Goal: Transaction & Acquisition: Purchase product/service

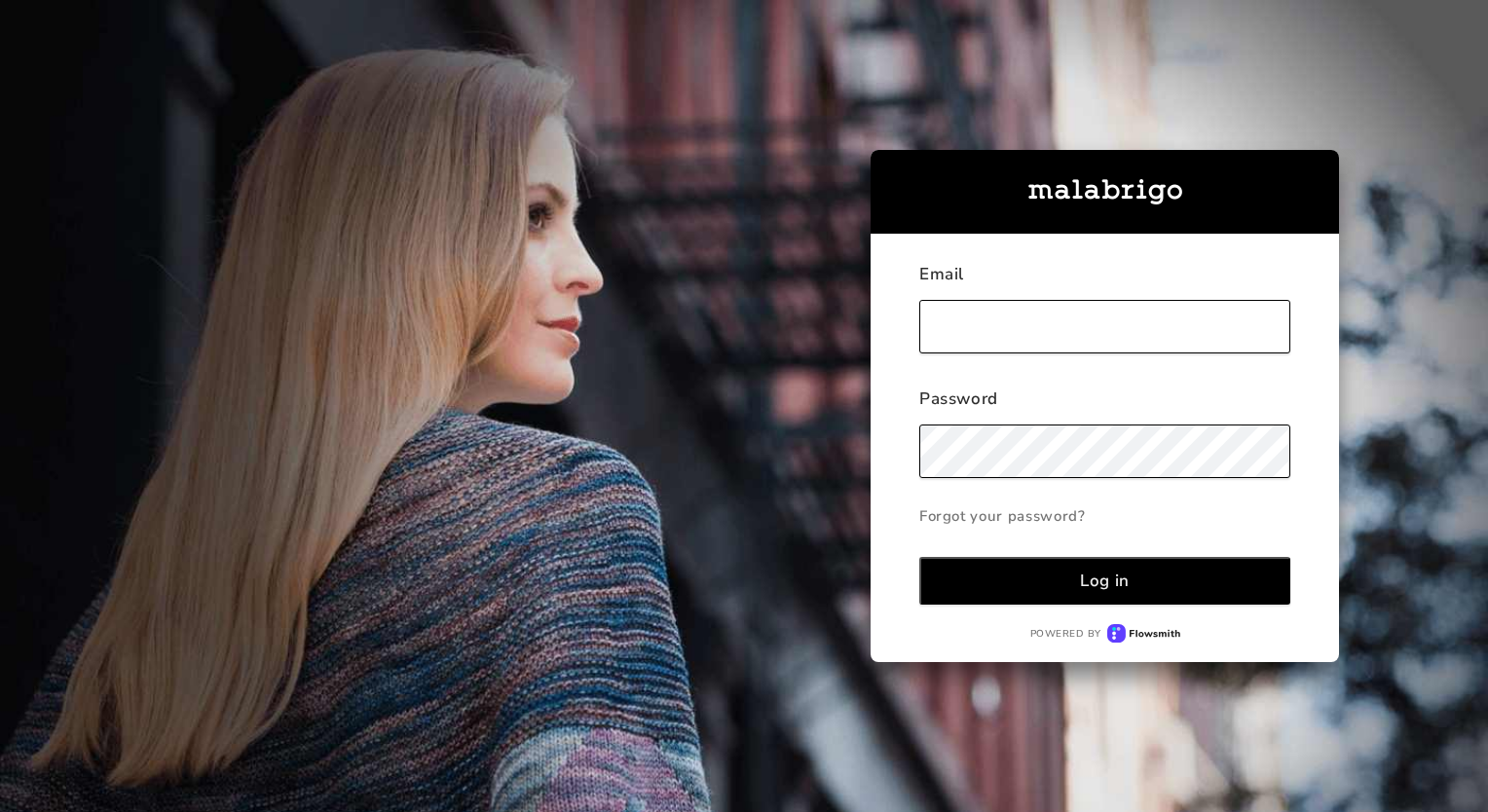
click at [1080, 334] on input "text" at bounding box center [1105, 326] width 371 height 54
type input "[PERSON_NAME][EMAIL_ADDRESS][DOMAIN_NAME]"
click at [1060, 574] on button "Log in" at bounding box center [1105, 580] width 371 height 48
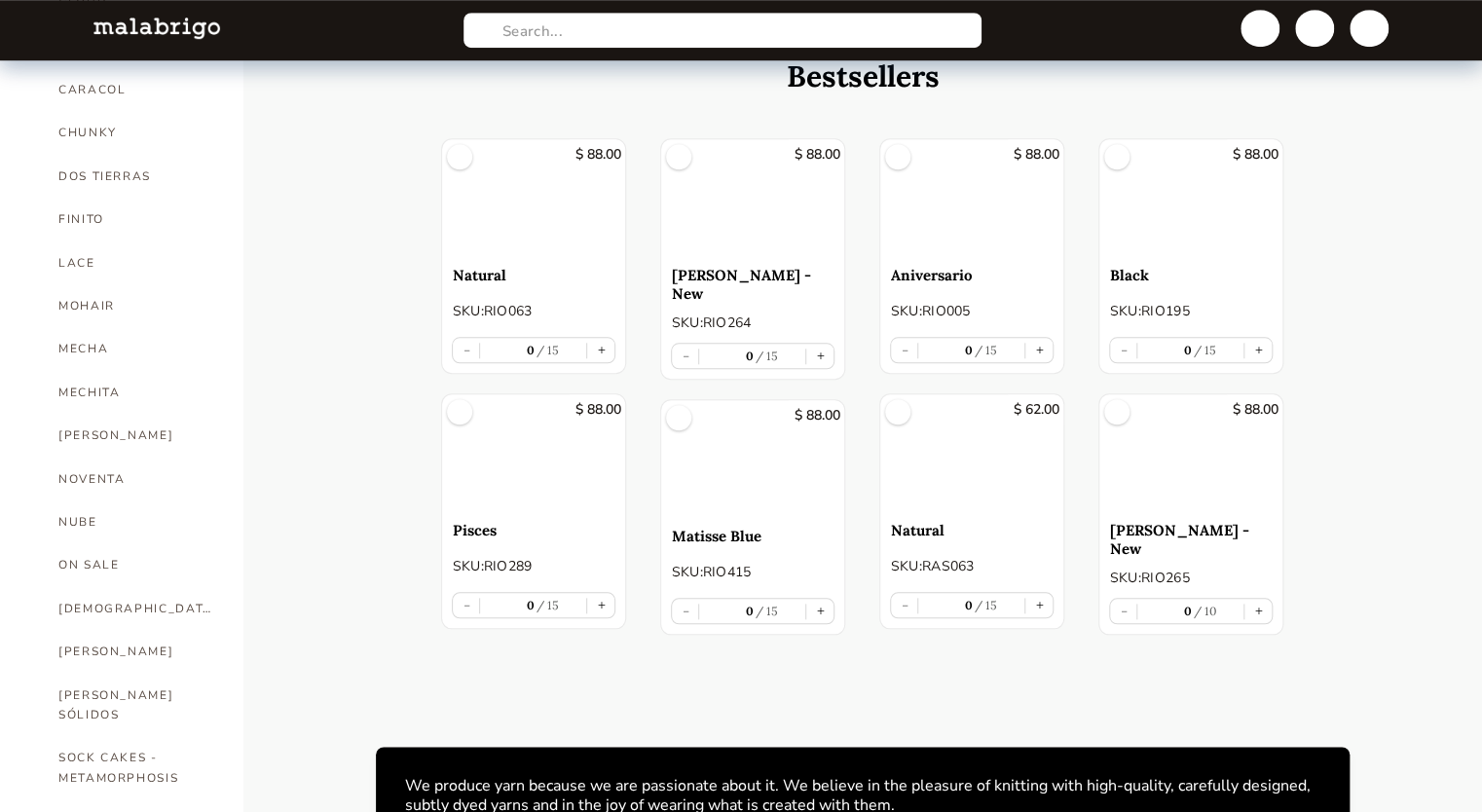
scroll to position [717, 0]
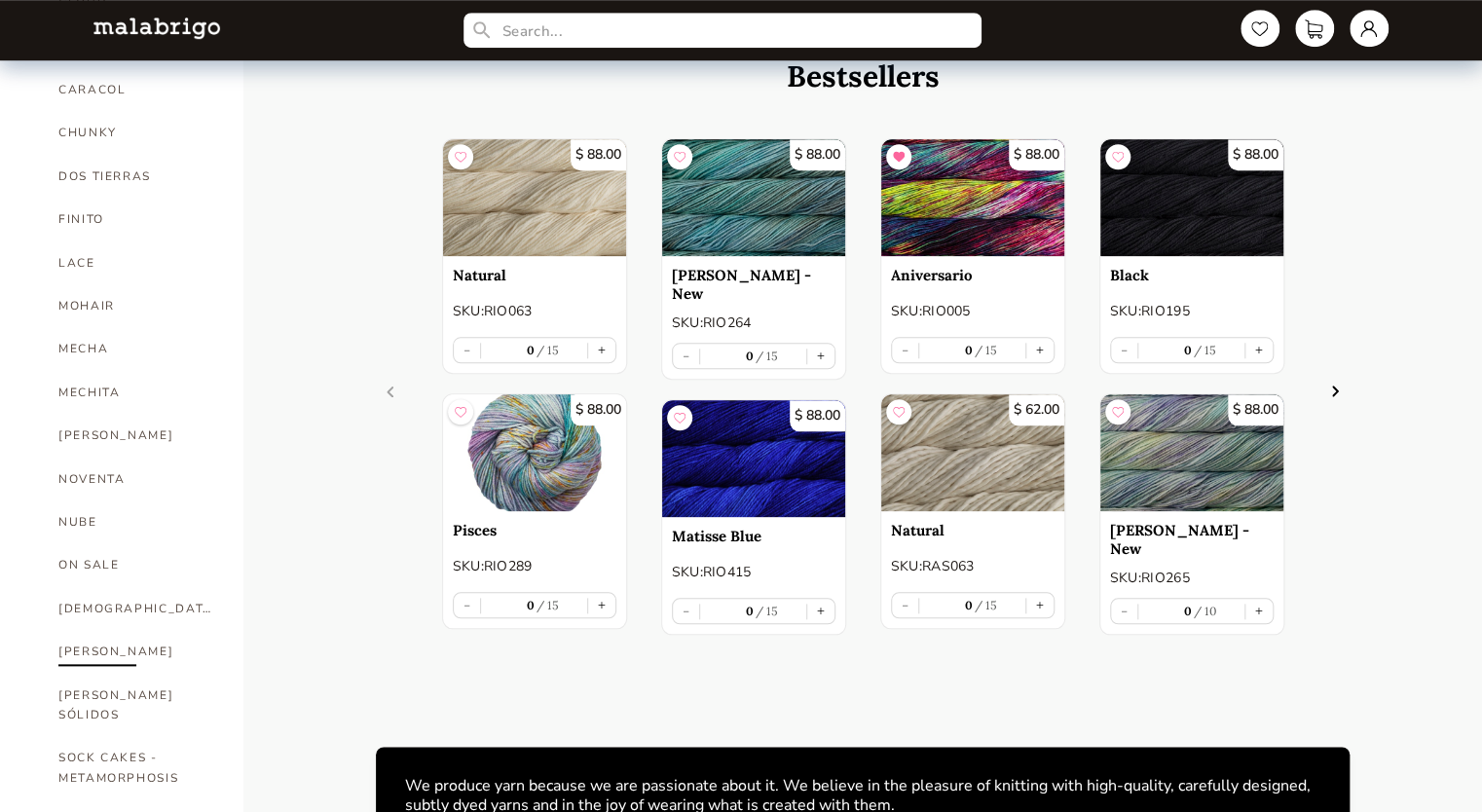
click at [82, 629] on link "[PERSON_NAME]" at bounding box center [136, 651] width 156 height 43
select select "INDEX"
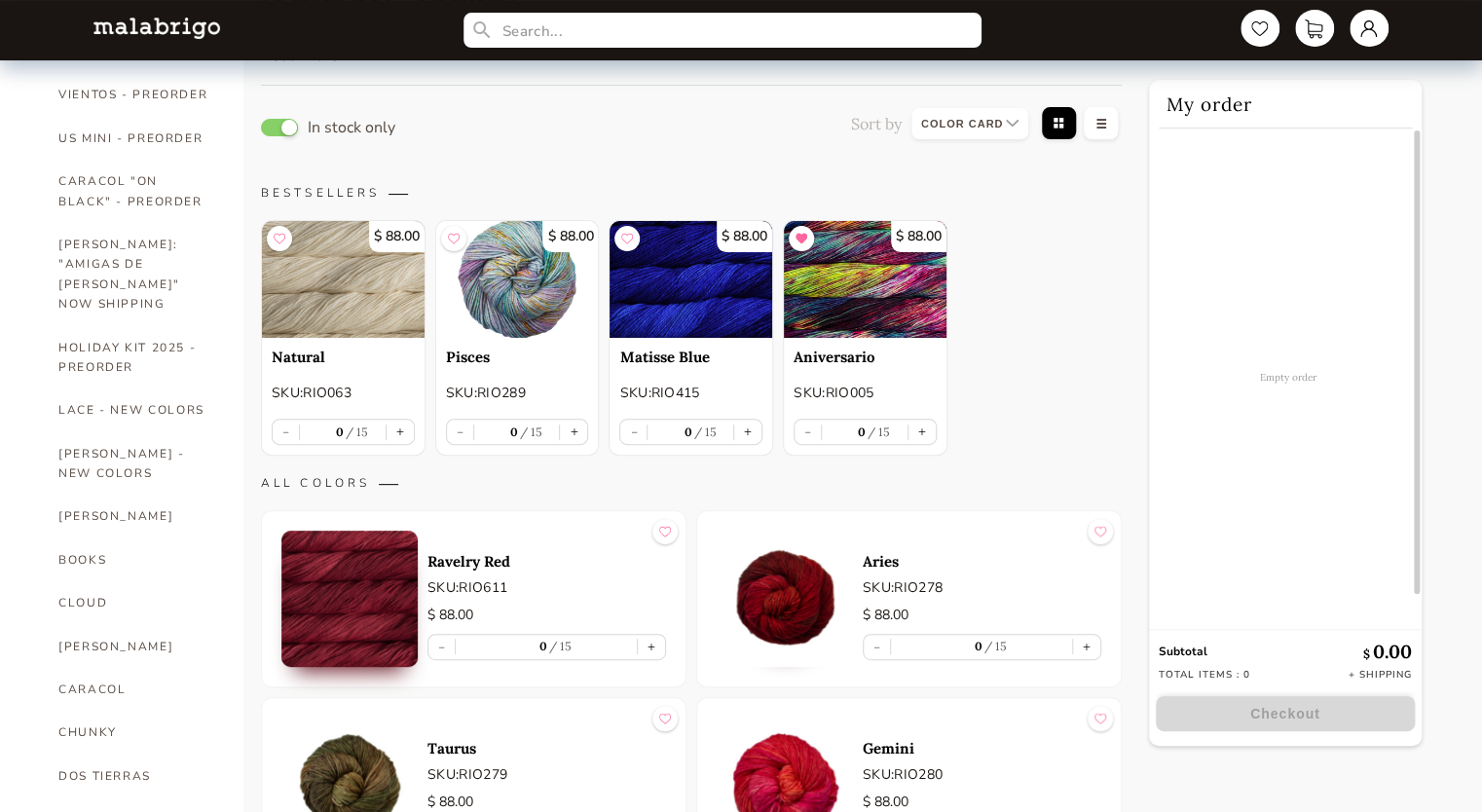
scroll to position [93, 0]
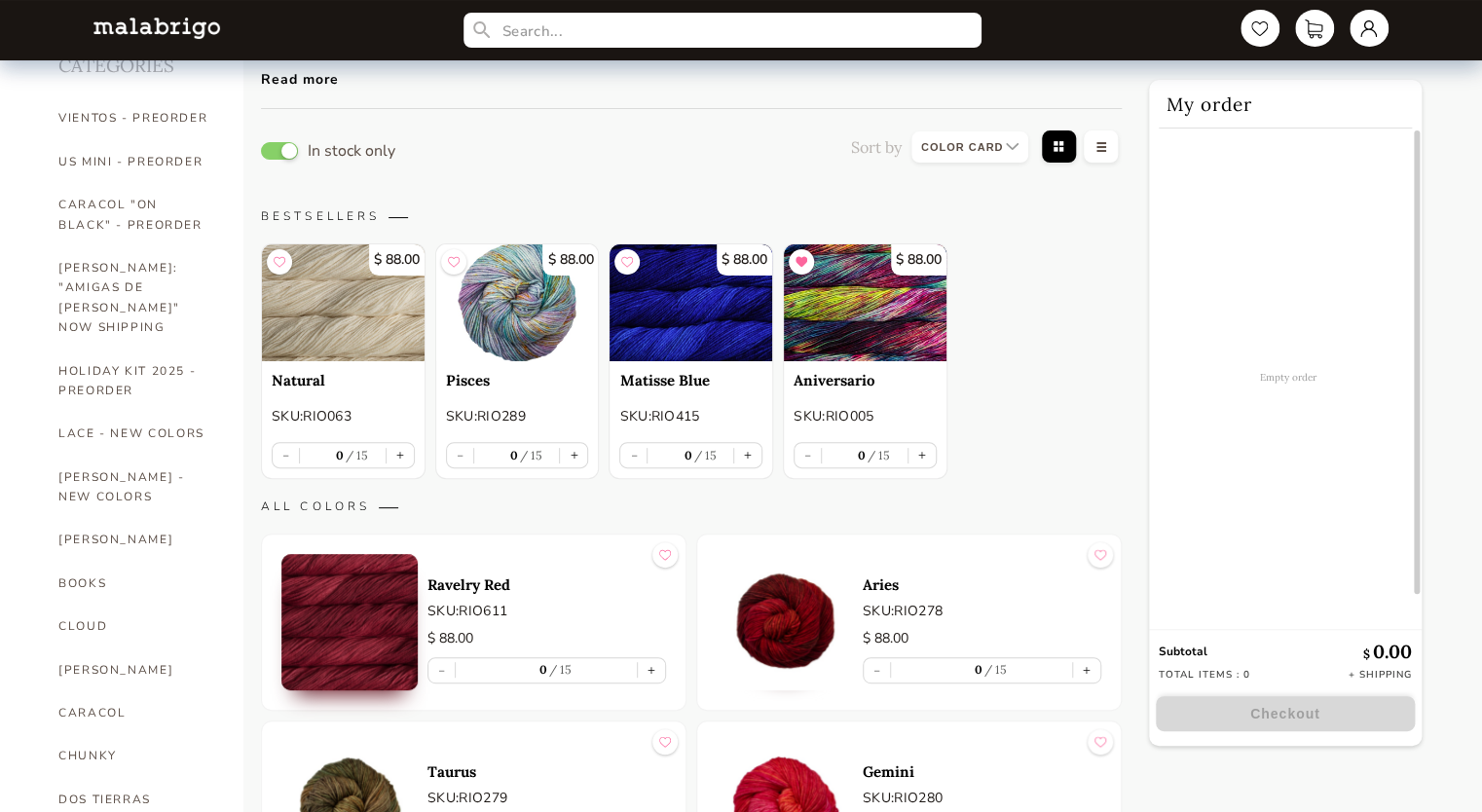
drag, startPoint x: 573, startPoint y: 496, endPoint x: 1048, endPoint y: 325, distance: 504.8
click at [1048, 325] on div "$ 88.00 Natural SKU: RIO063 - 0 15 + $ 88.00 Pisces SKU: RIO289 - 0 15 + $ 88.0…" at bounding box center [691, 361] width 860 height 236
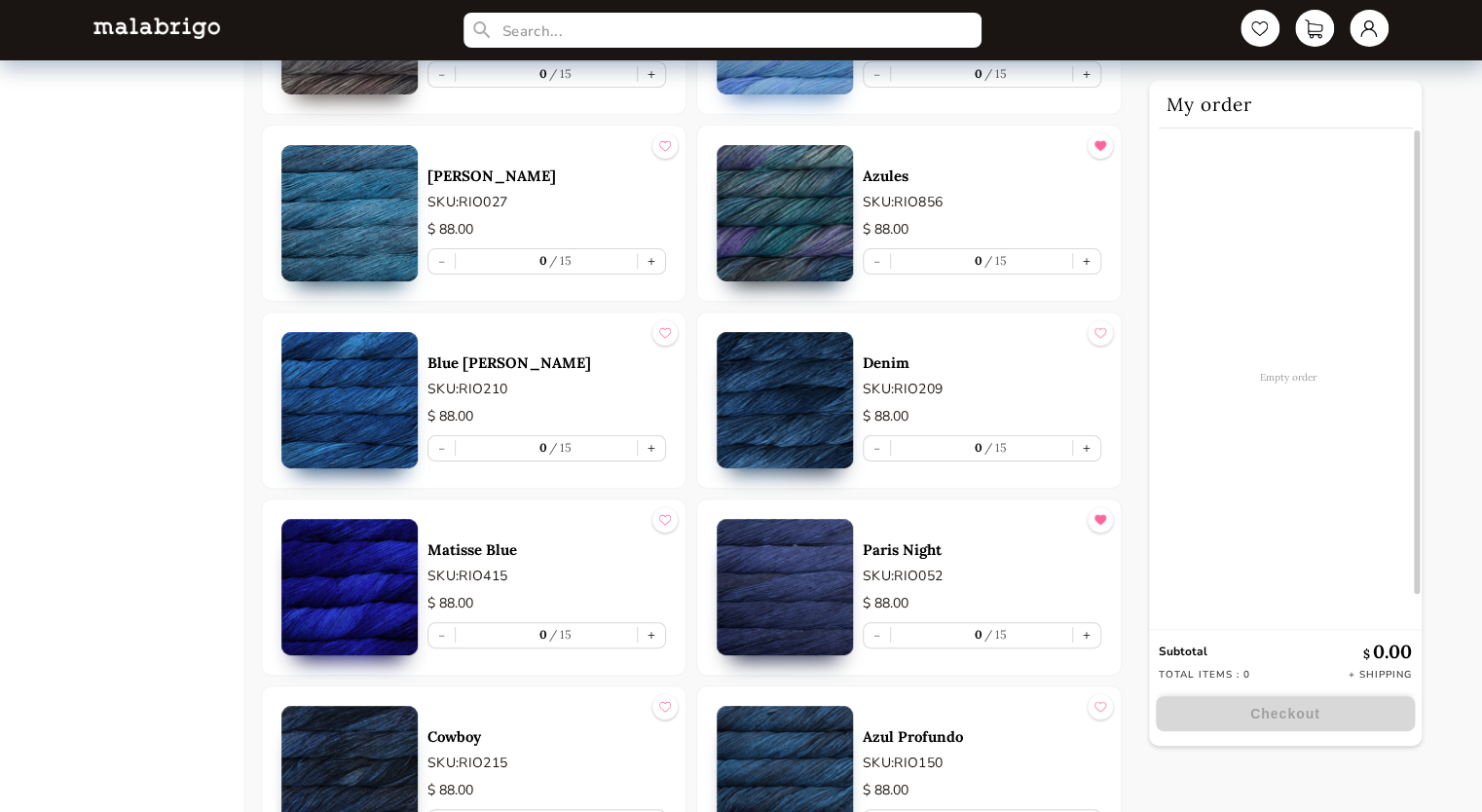
scroll to position [3683, 0]
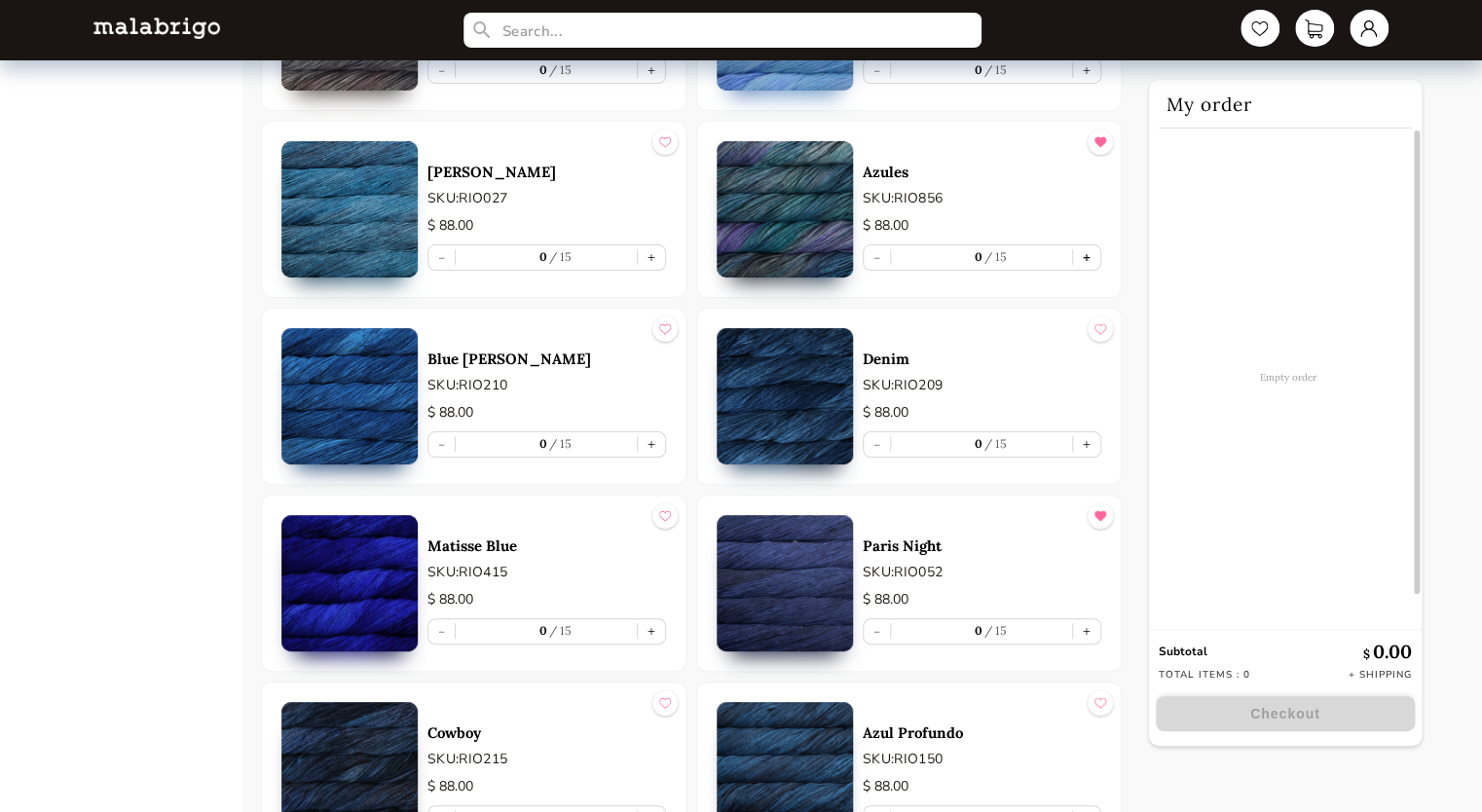
click at [1080, 252] on button "+" at bounding box center [1087, 257] width 27 height 25
type input "1"
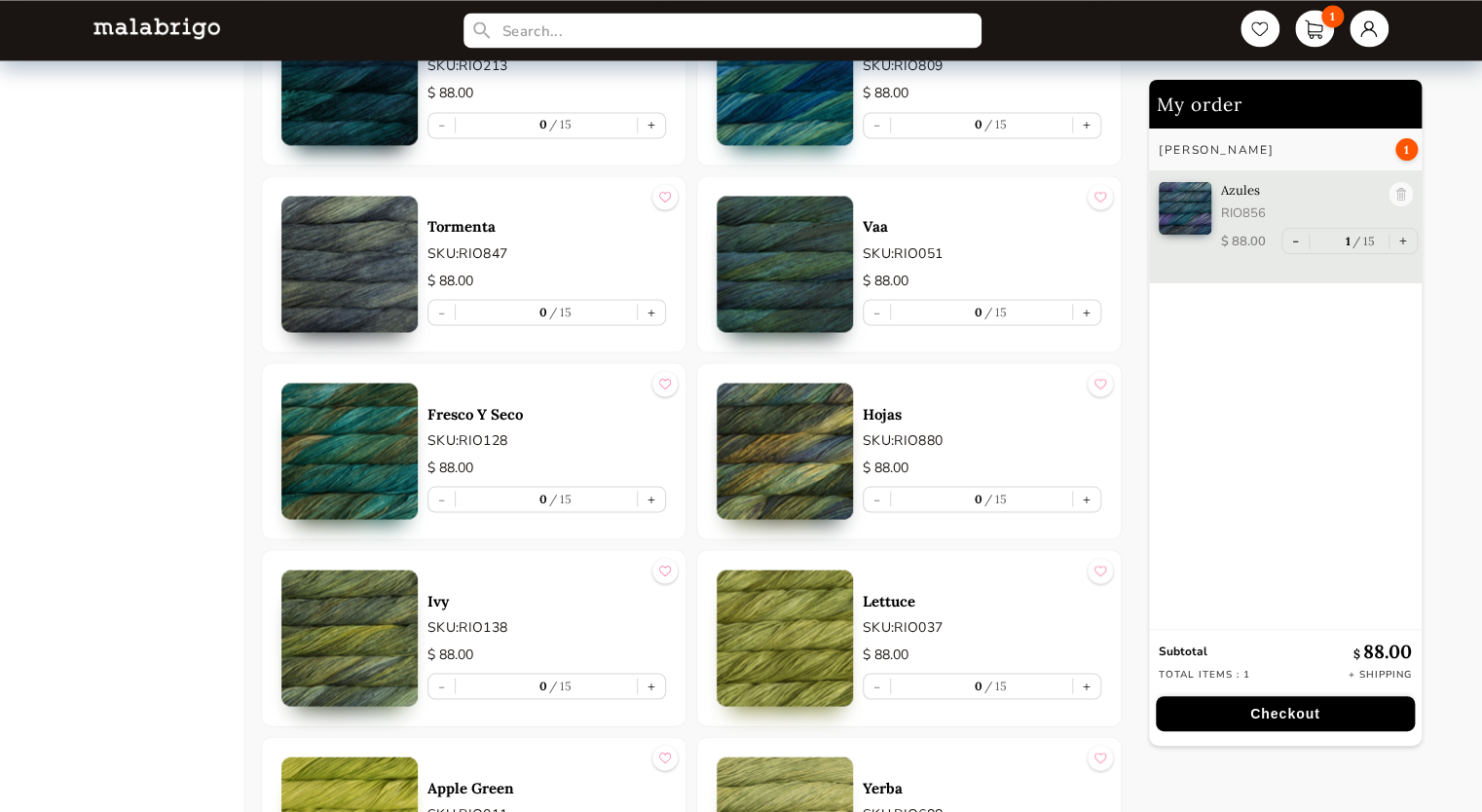
scroll to position [5313, 0]
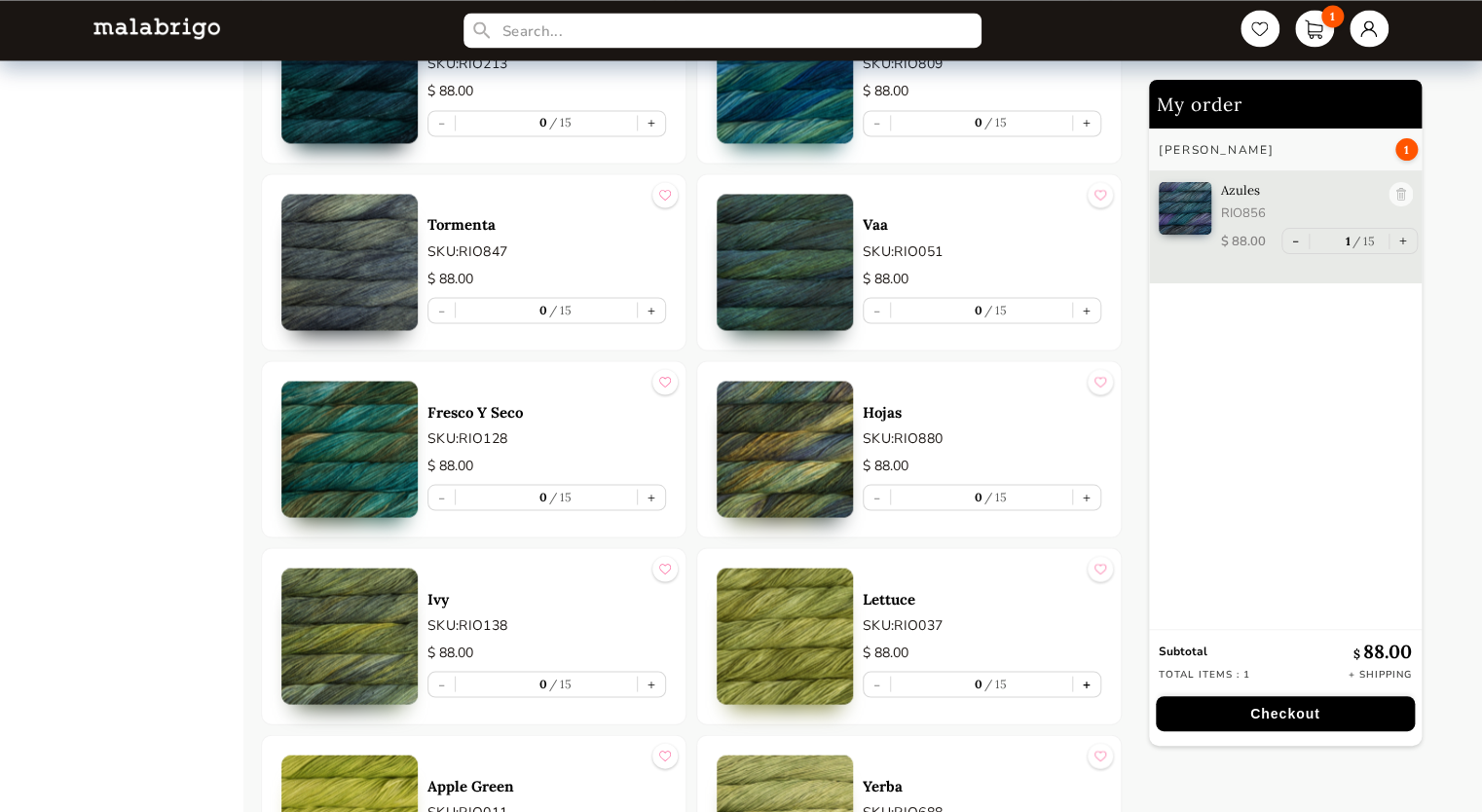
click at [1085, 672] on button "+" at bounding box center [1087, 683] width 27 height 25
type input "1"
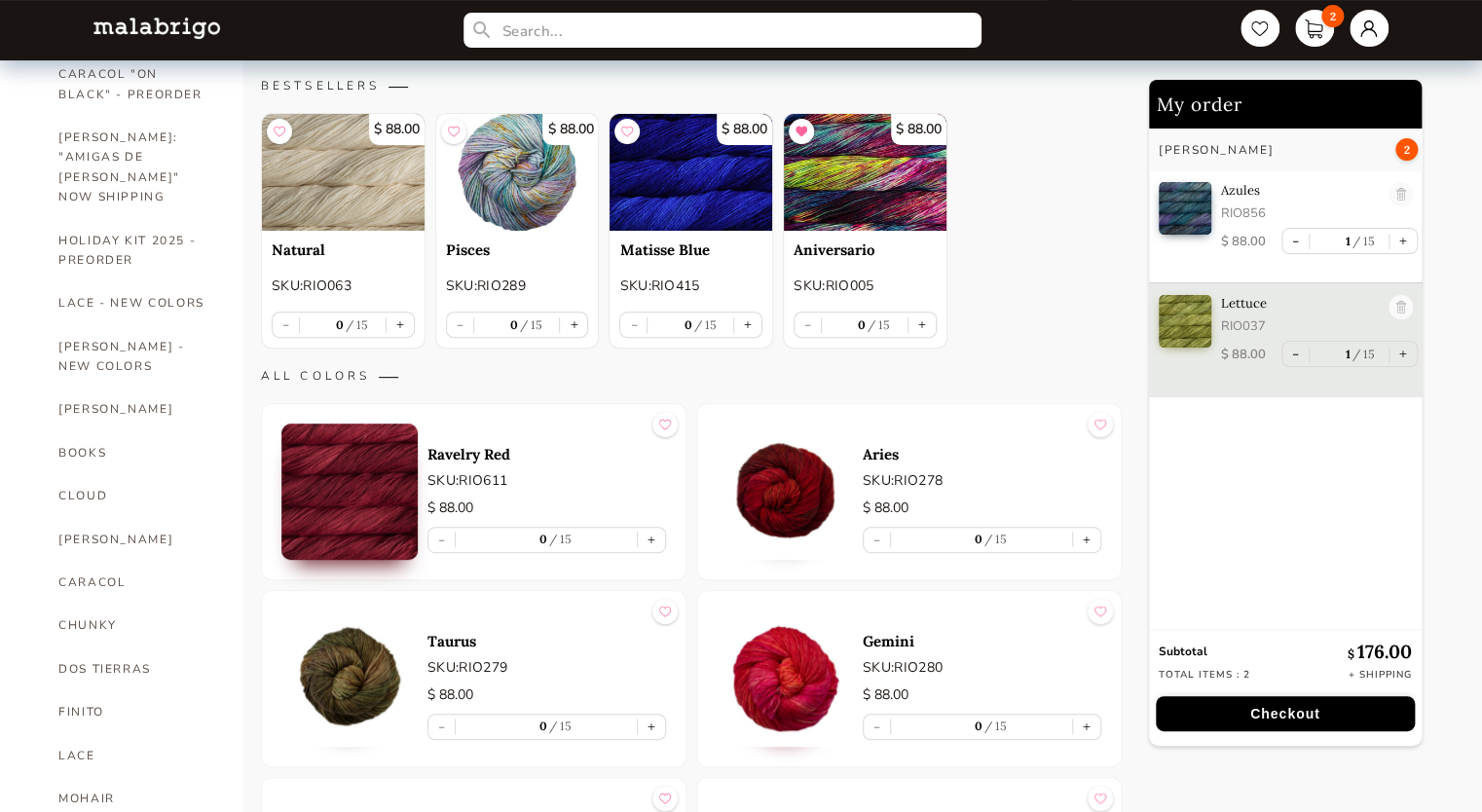
scroll to position [0, 0]
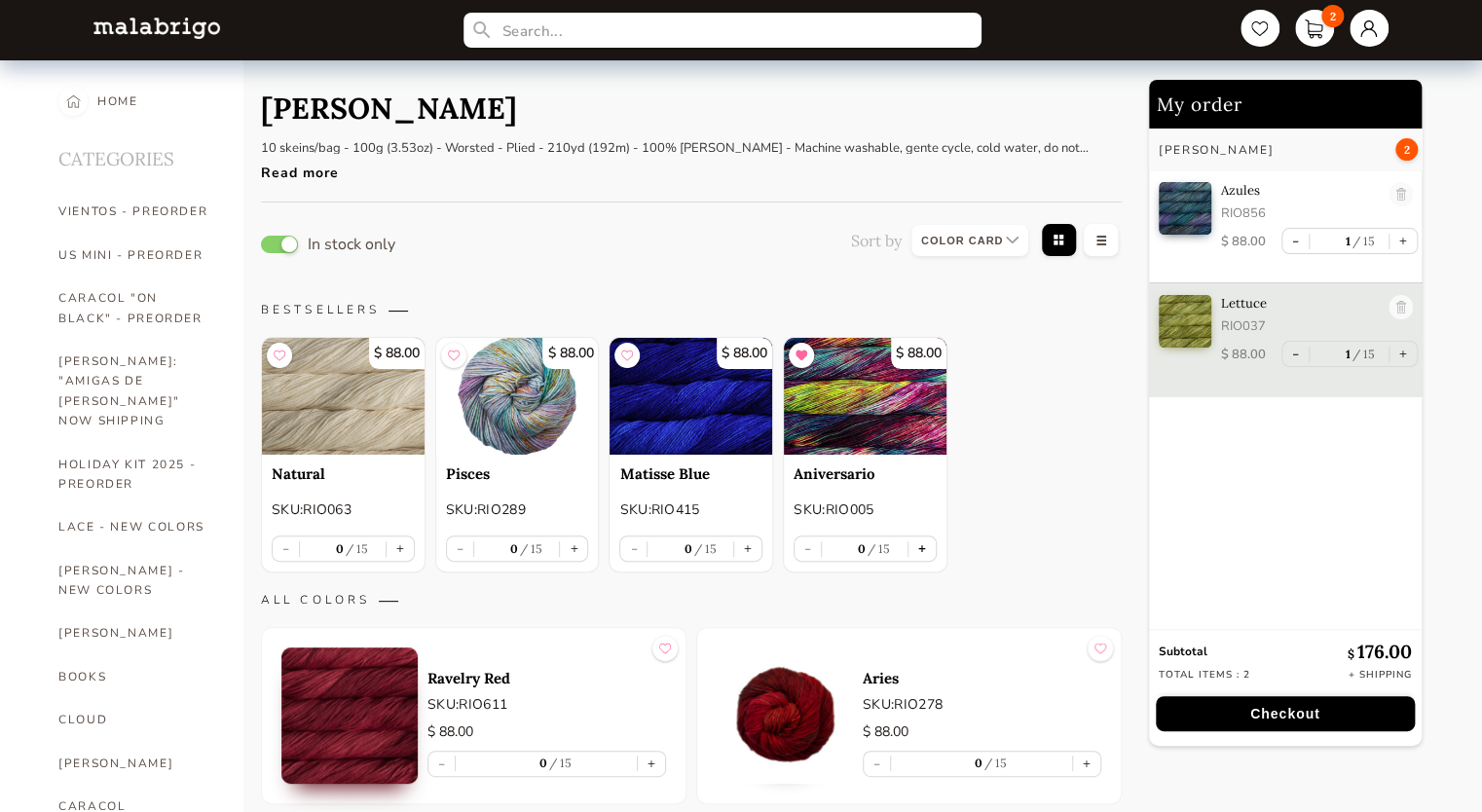
click at [915, 550] on button "+" at bounding box center [922, 548] width 27 height 25
type input "1"
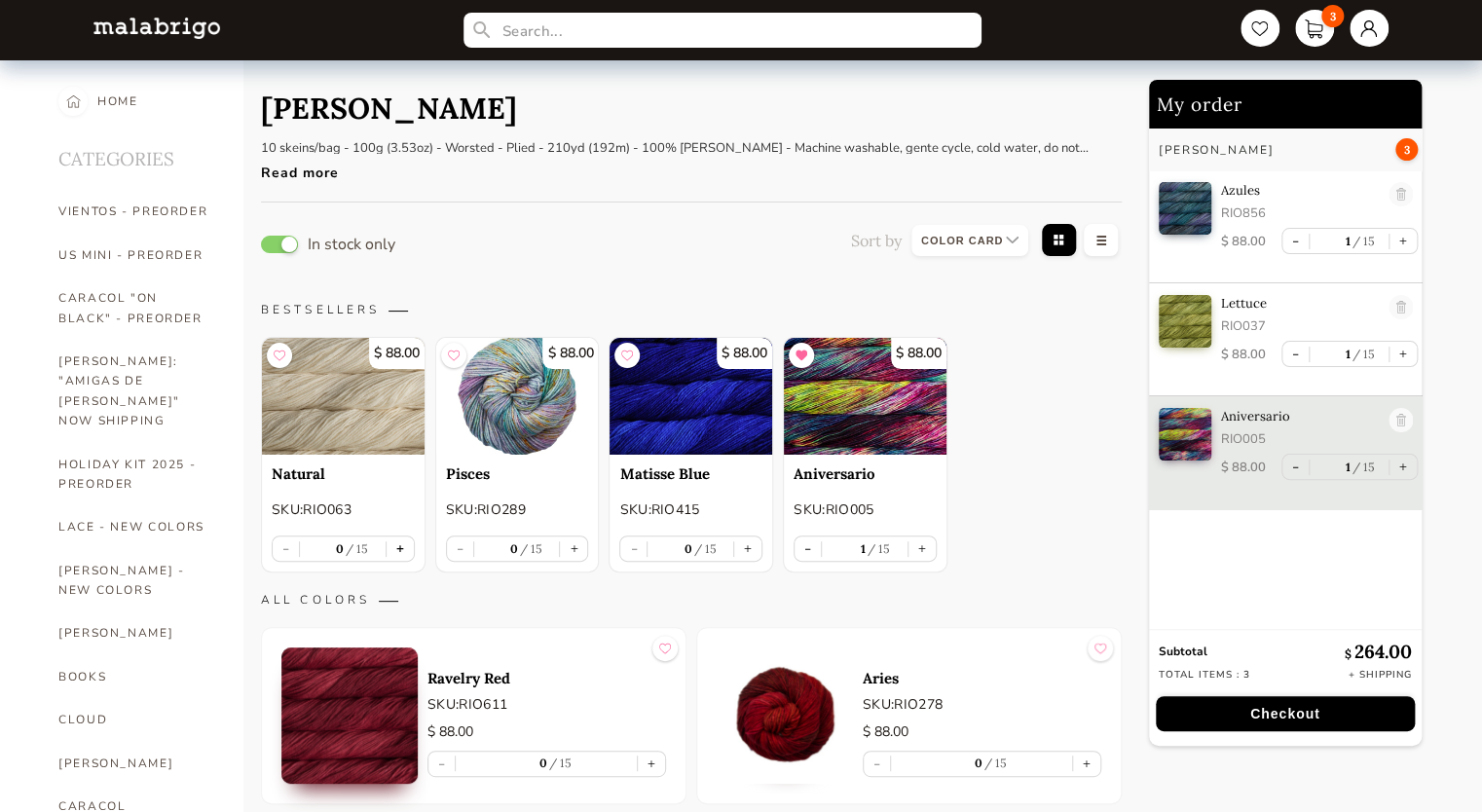
click at [401, 543] on button "+" at bounding box center [401, 548] width 27 height 25
type input "1"
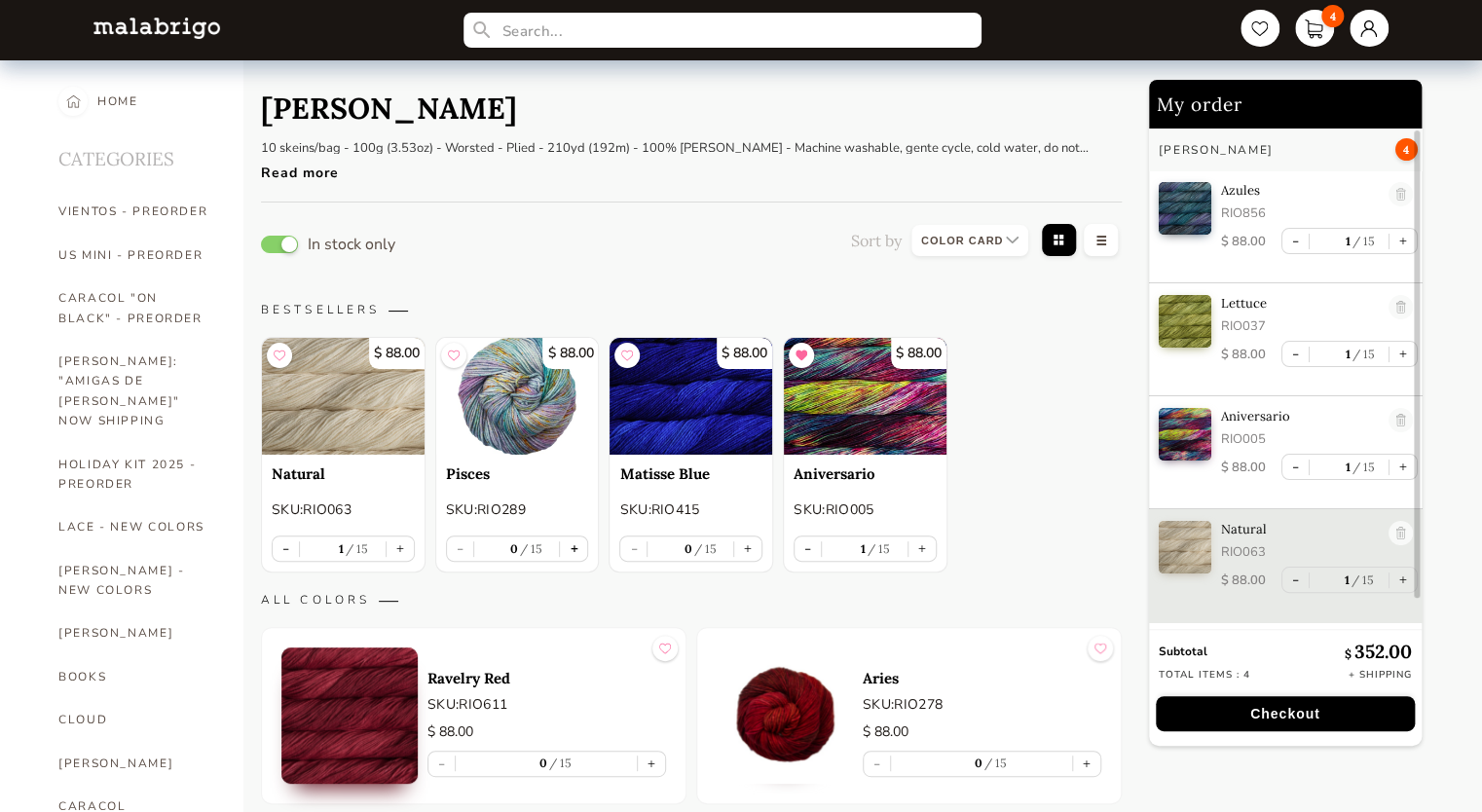
click at [573, 547] on button "+" at bounding box center [574, 548] width 27 height 25
type input "1"
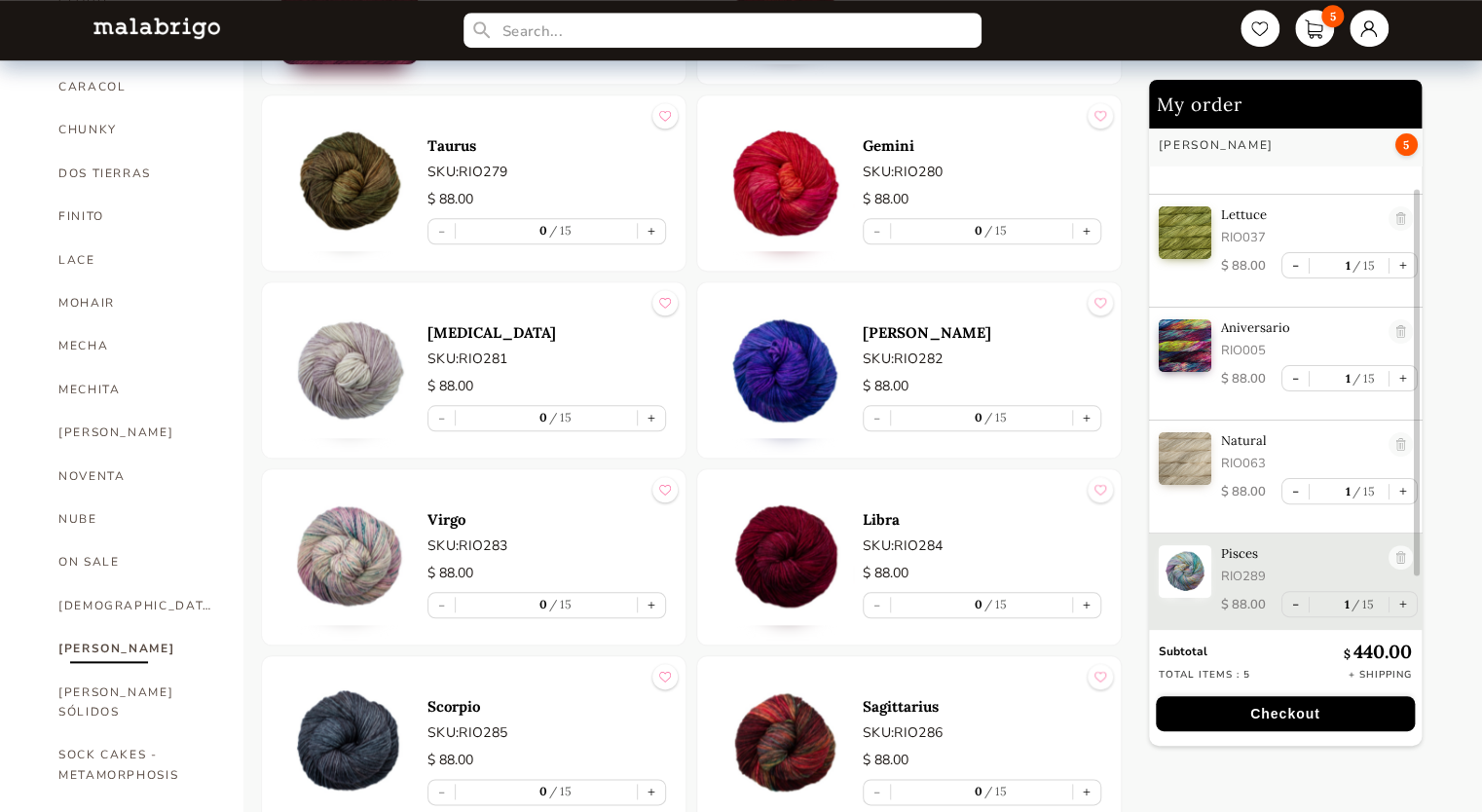
scroll to position [719, 0]
click at [763, 537] on img at bounding box center [785, 558] width 137 height 136
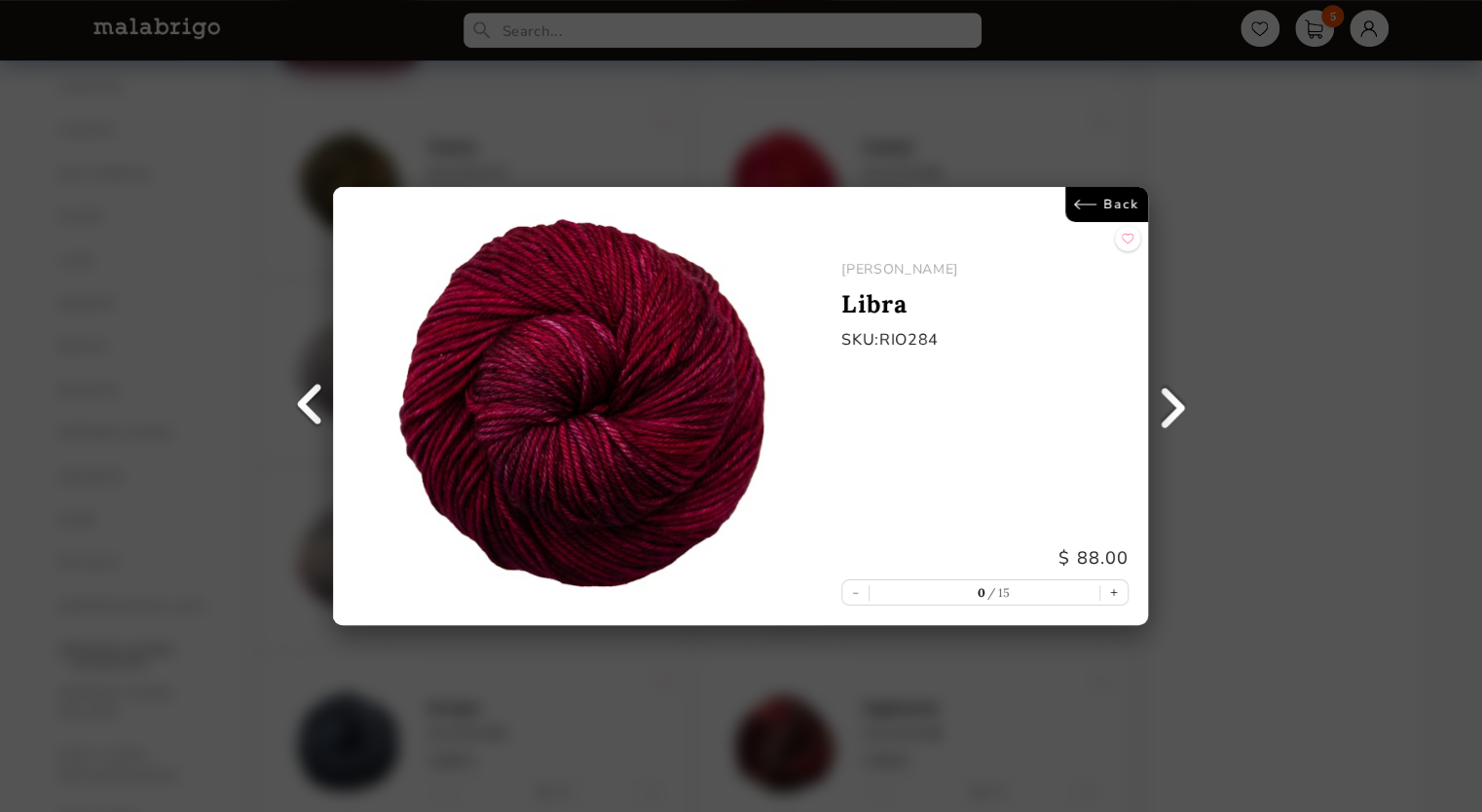
click at [1320, 240] on div "Back [PERSON_NAME] Libra SKU: RIO284 $ 88.00 - 0 15 +" at bounding box center [741, 406] width 1482 height 812
click at [1126, 210] on link "Back" at bounding box center [1108, 204] width 82 height 35
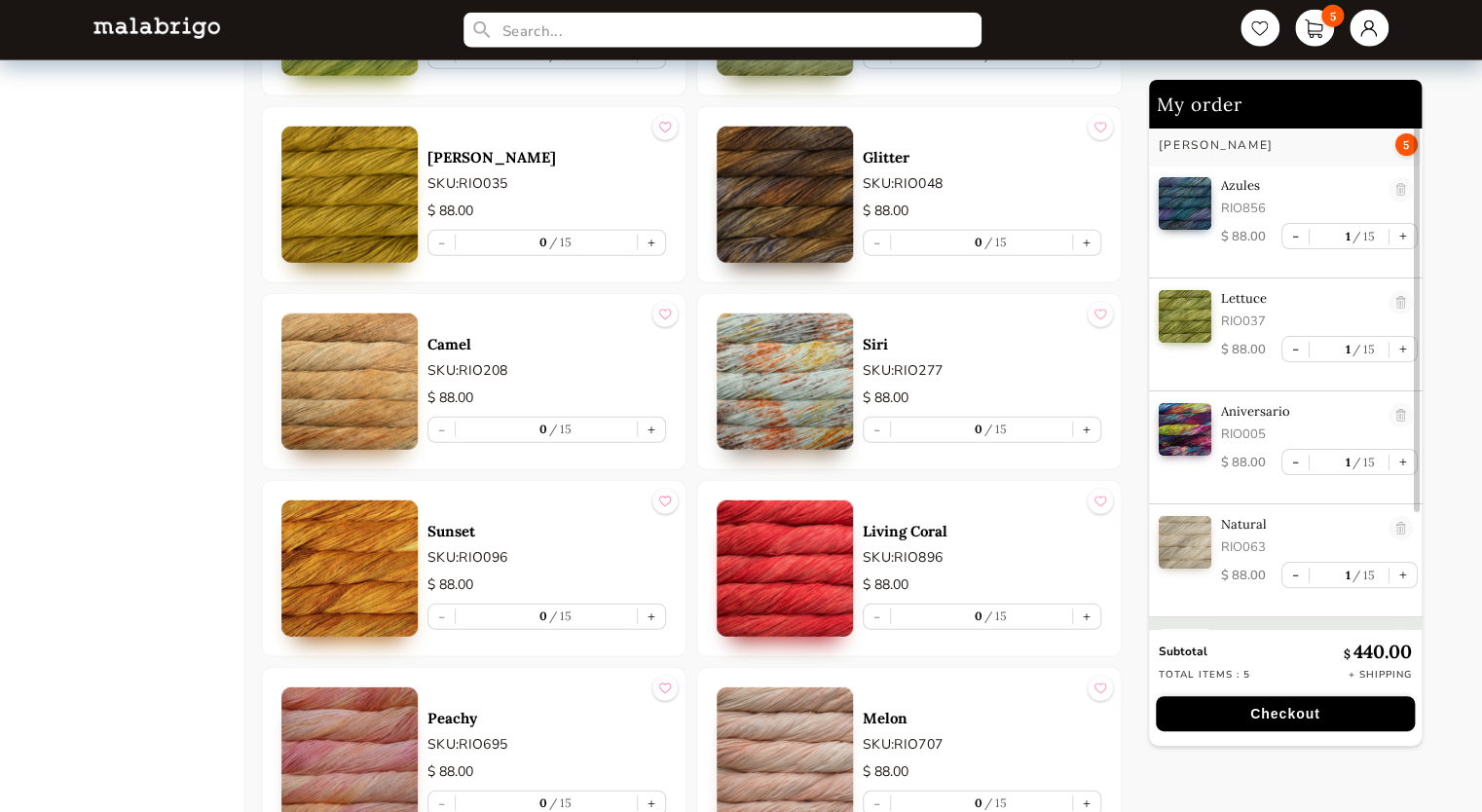
scroll to position [6129, 0]
click at [799, 479] on article "Living Coral SKU: RIO896 $ 88.00 - 0 15 +" at bounding box center [908, 568] width 425 height 177
select select "INDEX"
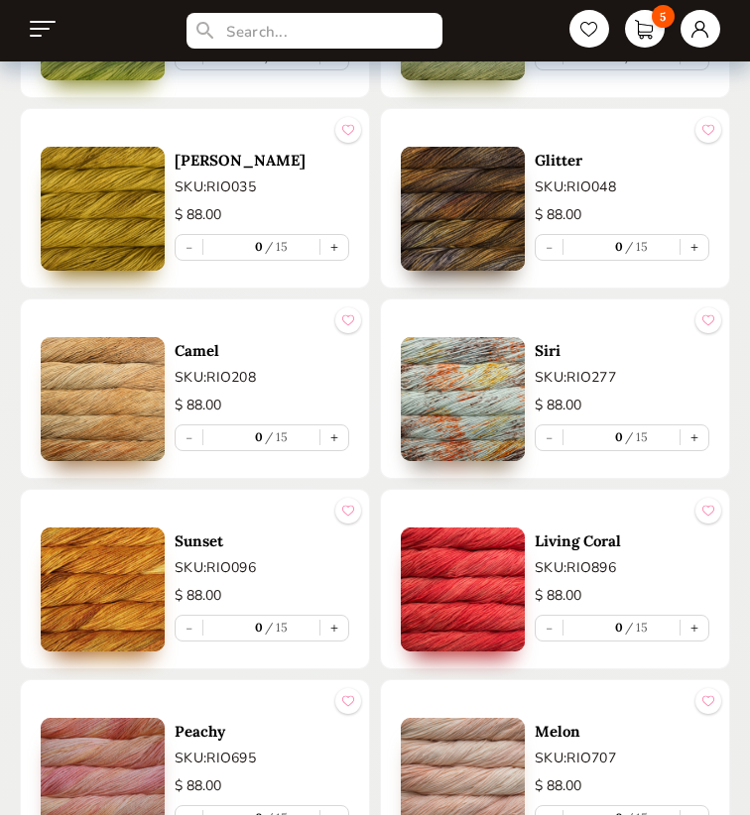
select select "INDEX"
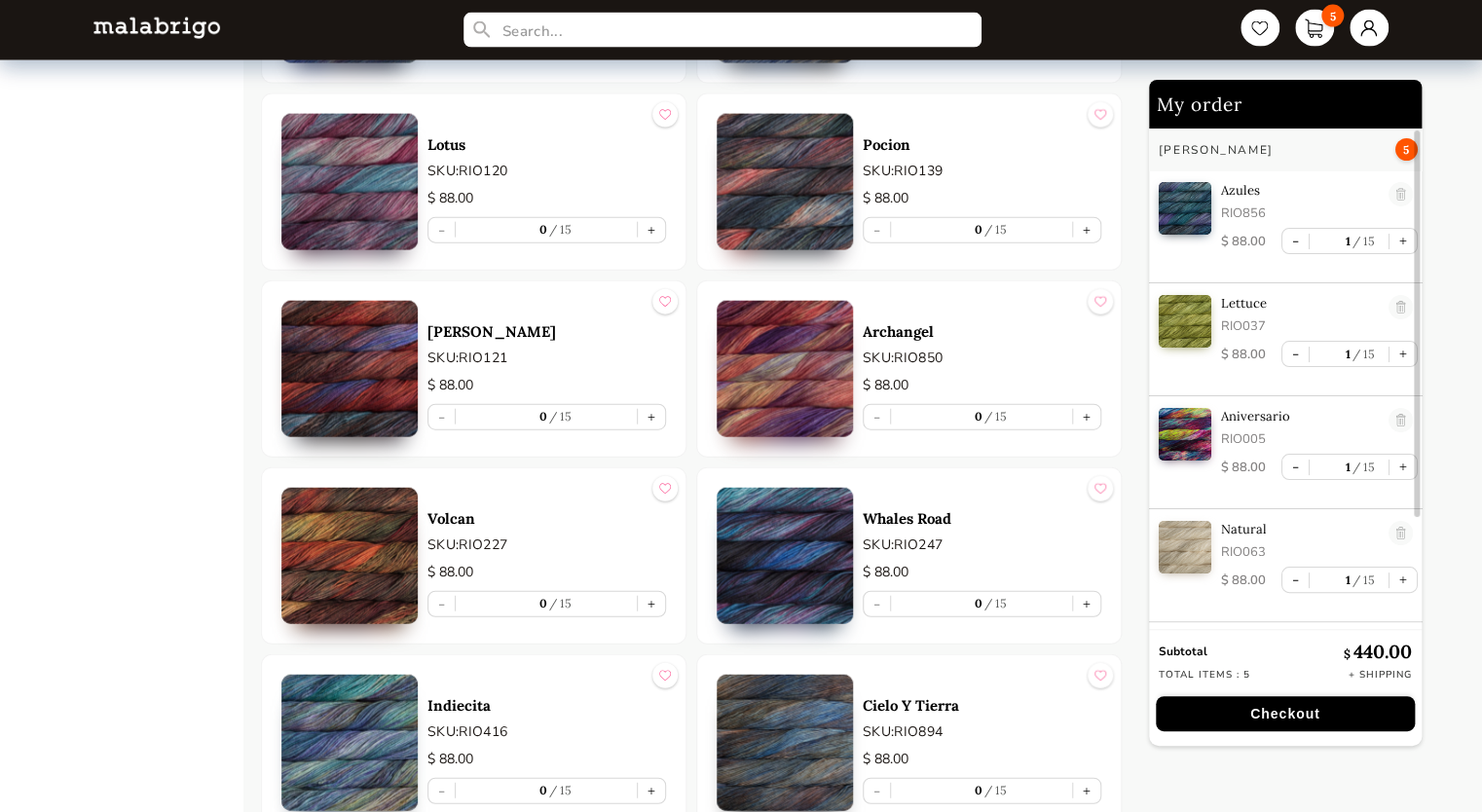
scroll to position [9508, 0]
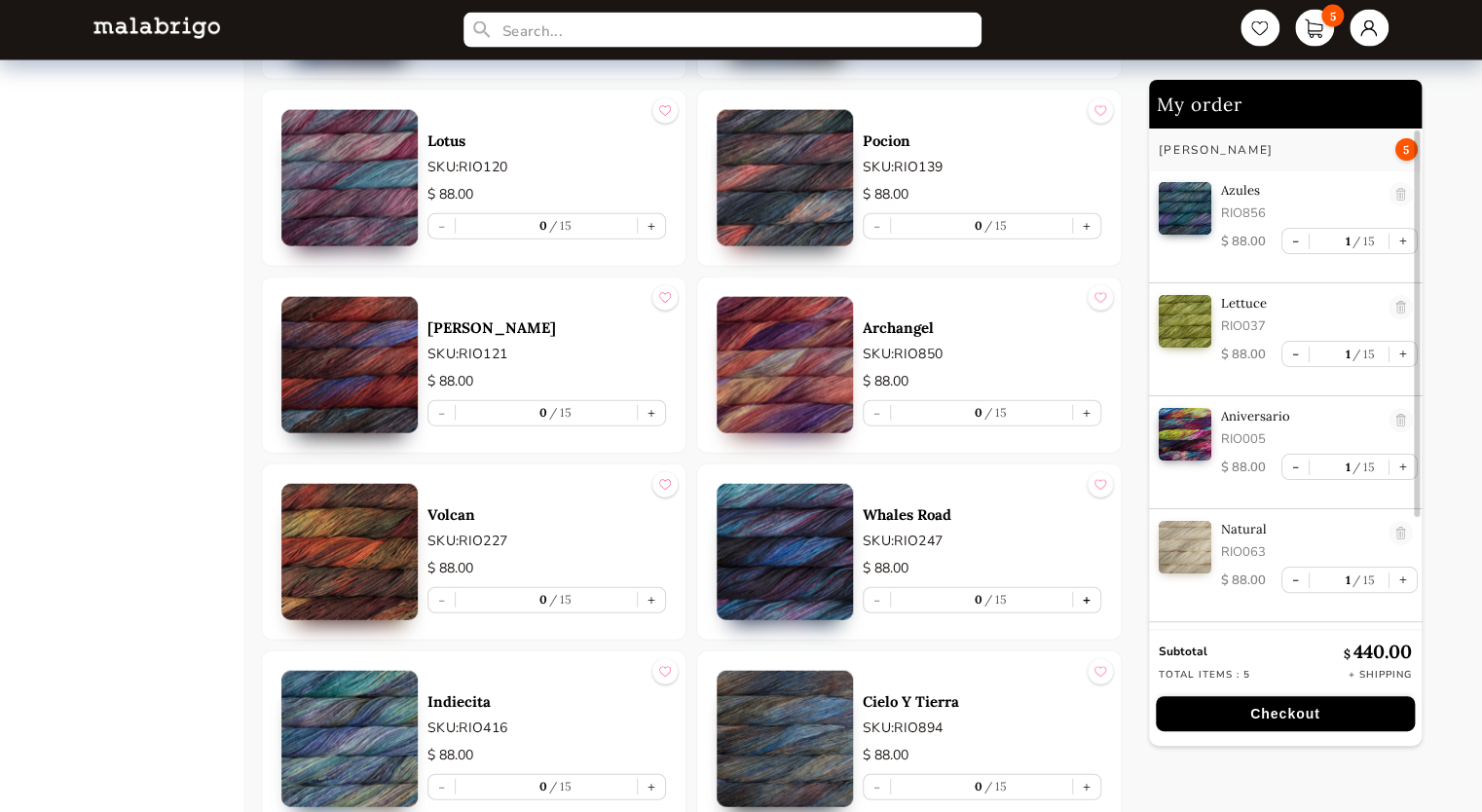
click at [1084, 588] on button "+" at bounding box center [1087, 600] width 27 height 25
type input "1"
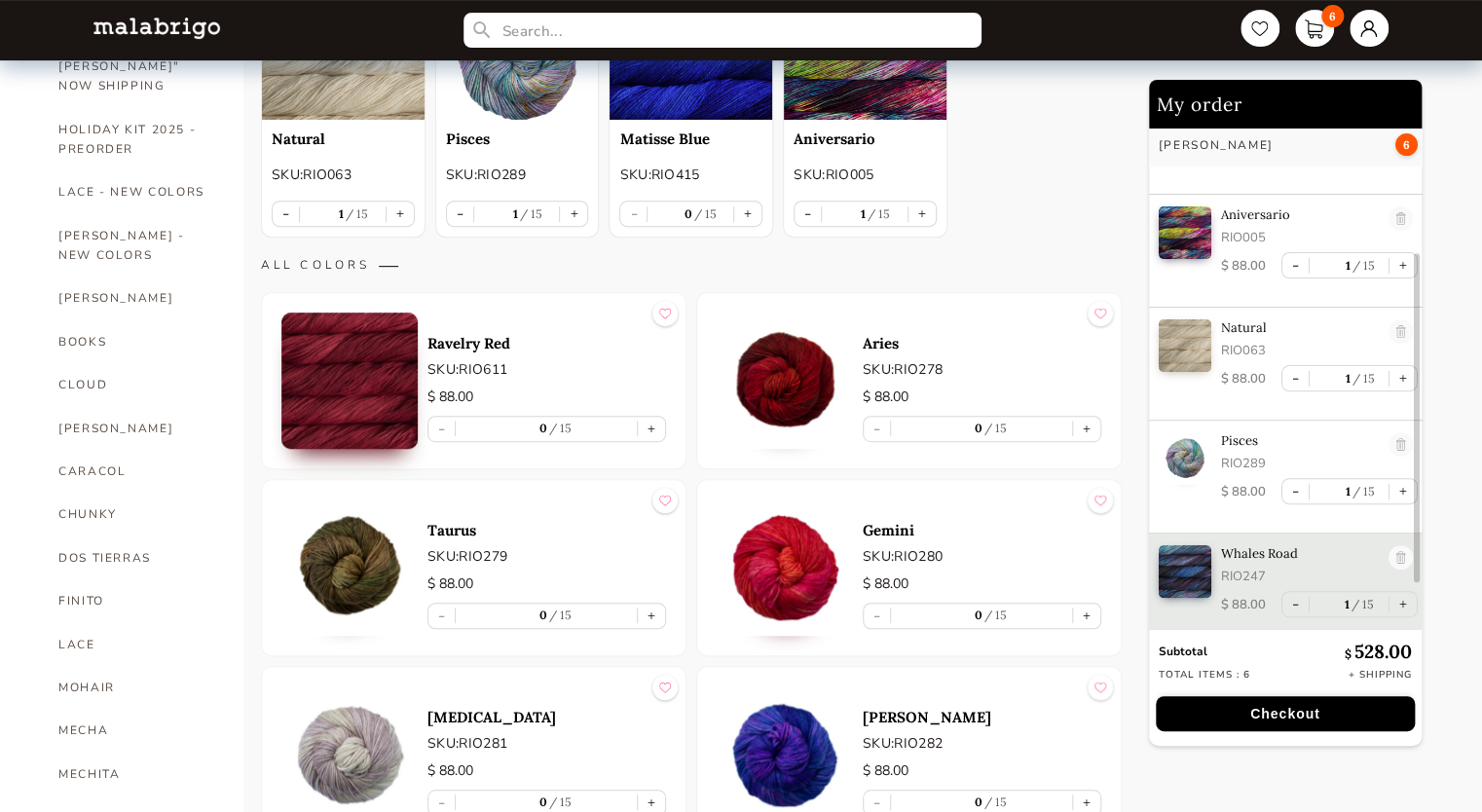
scroll to position [0, 0]
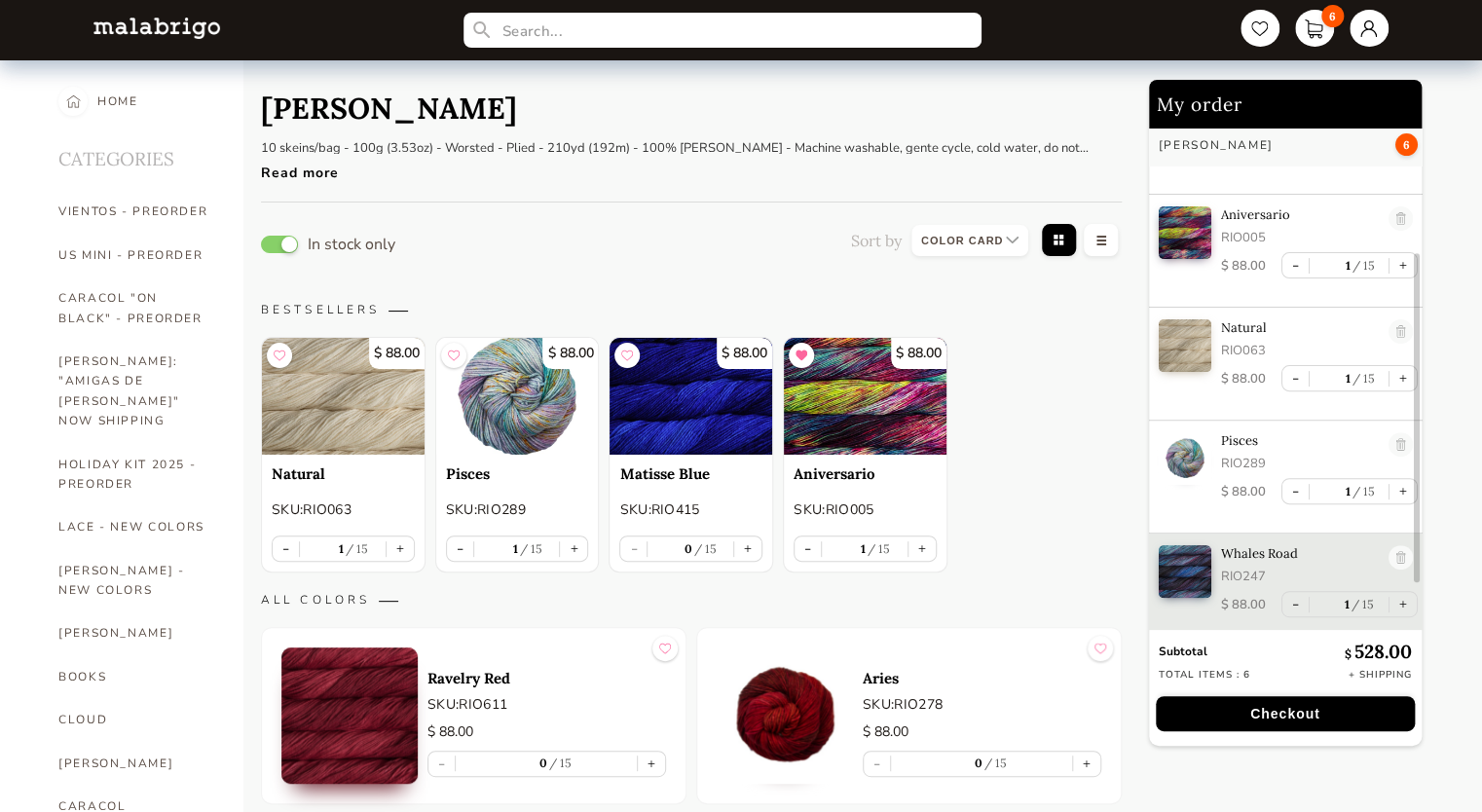
click at [960, 240] on select at bounding box center [969, 241] width 117 height 31
select select "NAME"
click at [911, 225] on select at bounding box center [969, 241] width 117 height 31
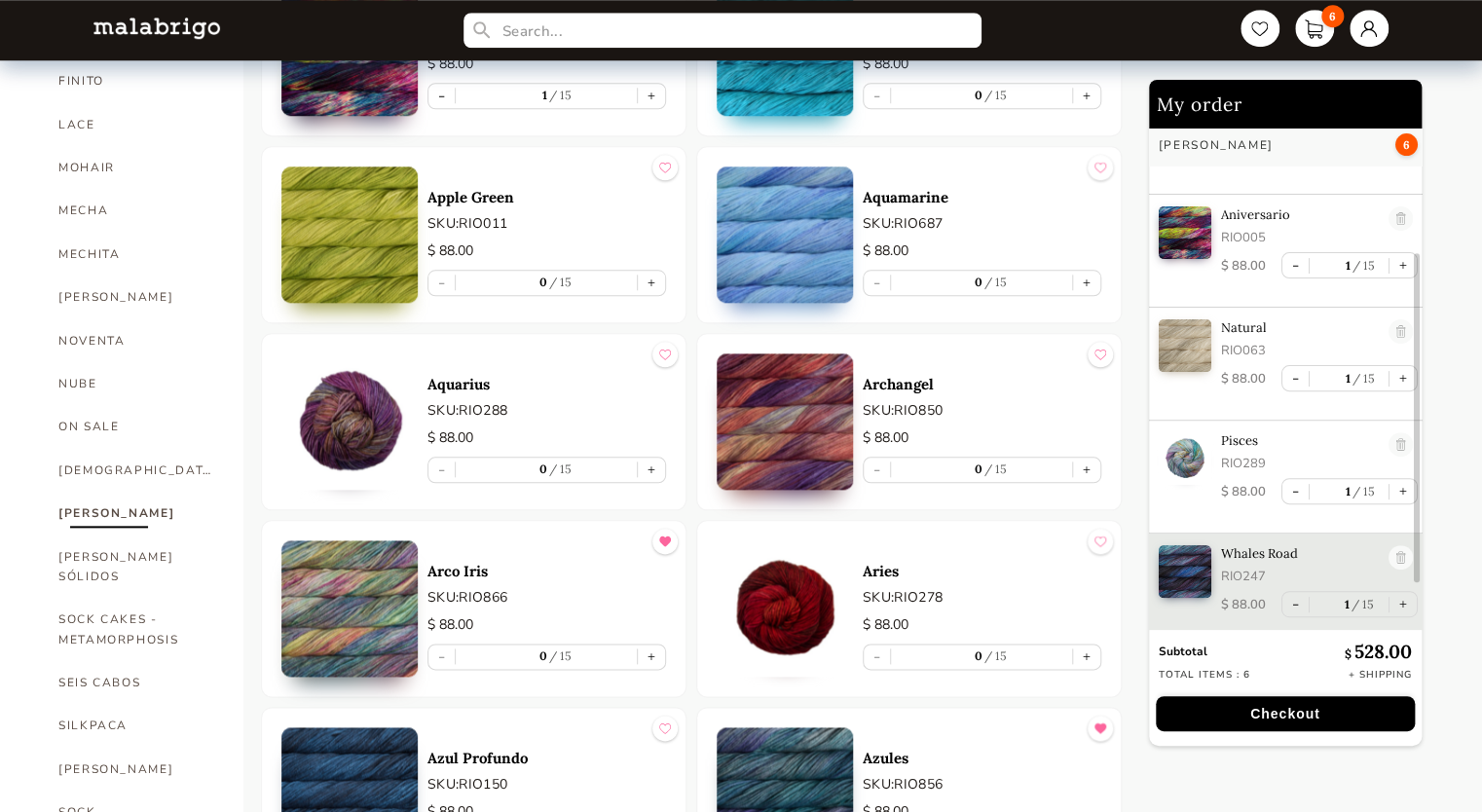
scroll to position [855, 0]
click at [651, 651] on button "+" at bounding box center [651, 655] width 27 height 25
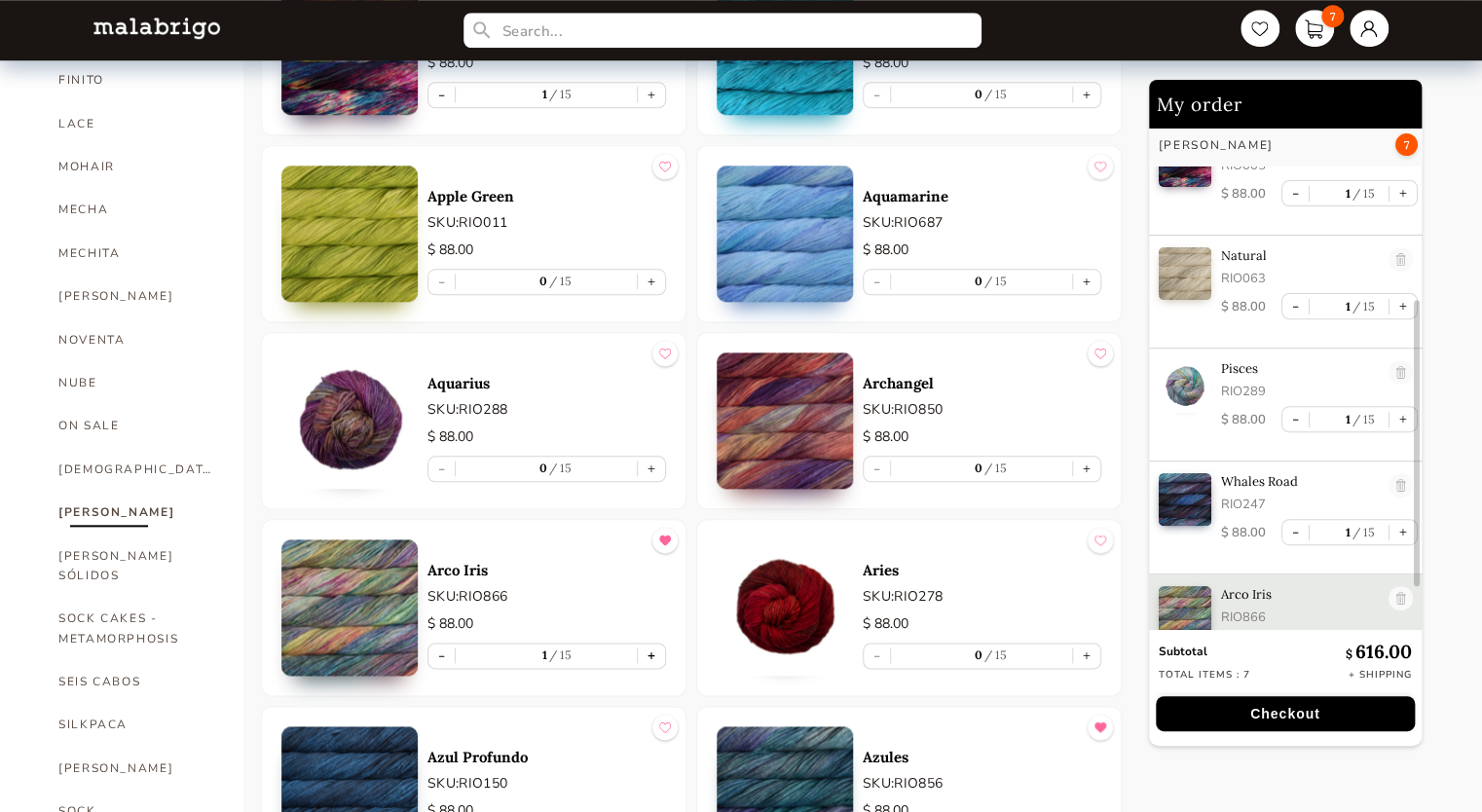
scroll to position [309, 0]
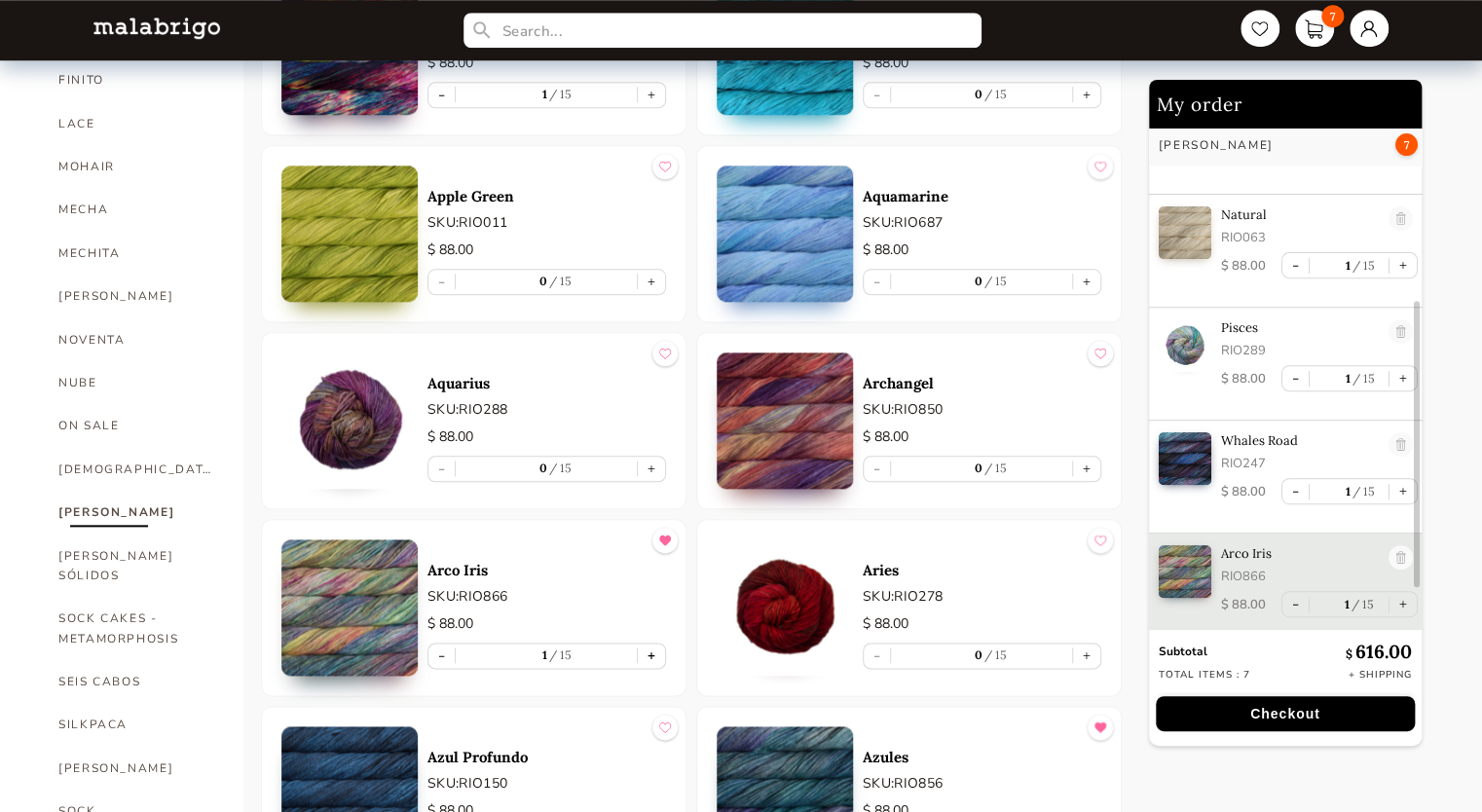
click at [651, 651] on button "+" at bounding box center [651, 655] width 27 height 25
type input "2"
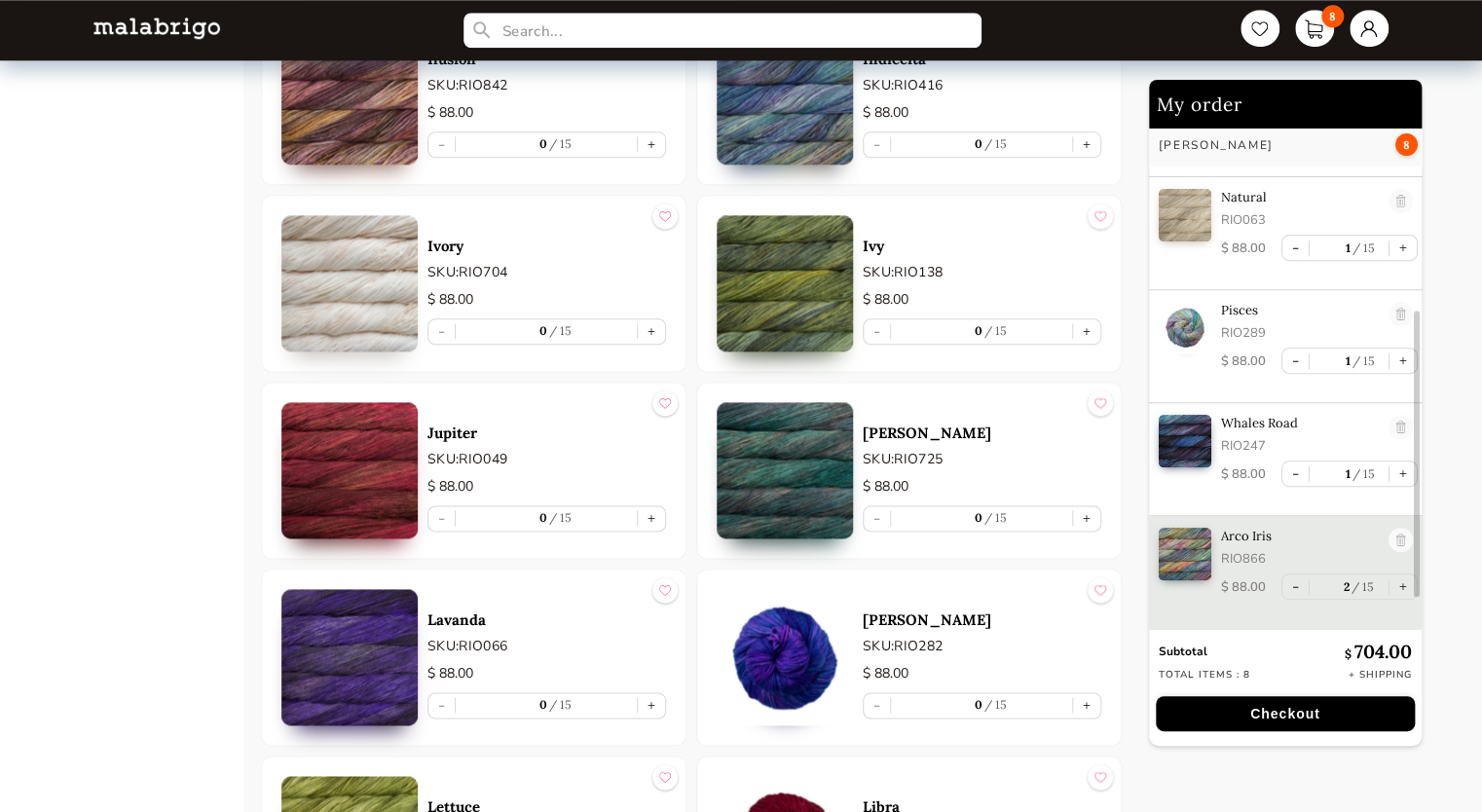
scroll to position [4741, 0]
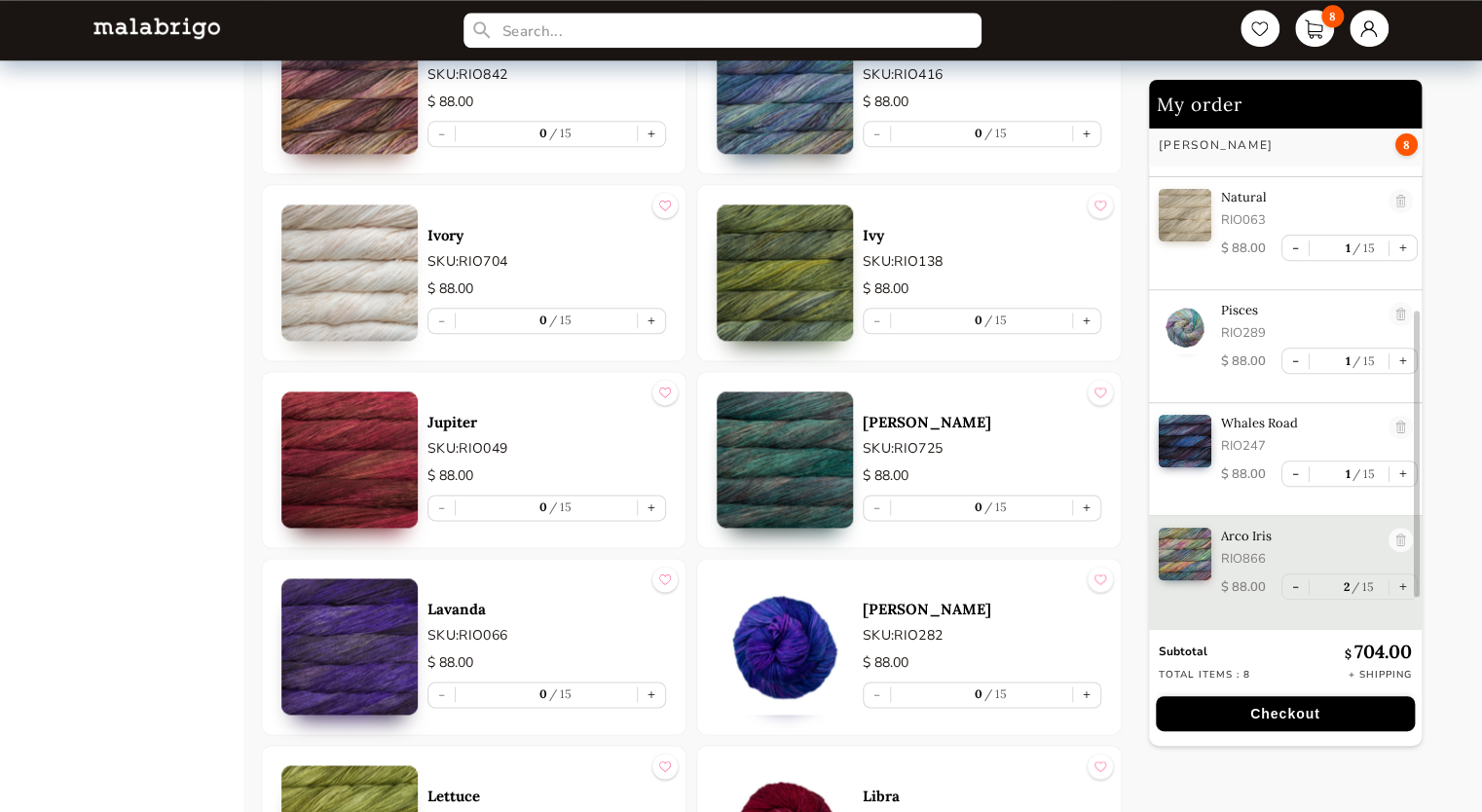
click at [375, 283] on img at bounding box center [350, 272] width 137 height 136
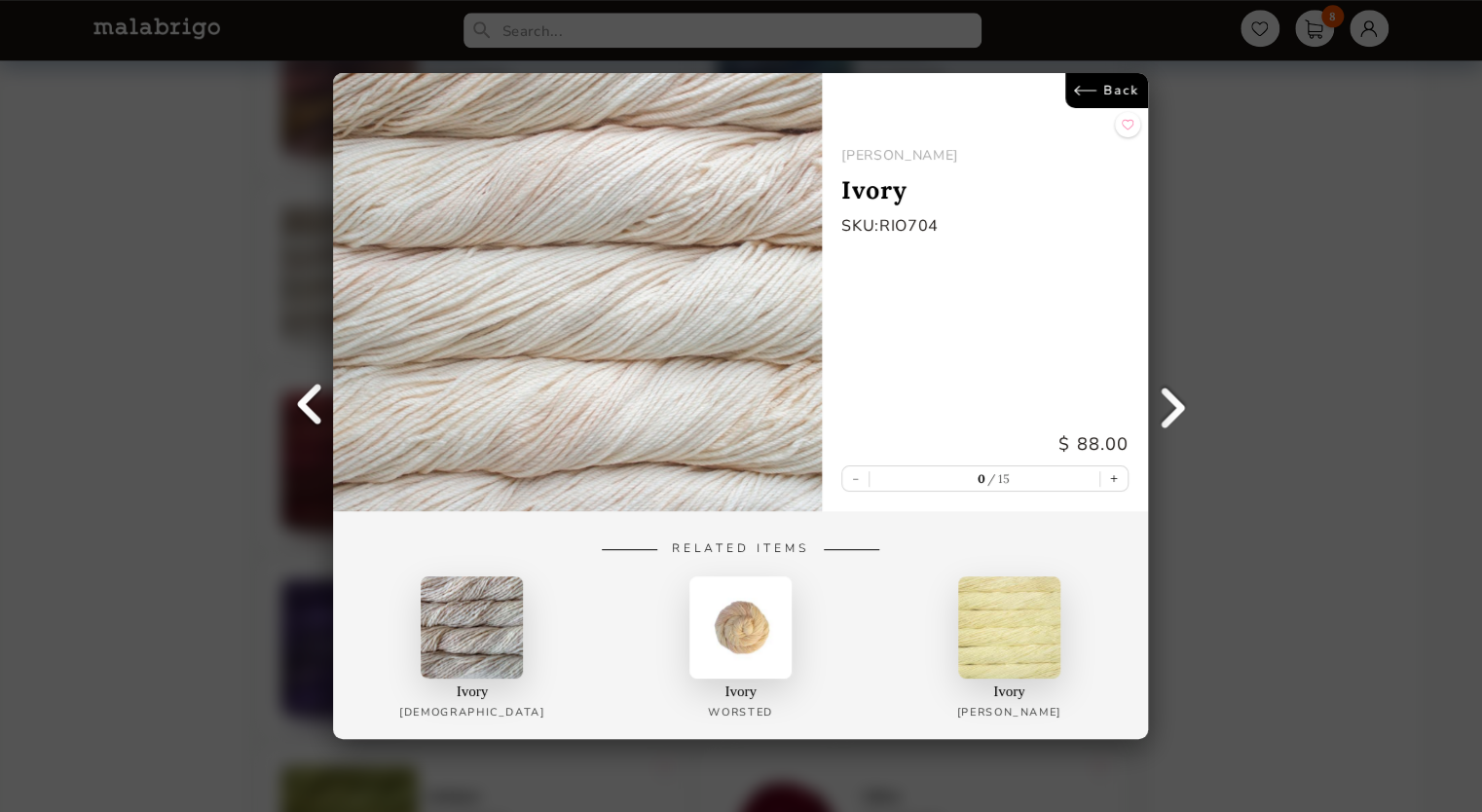
click at [1269, 153] on div "Back [PERSON_NAME] SKU: RIO704 $ 88.00 - 0 15 + Related Items Ivory Rasta Ivory…" at bounding box center [741, 406] width 1482 height 812
click at [1125, 96] on link "Back" at bounding box center [1108, 90] width 82 height 35
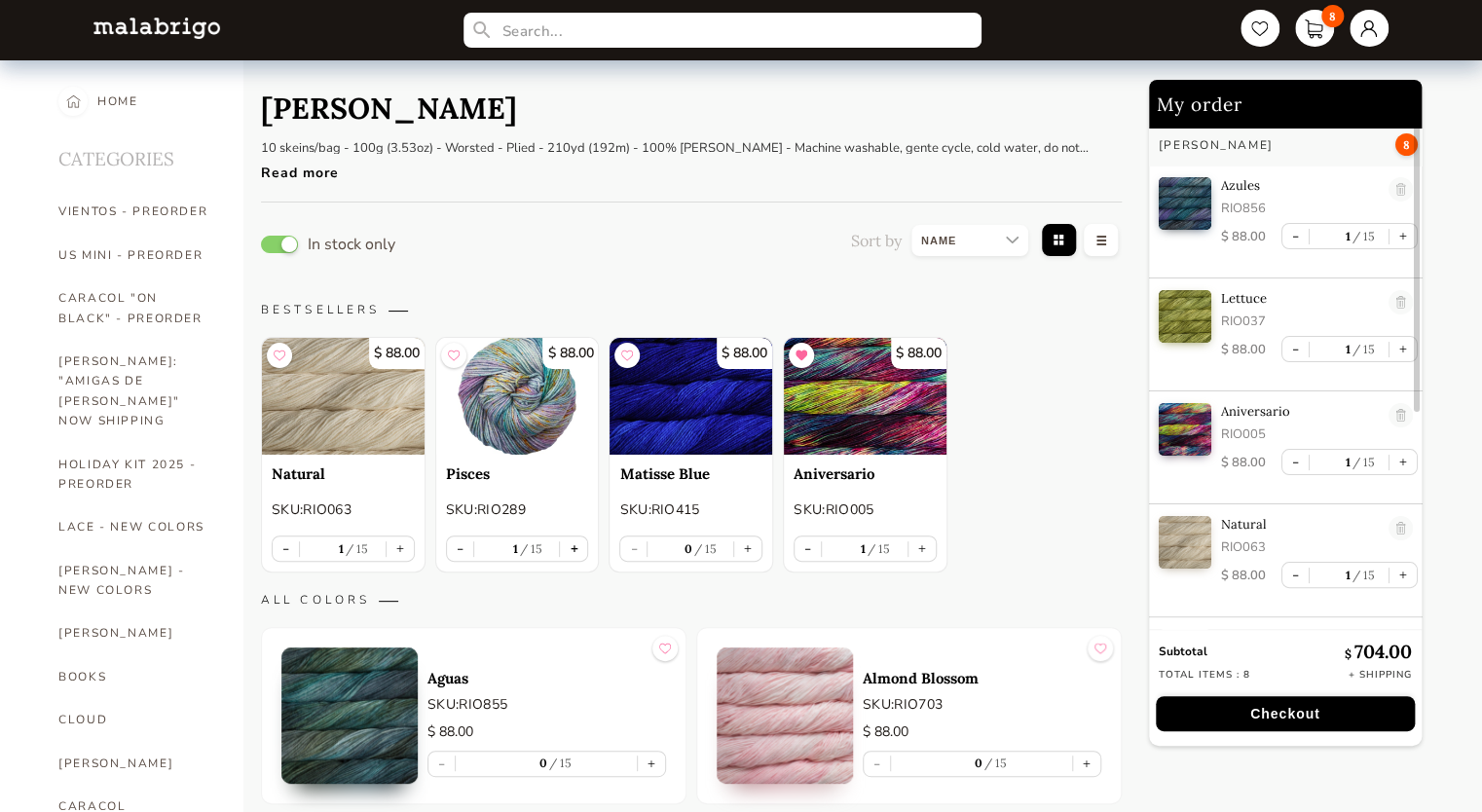
click at [576, 547] on button "+" at bounding box center [574, 548] width 27 height 25
type input "2"
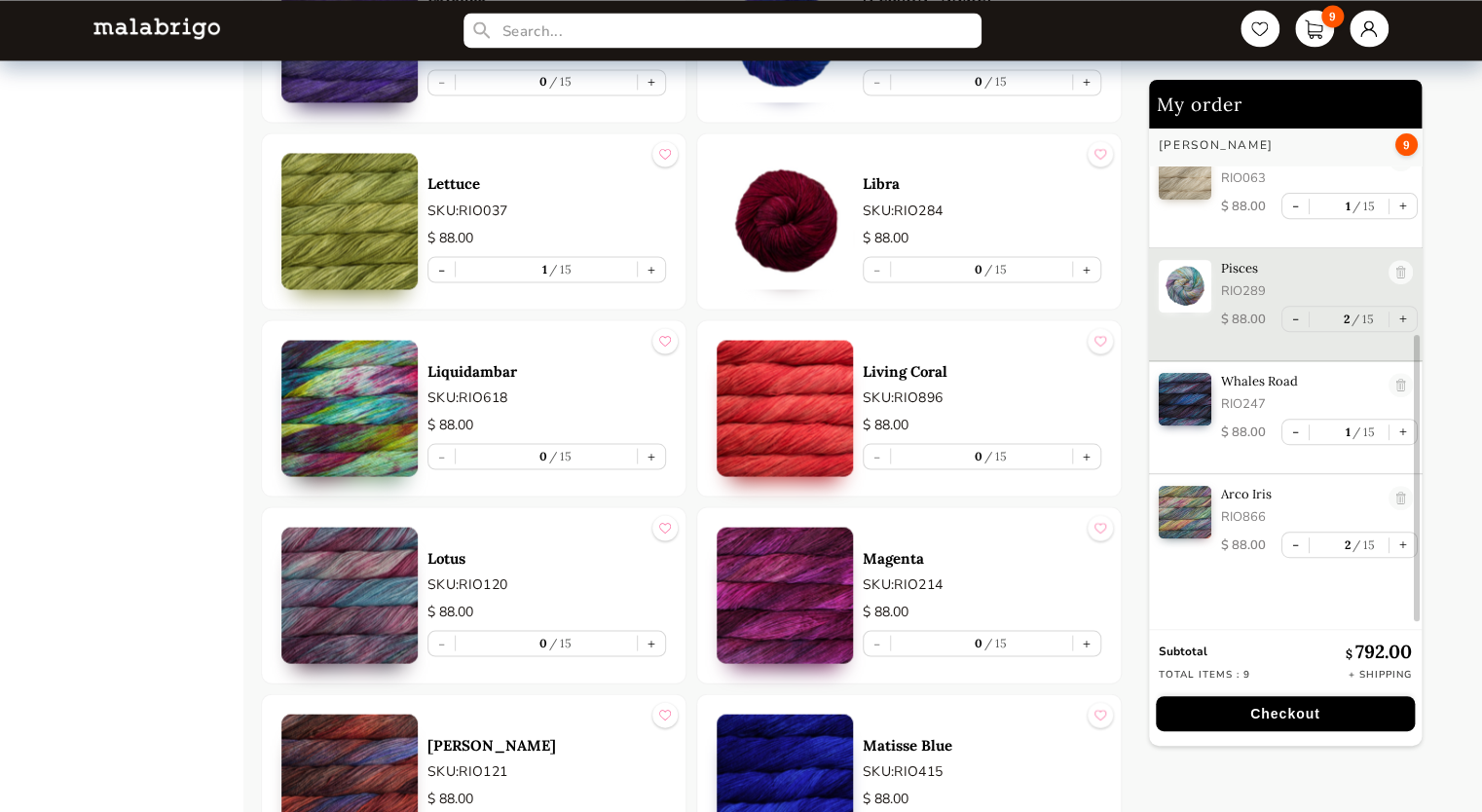
scroll to position [5353, 0]
click at [1085, 633] on button "+" at bounding box center [1087, 643] width 27 height 25
type input "1"
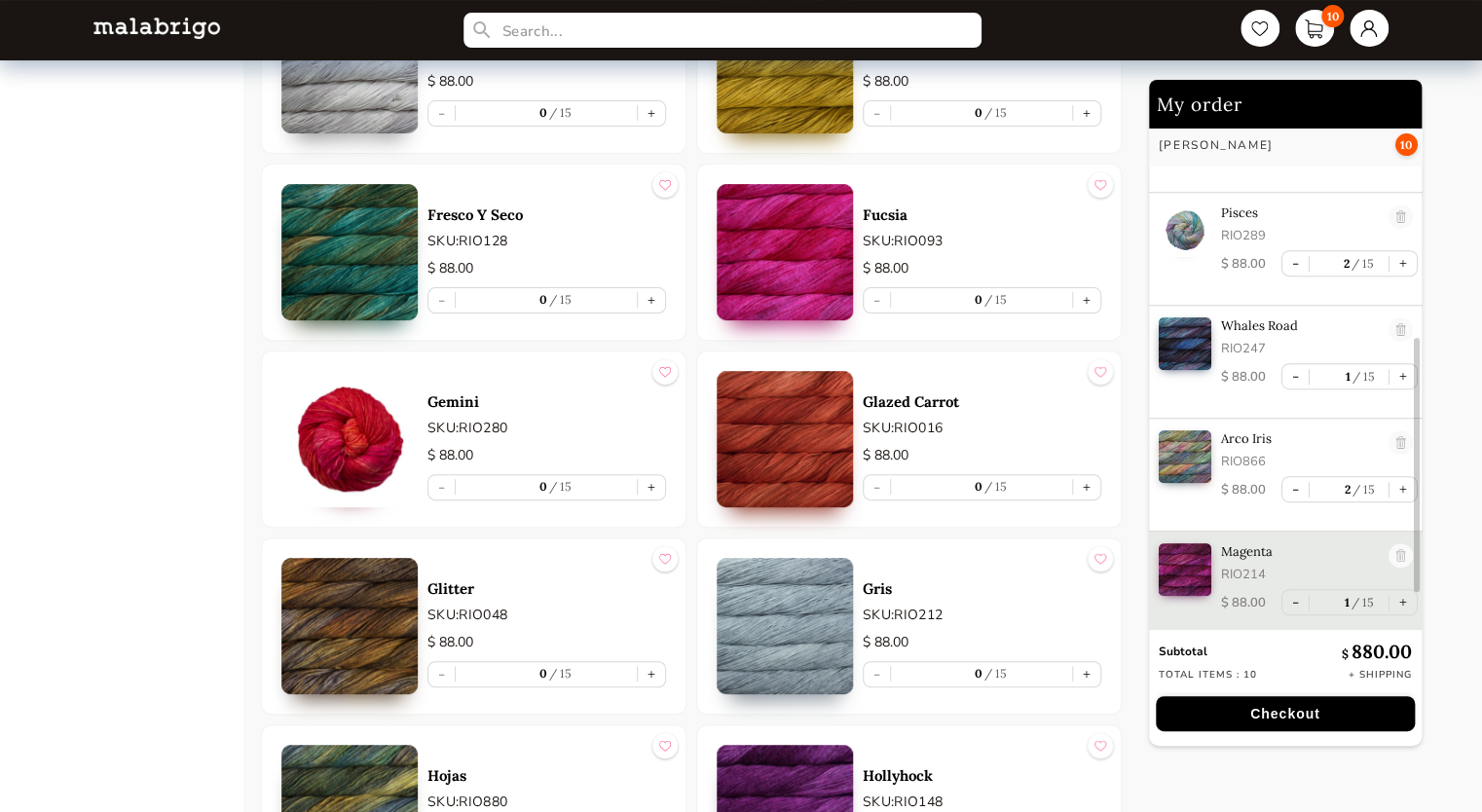
scroll to position [3819, 0]
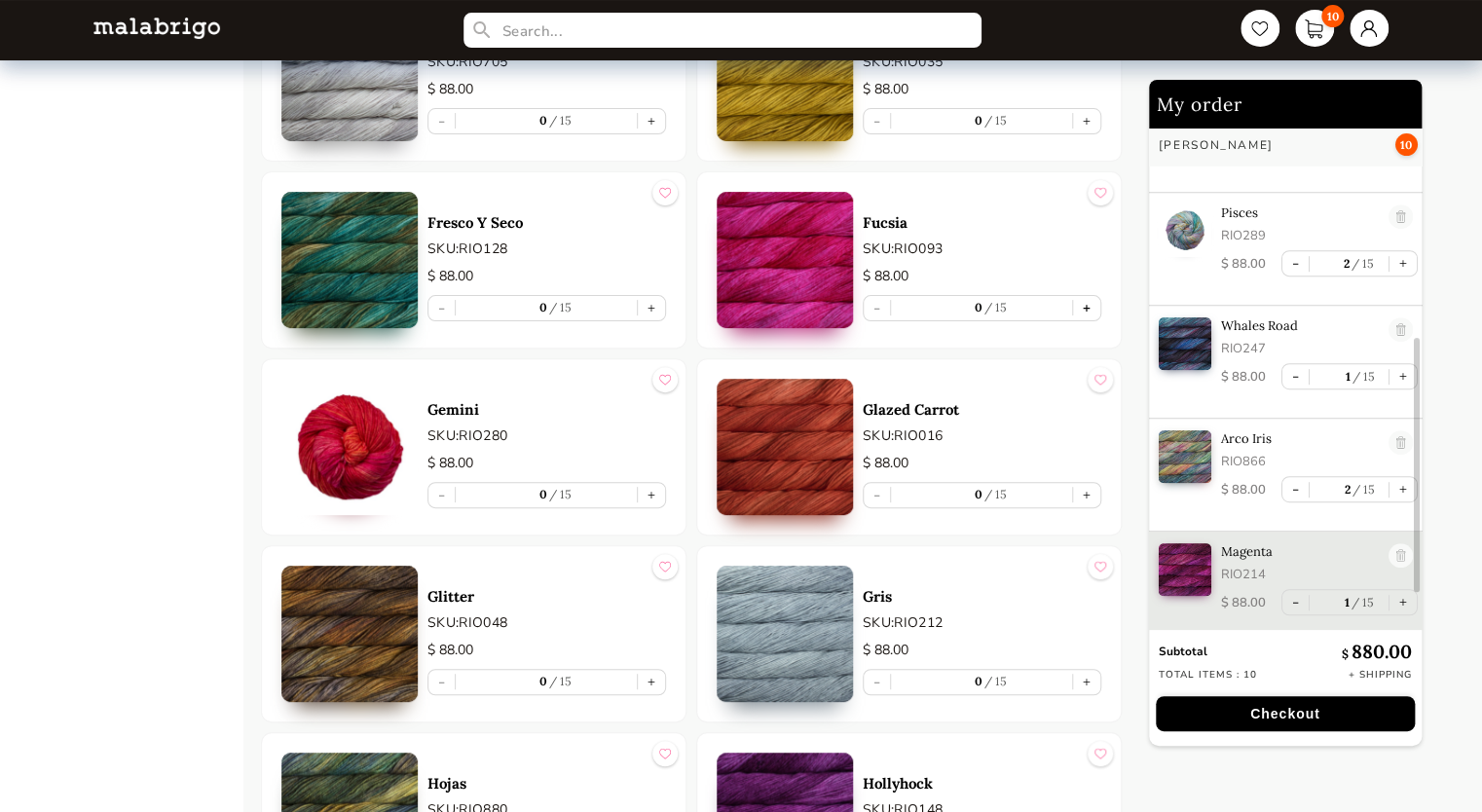
click at [1077, 297] on button "+" at bounding box center [1087, 307] width 27 height 25
type input "1"
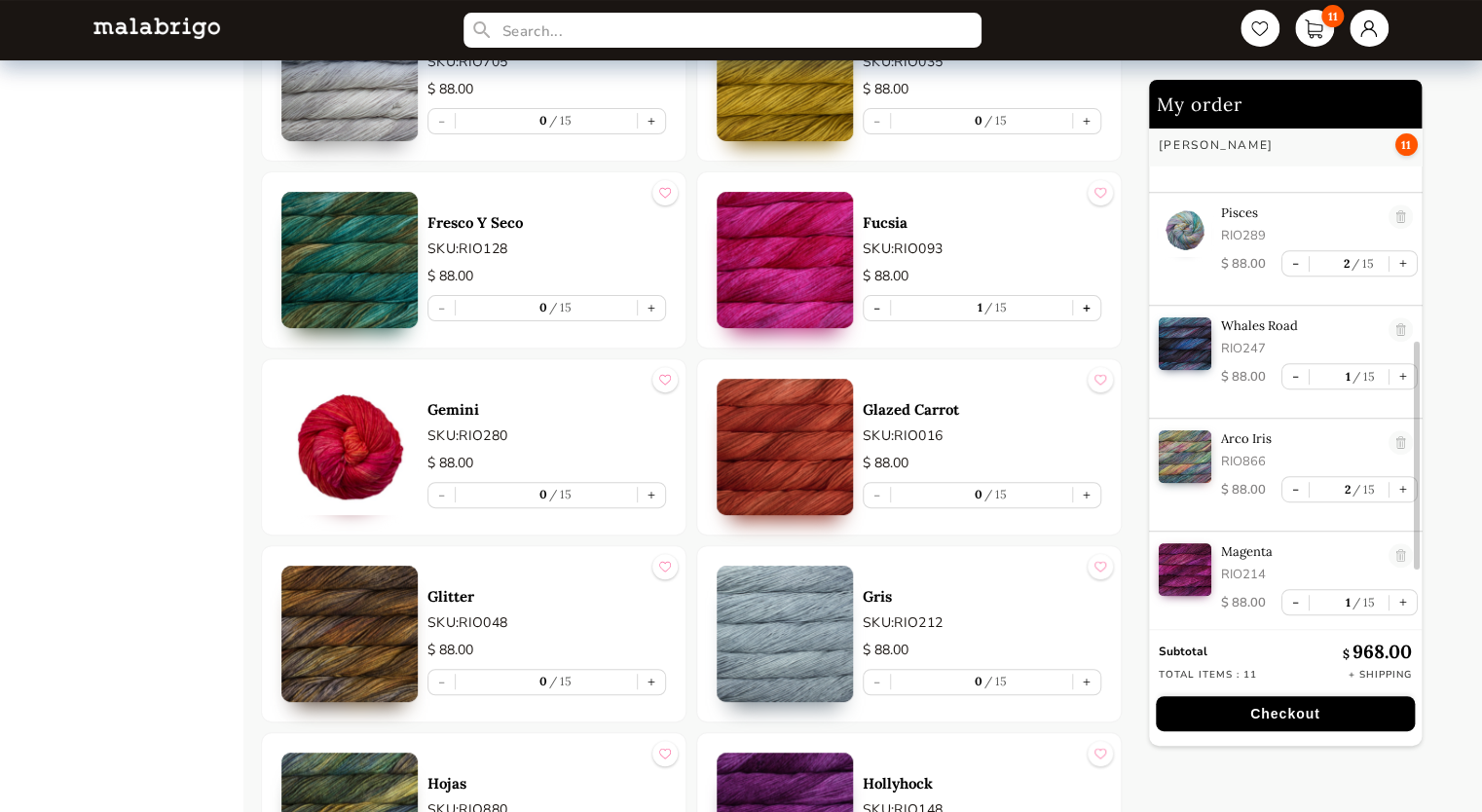
scroll to position [535, 0]
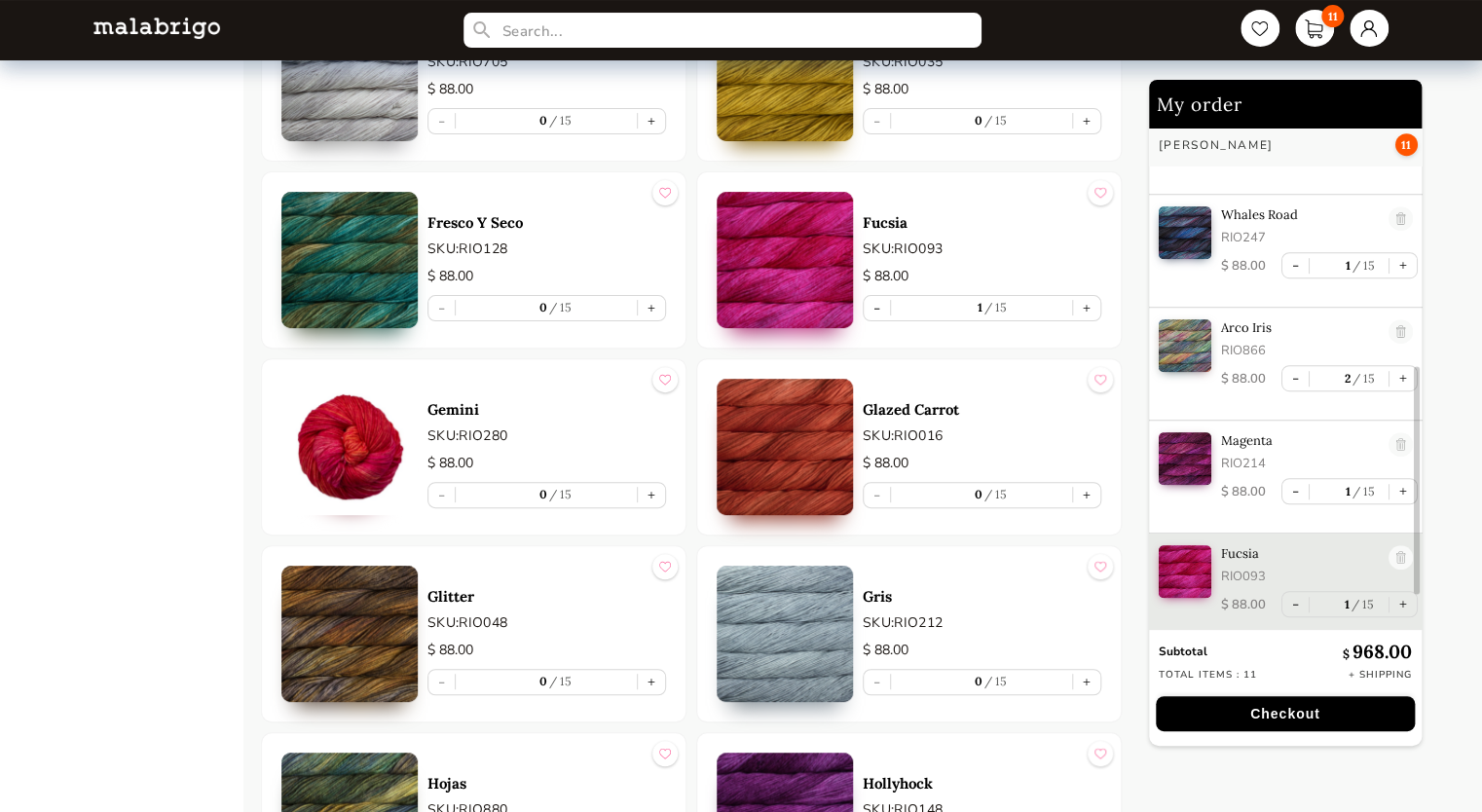
click at [587, 358] on article "Gemini SKU: RIO280 $ 88.00 - 0 15 +" at bounding box center [473, 447] width 425 height 177
click at [1393, 446] on link at bounding box center [1400, 445] width 25 height 27
type input "0"
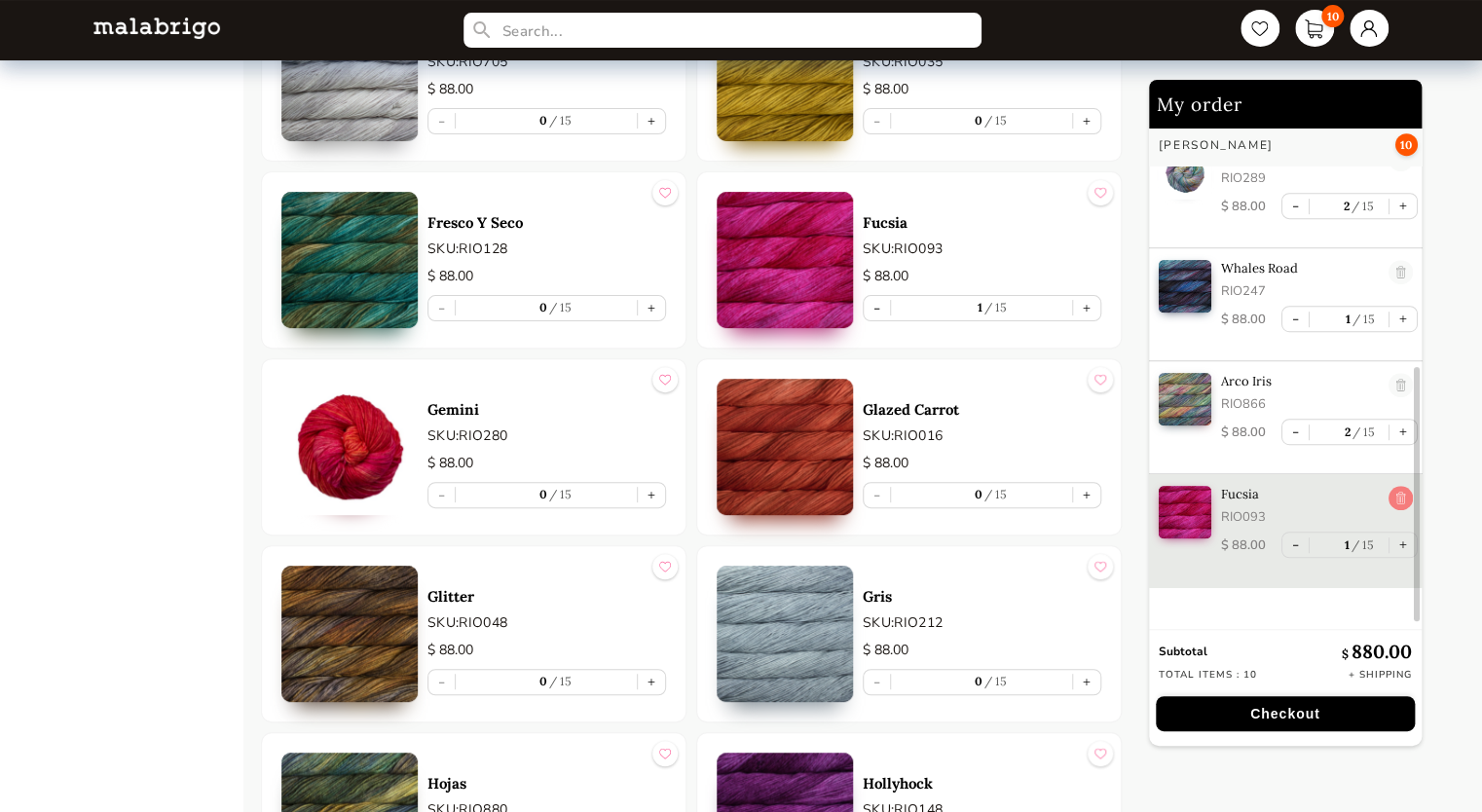
click at [1393, 490] on link at bounding box center [1400, 499] width 25 height 27
type input "0"
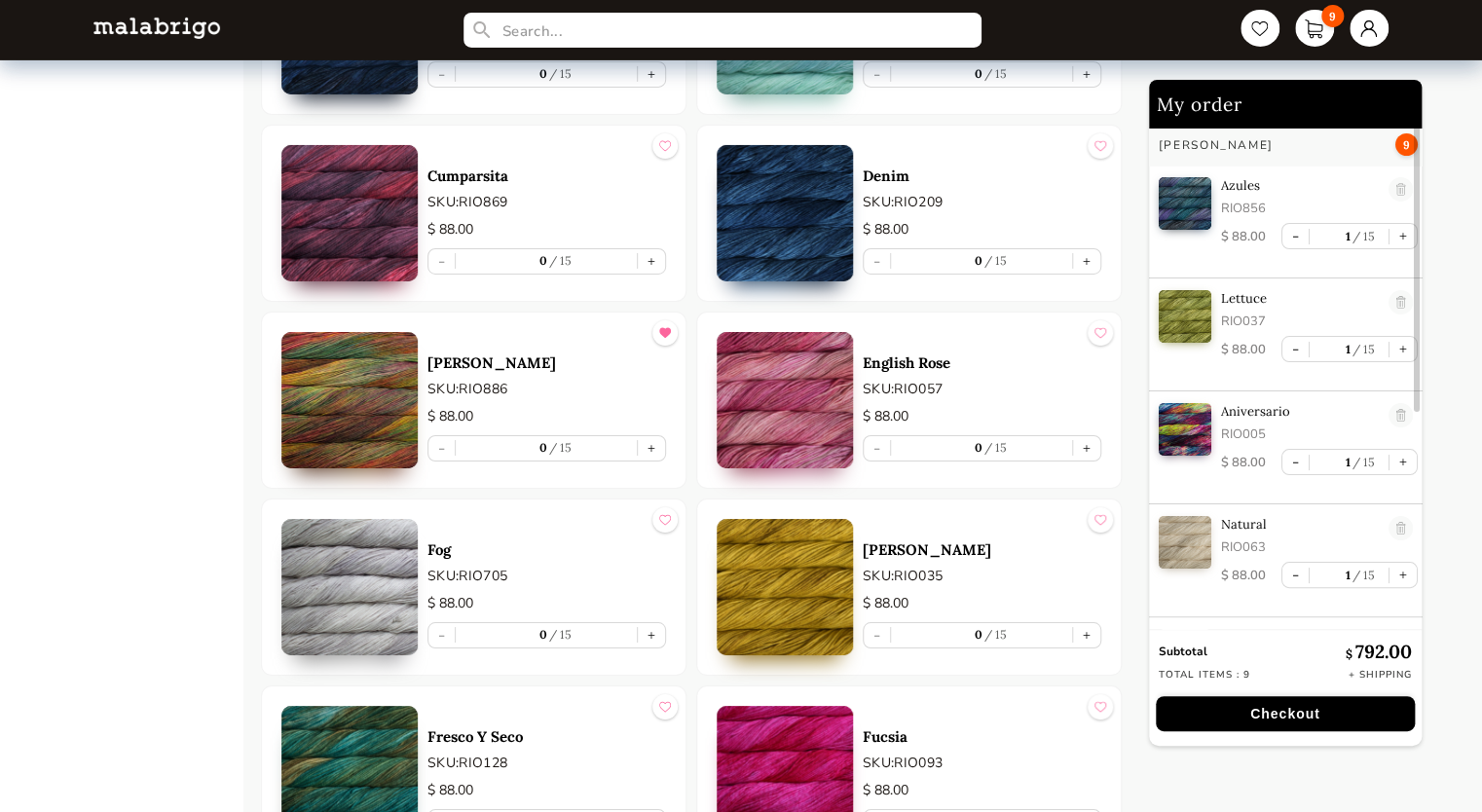
scroll to position [3306, 0]
click at [329, 197] on img at bounding box center [350, 213] width 137 height 136
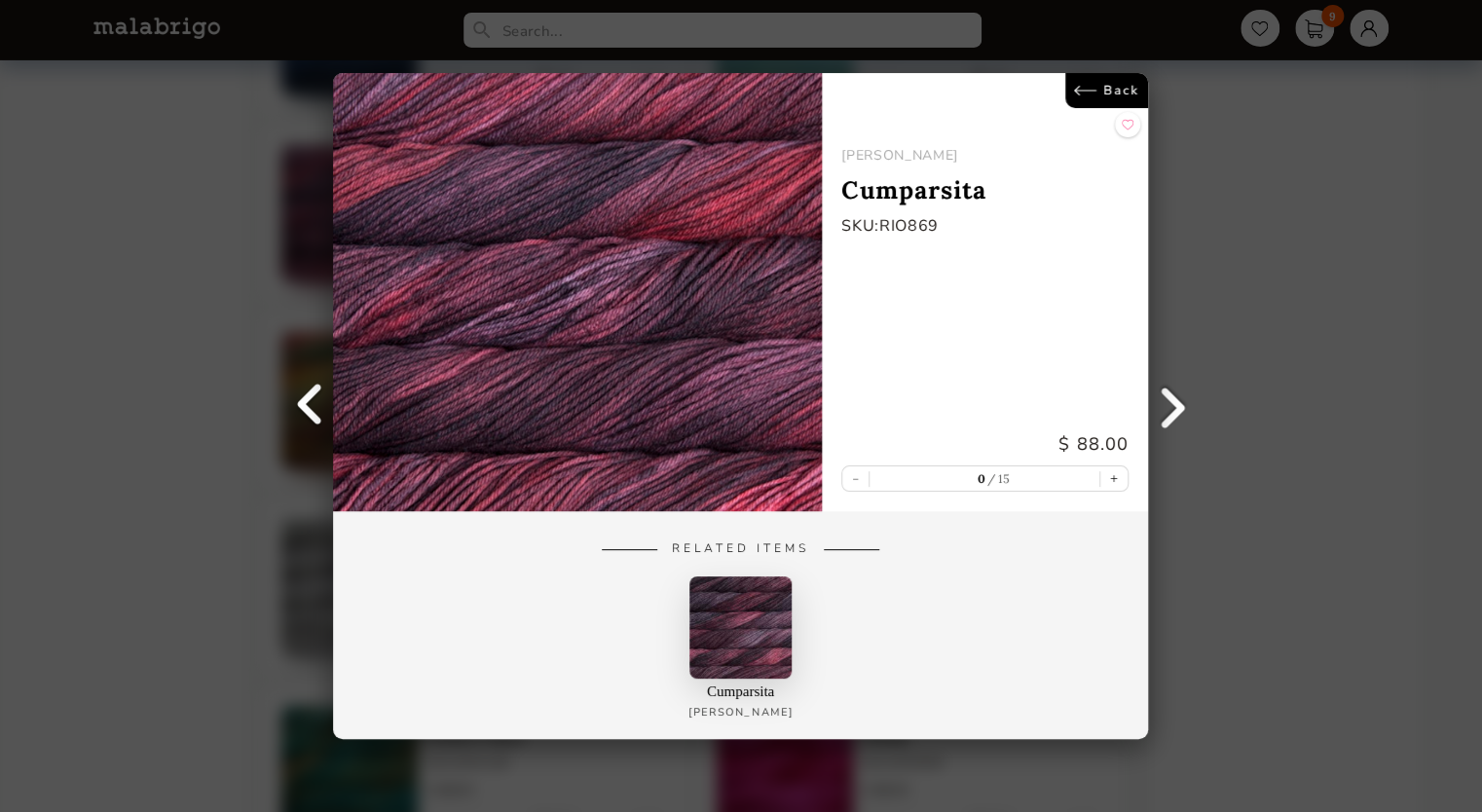
click at [329, 197] on div "Back [PERSON_NAME] Cumparsita SKU: RIO869 $ 88.00 - 0 15 + Related Items Cumpar…" at bounding box center [741, 406] width 1482 height 812
click at [1199, 225] on div "Back [PERSON_NAME] Cumparsita SKU: RIO869 $ 88.00 - 0 15 + Related Items Cumpar…" at bounding box center [741, 406] width 1482 height 812
click at [1111, 81] on link "Back" at bounding box center [1108, 90] width 82 height 35
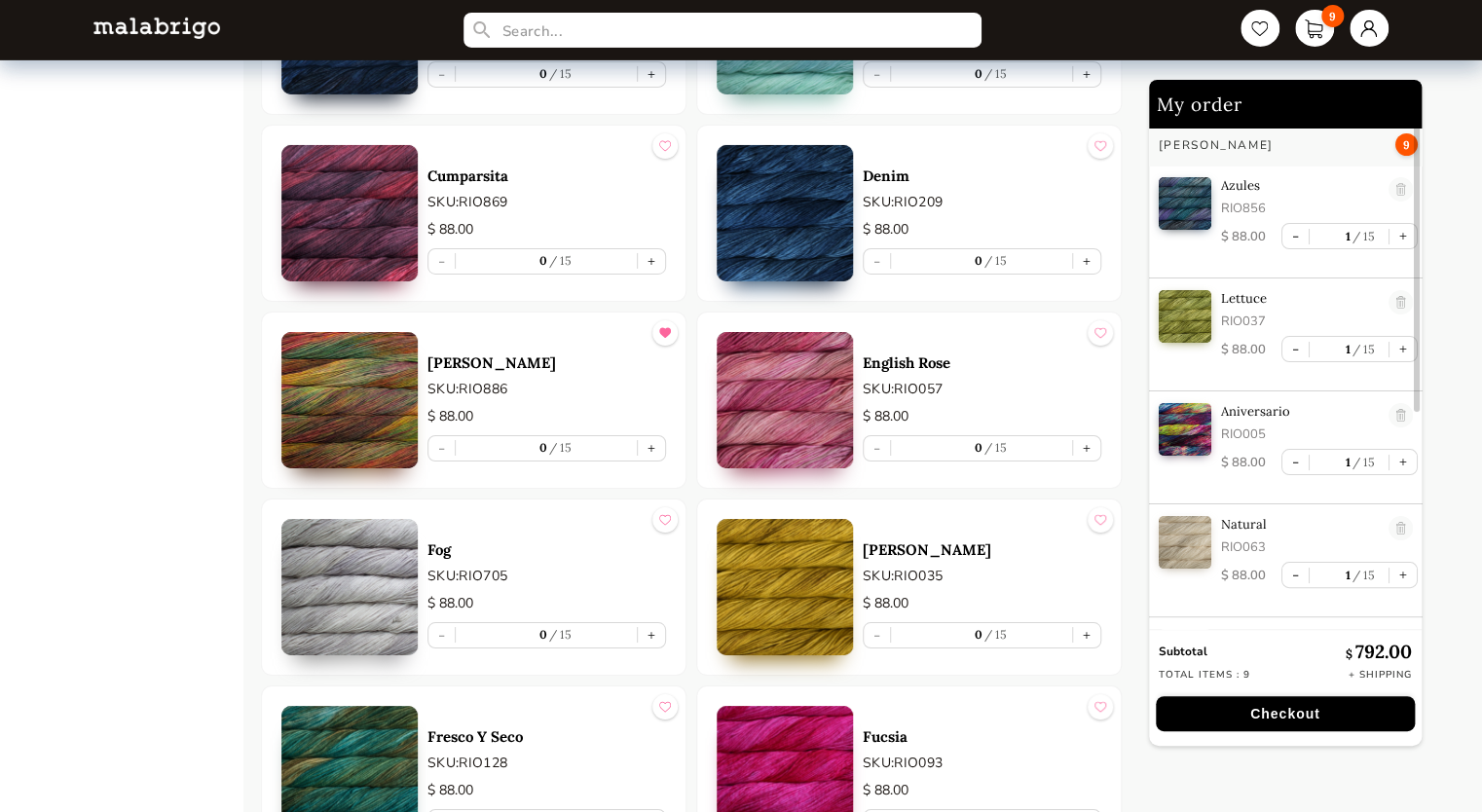
click at [1111, 81] on article "Cucumber SKU: RIO708 $ 88.00 - 0 15 +" at bounding box center [908, 27] width 425 height 177
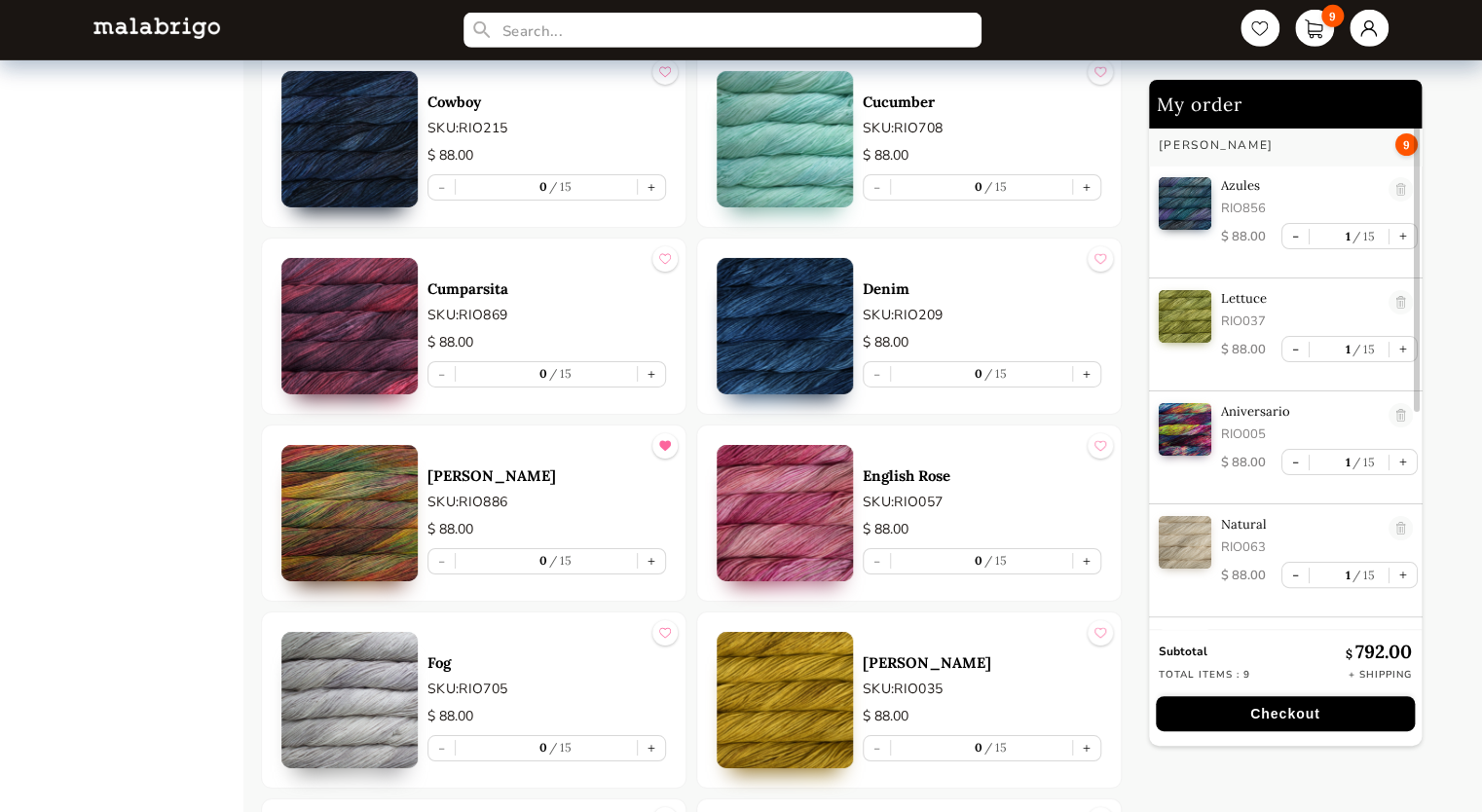
scroll to position [3195, 0]
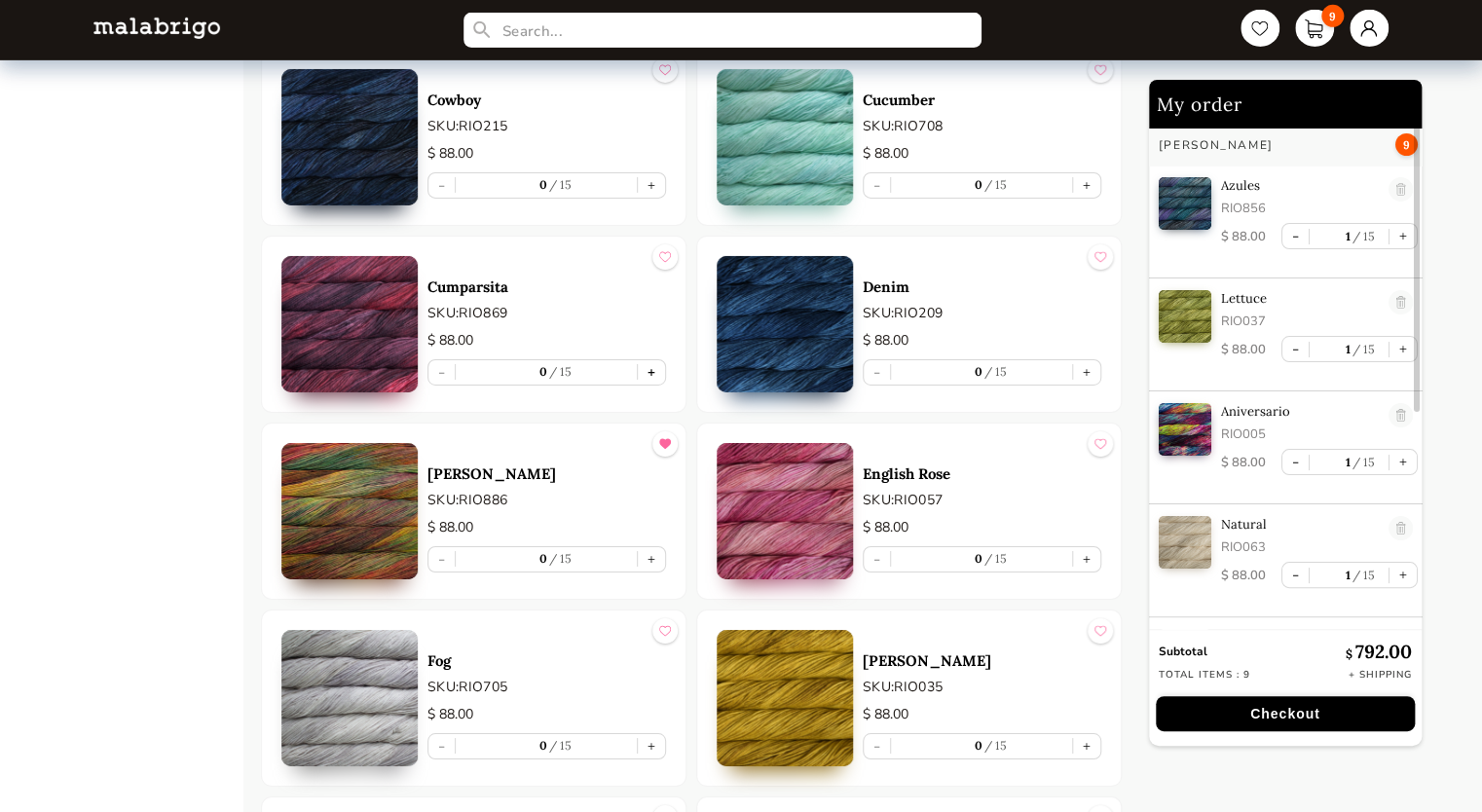
click at [651, 364] on button "+" at bounding box center [651, 372] width 27 height 25
type input "1"
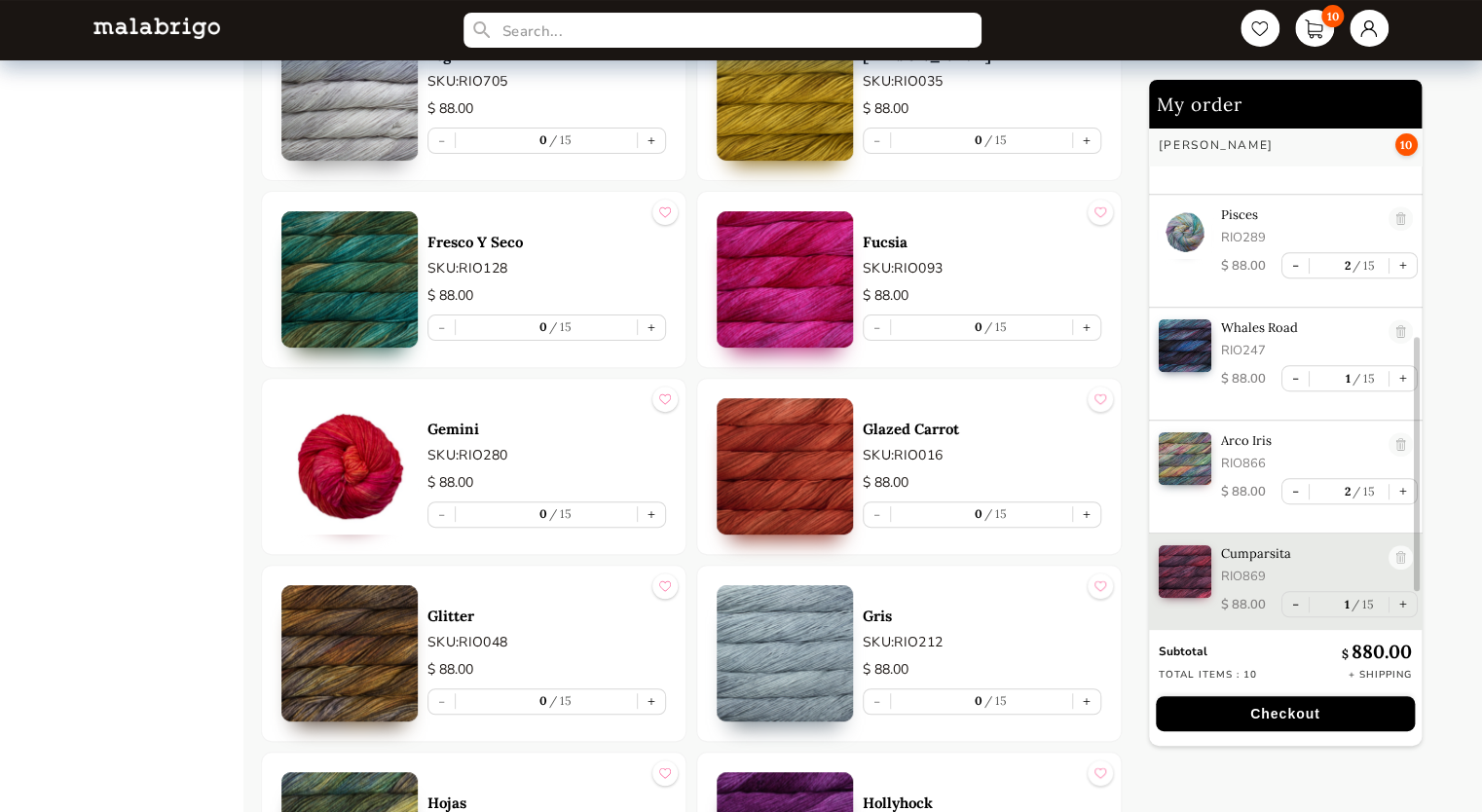
scroll to position [3800, 0]
click at [1089, 321] on button "+" at bounding box center [1087, 327] width 27 height 25
type input "1"
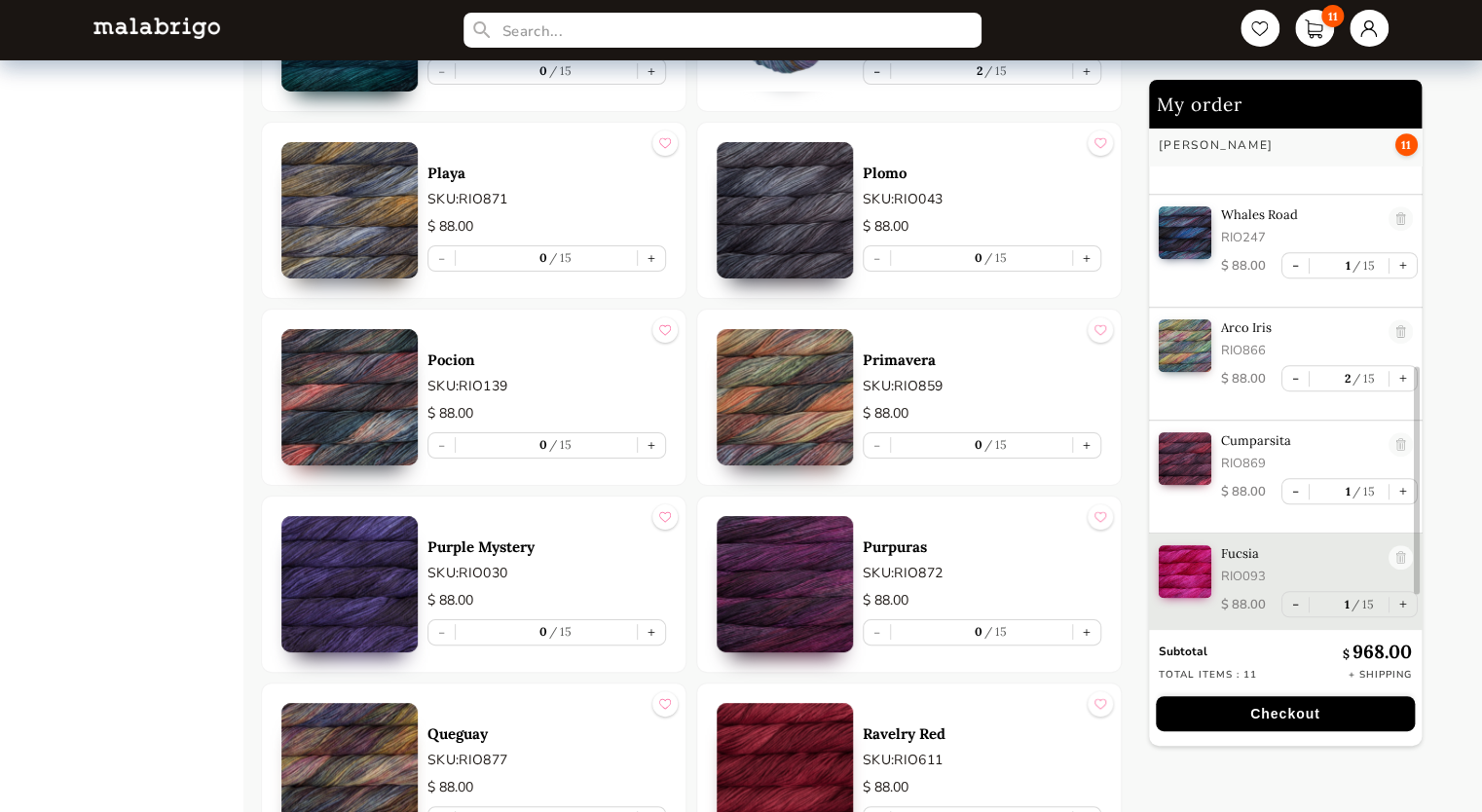
scroll to position [7234, 0]
click at [1090, 623] on button "+" at bounding box center [1087, 631] width 27 height 25
type input "1"
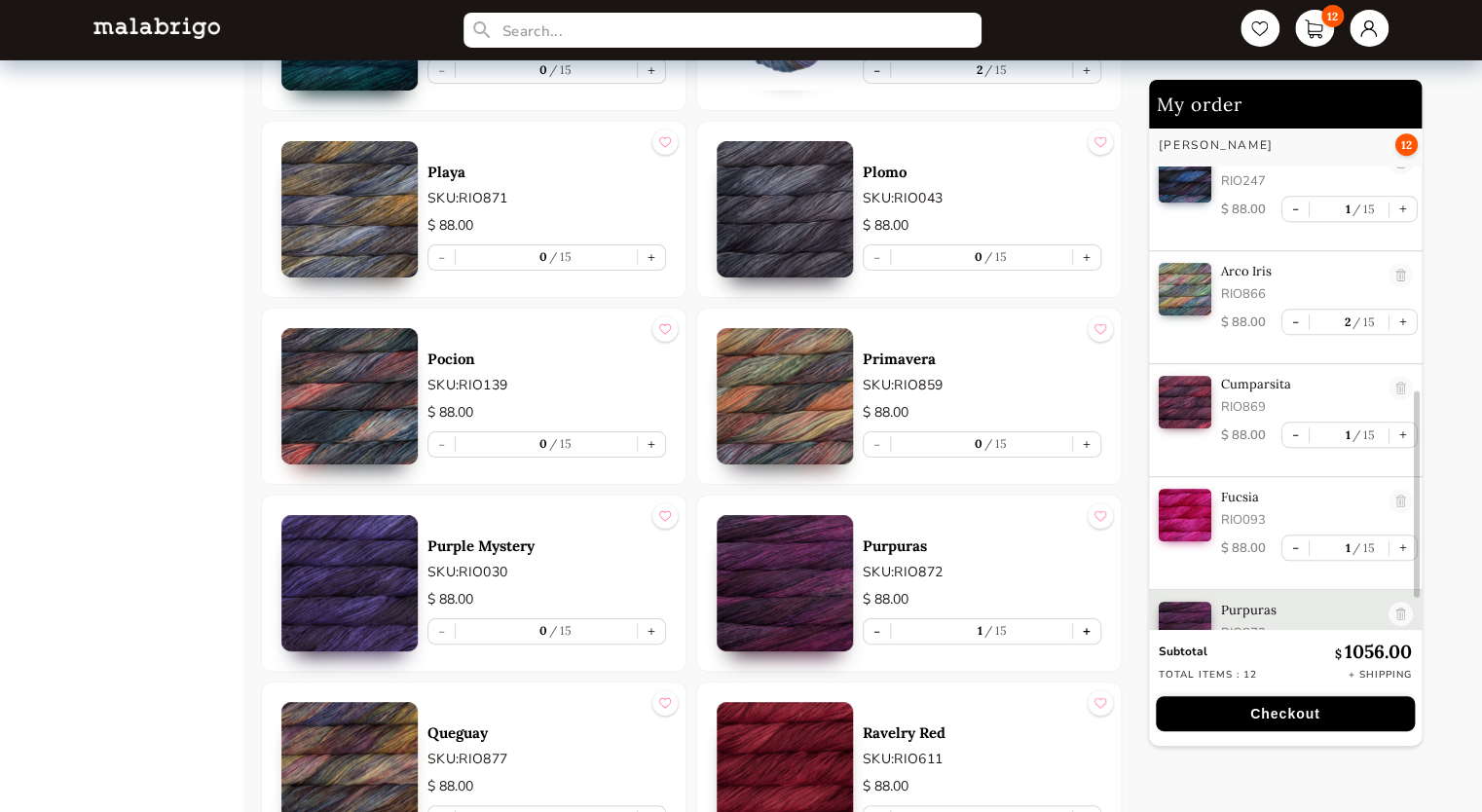
scroll to position [650, 0]
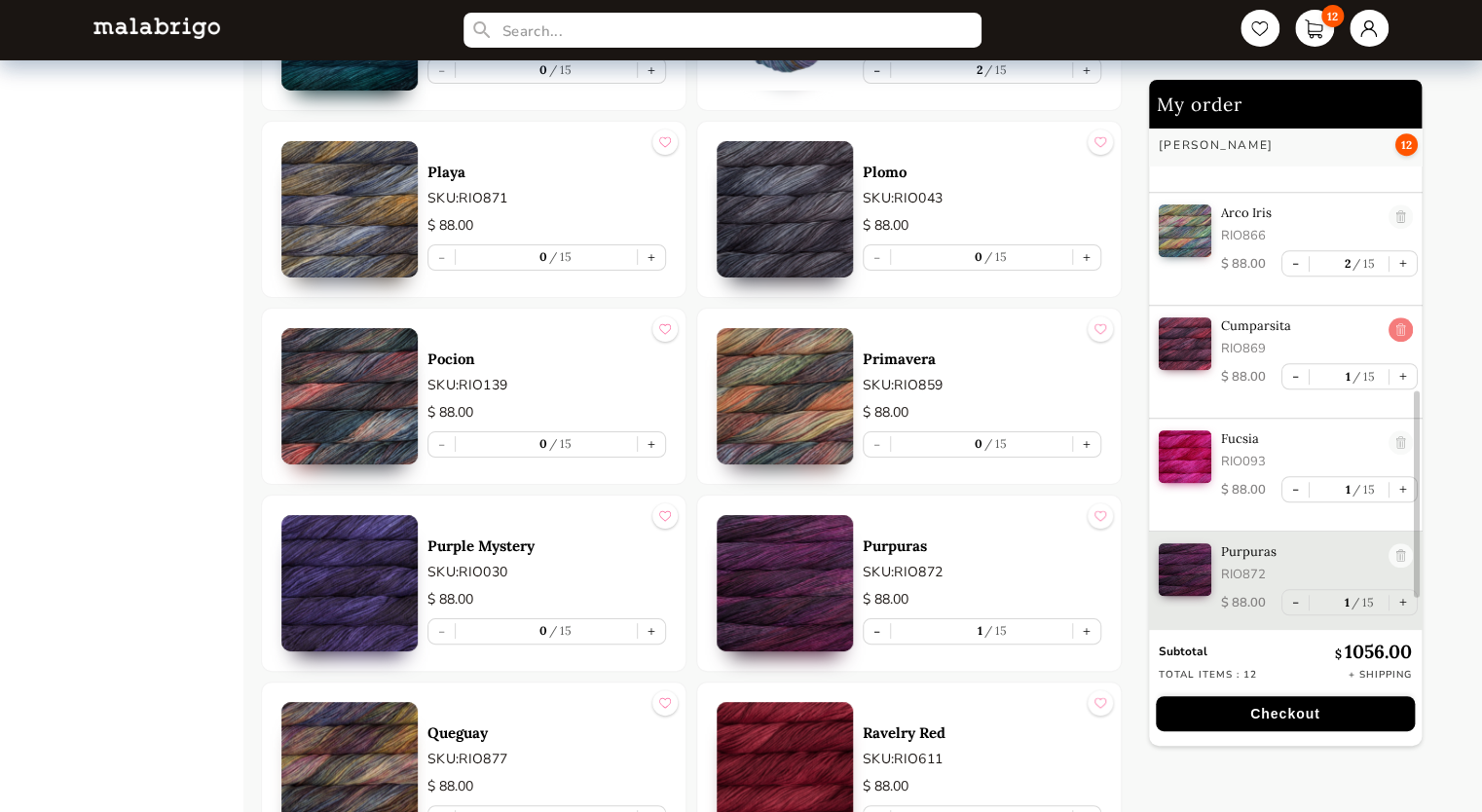
click at [1395, 324] on link at bounding box center [1400, 330] width 25 height 27
type input "0"
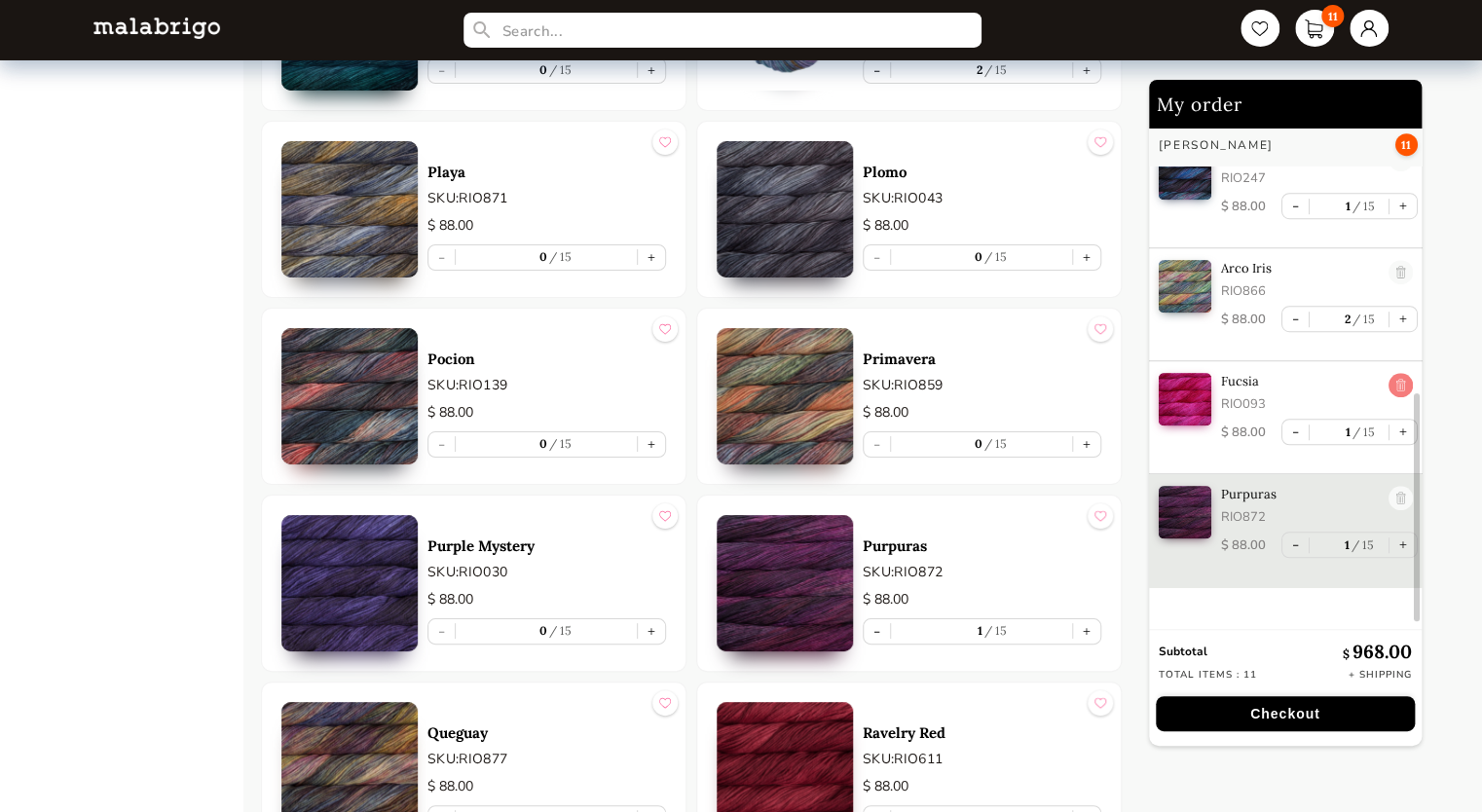
click at [1389, 390] on link at bounding box center [1400, 386] width 25 height 27
type input "0"
click at [1284, 431] on button "-" at bounding box center [1295, 431] width 27 height 25
type input "1"
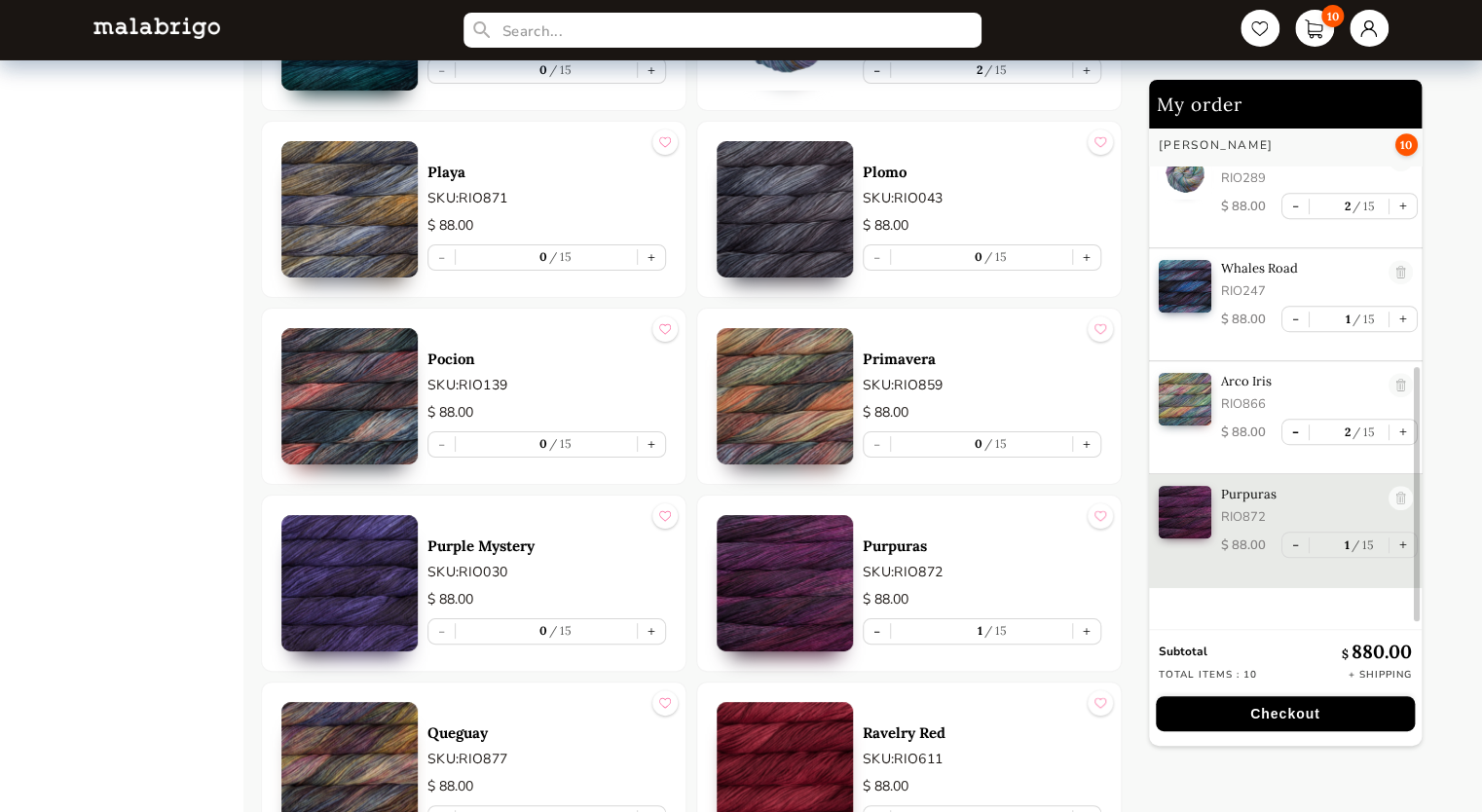
type input "1"
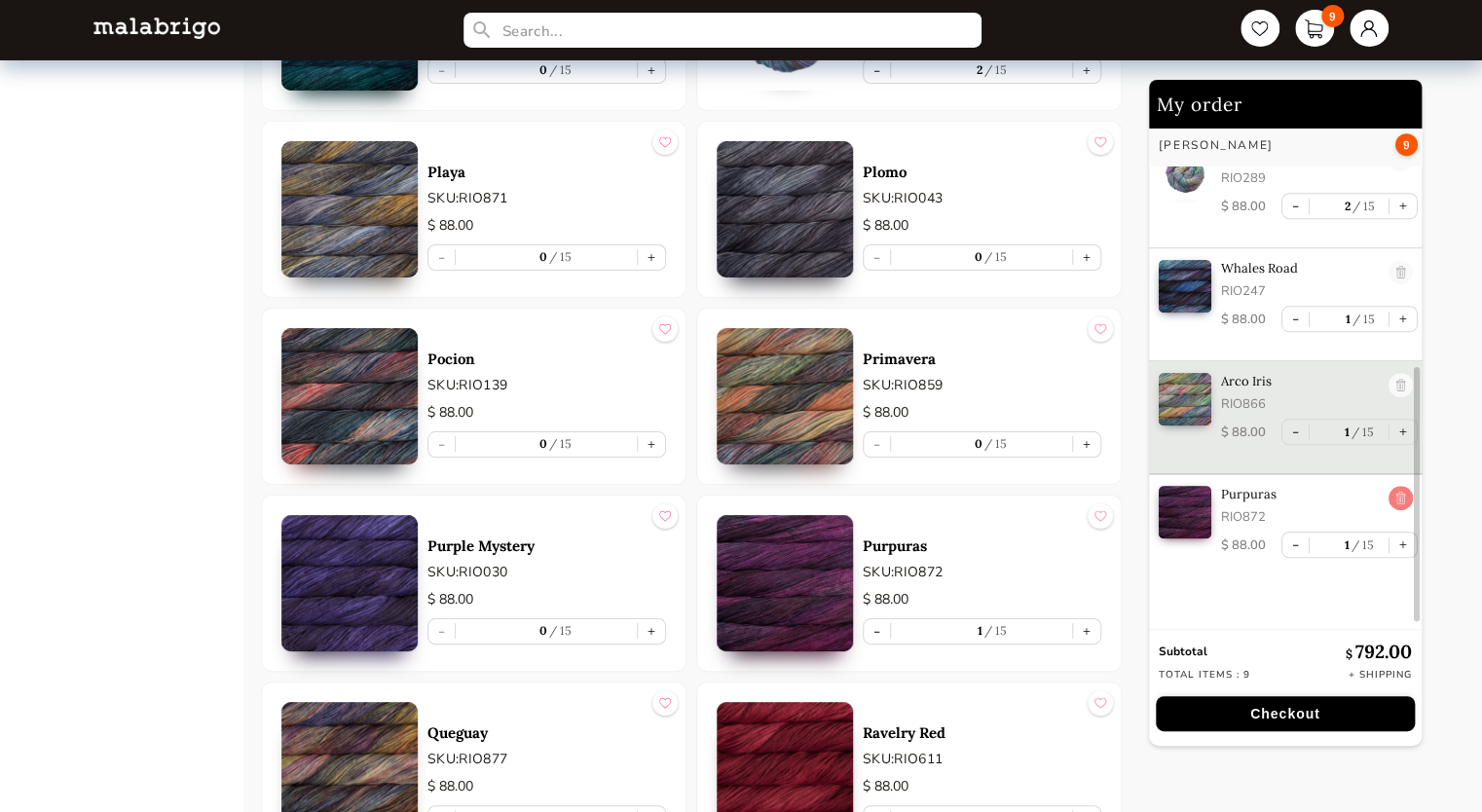
click at [1395, 501] on link at bounding box center [1400, 499] width 25 height 27
type input "0"
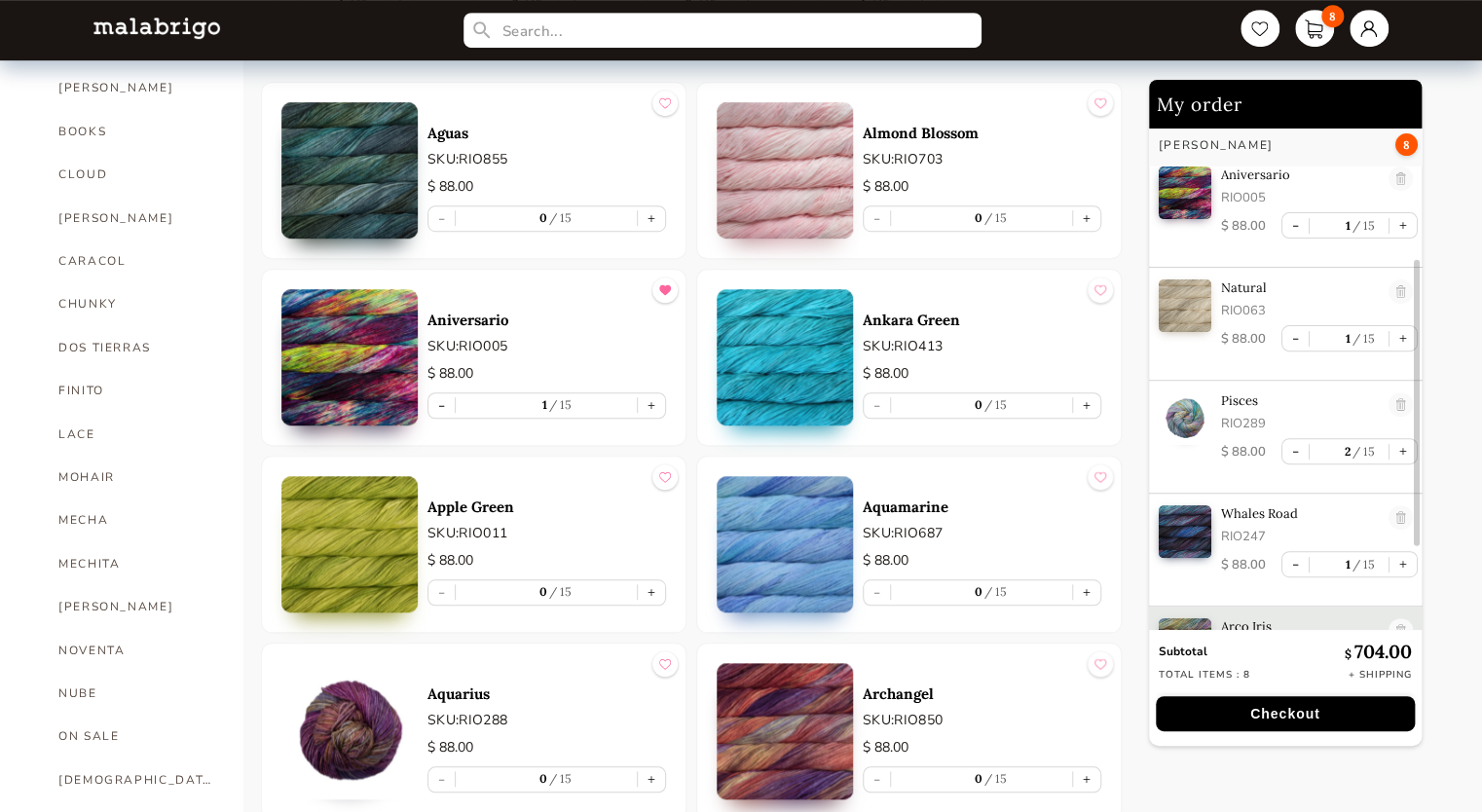
scroll to position [0, 0]
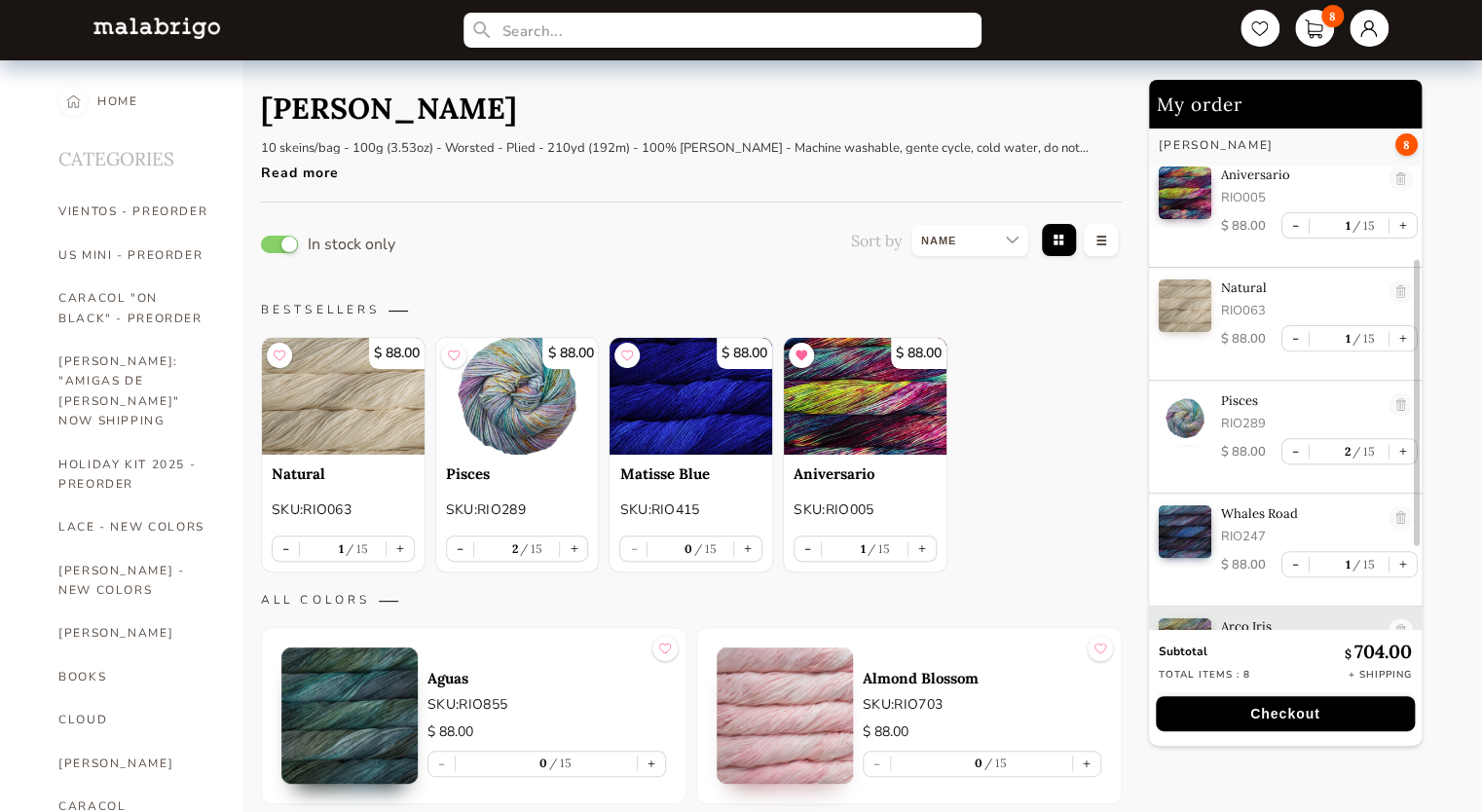
click at [986, 230] on select at bounding box center [969, 241] width 117 height 31
select select "INDEX"
click at [911, 225] on select at bounding box center [969, 241] width 117 height 31
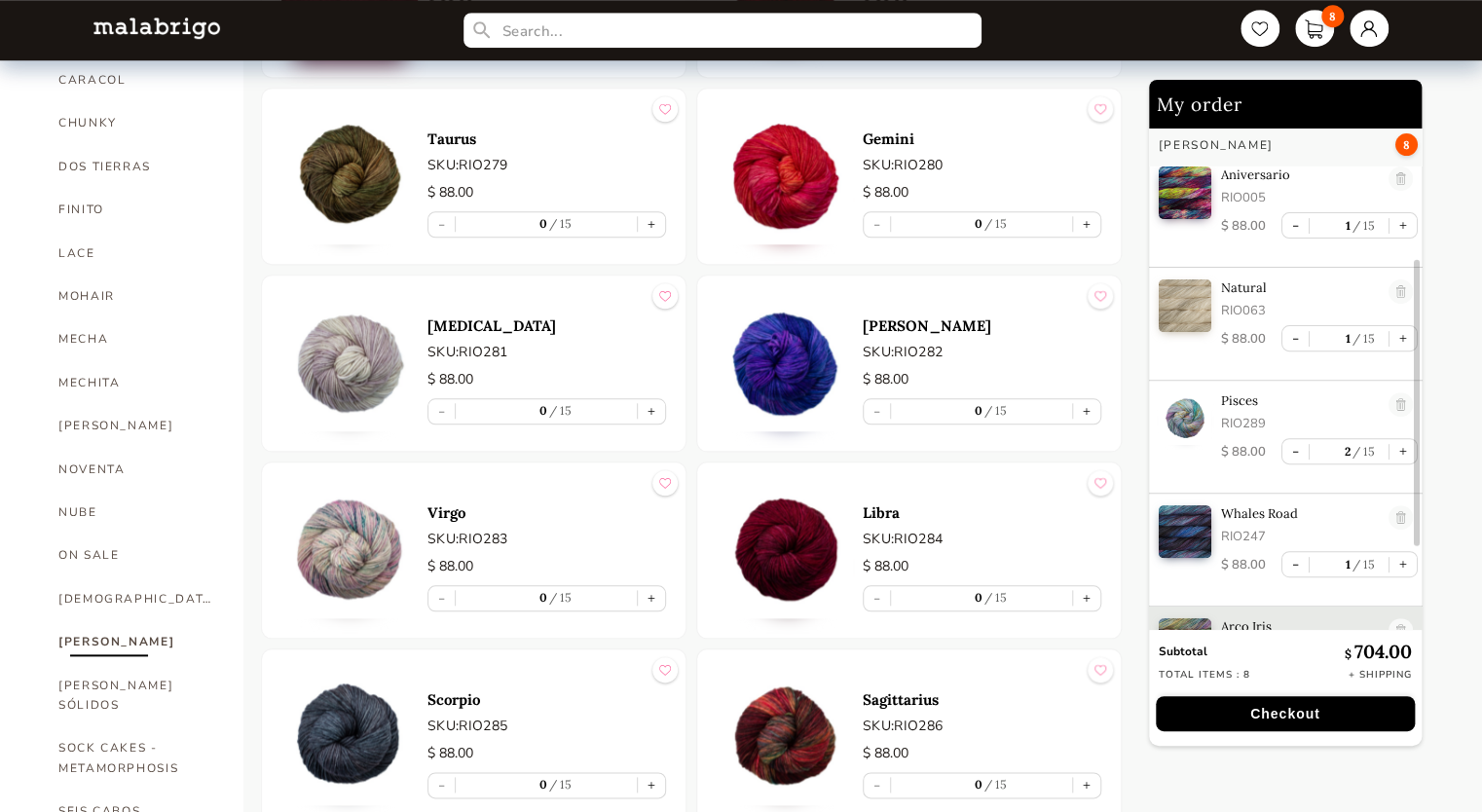
scroll to position [719, 0]
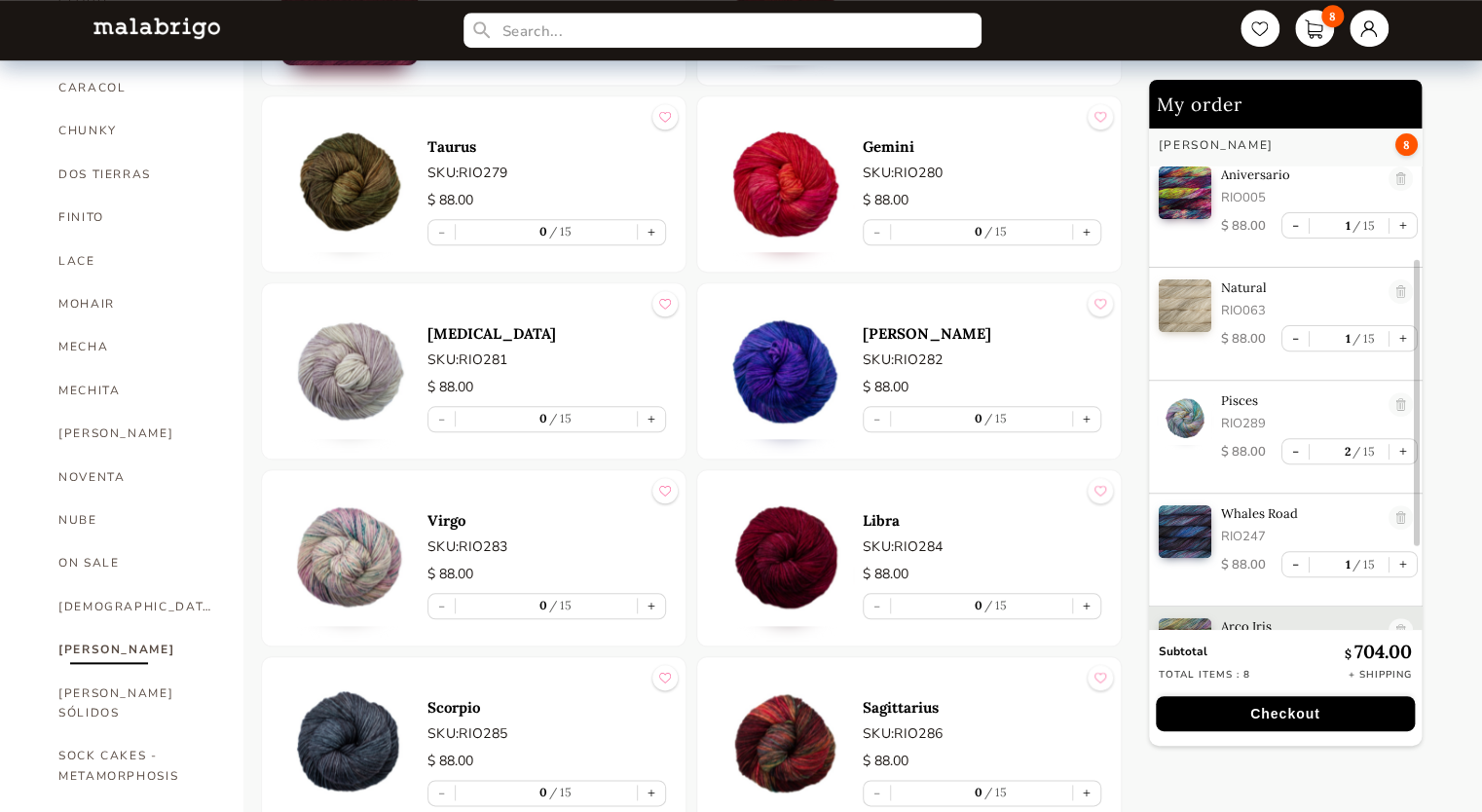
click at [339, 200] on img at bounding box center [350, 184] width 137 height 136
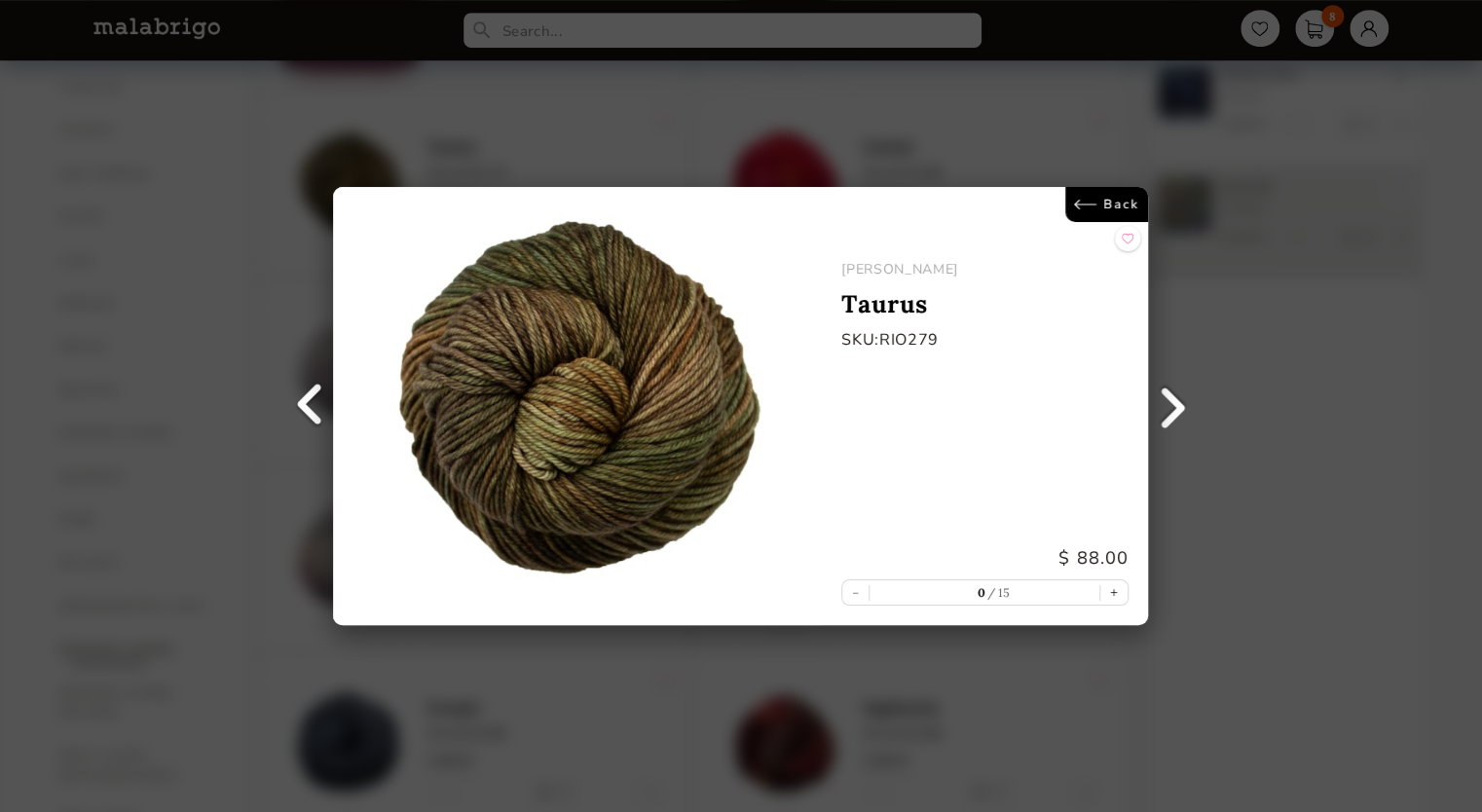
click at [1076, 196] on link "Back" at bounding box center [1108, 204] width 82 height 35
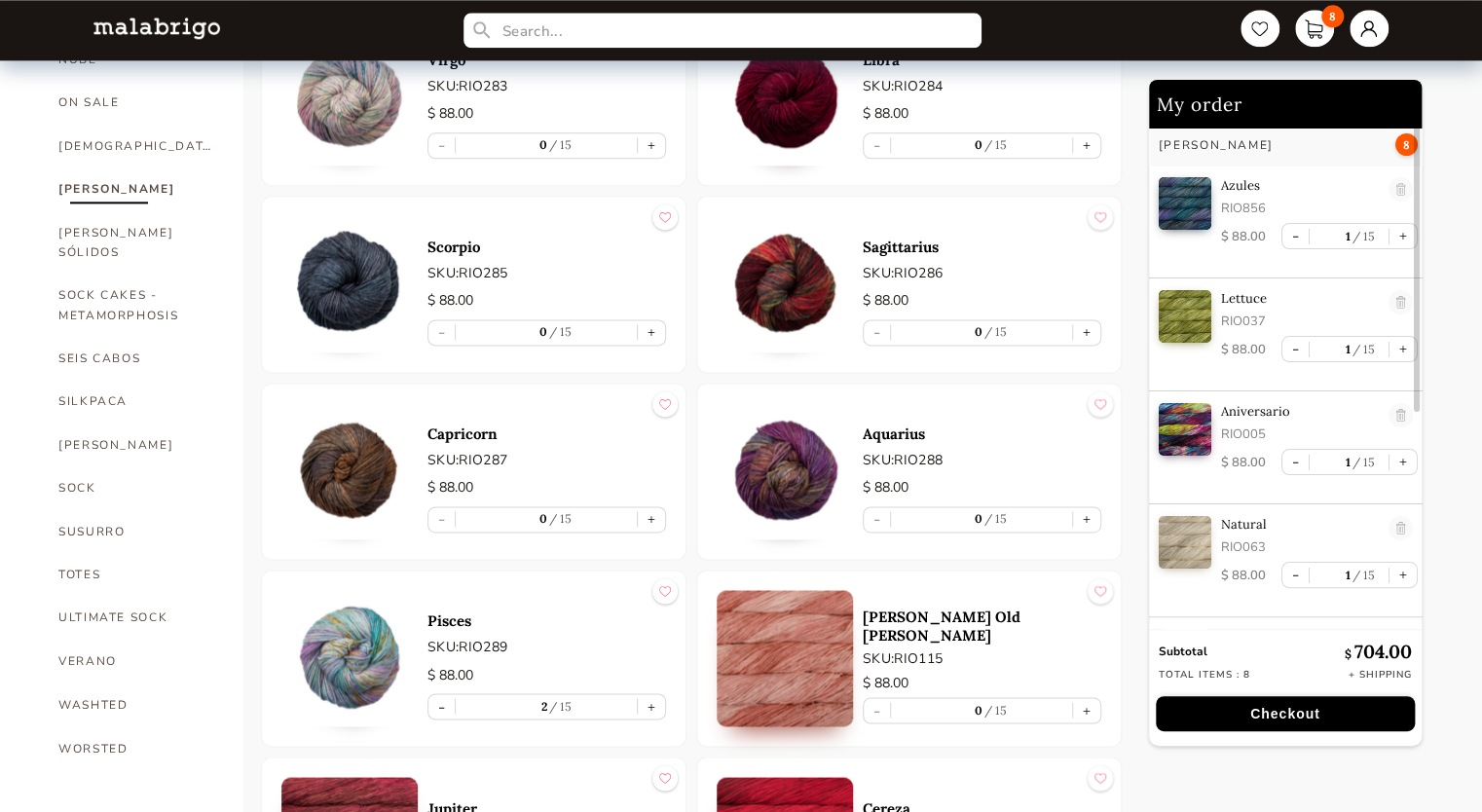
scroll to position [1183, 0]
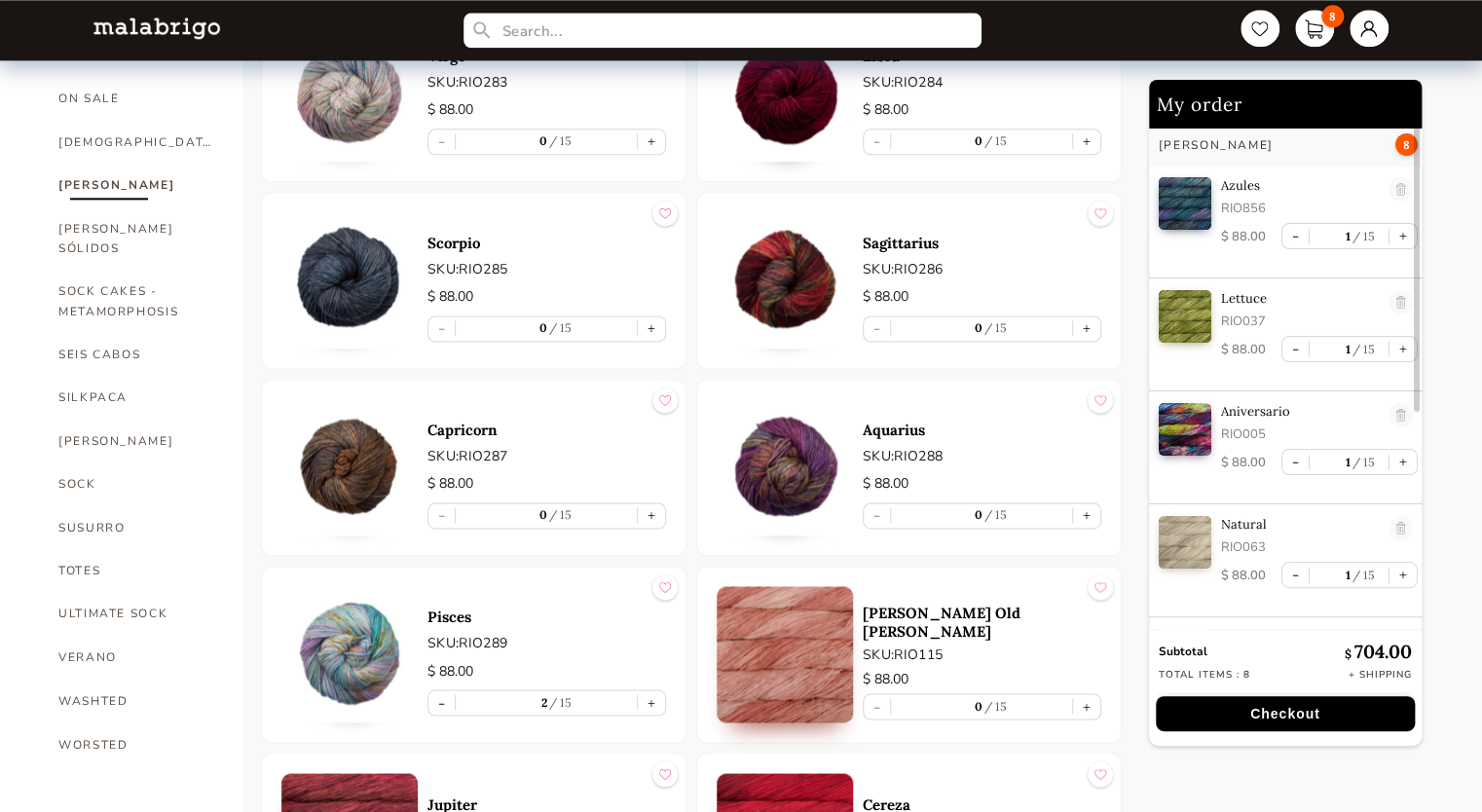
click at [761, 456] on img at bounding box center [785, 466] width 137 height 136
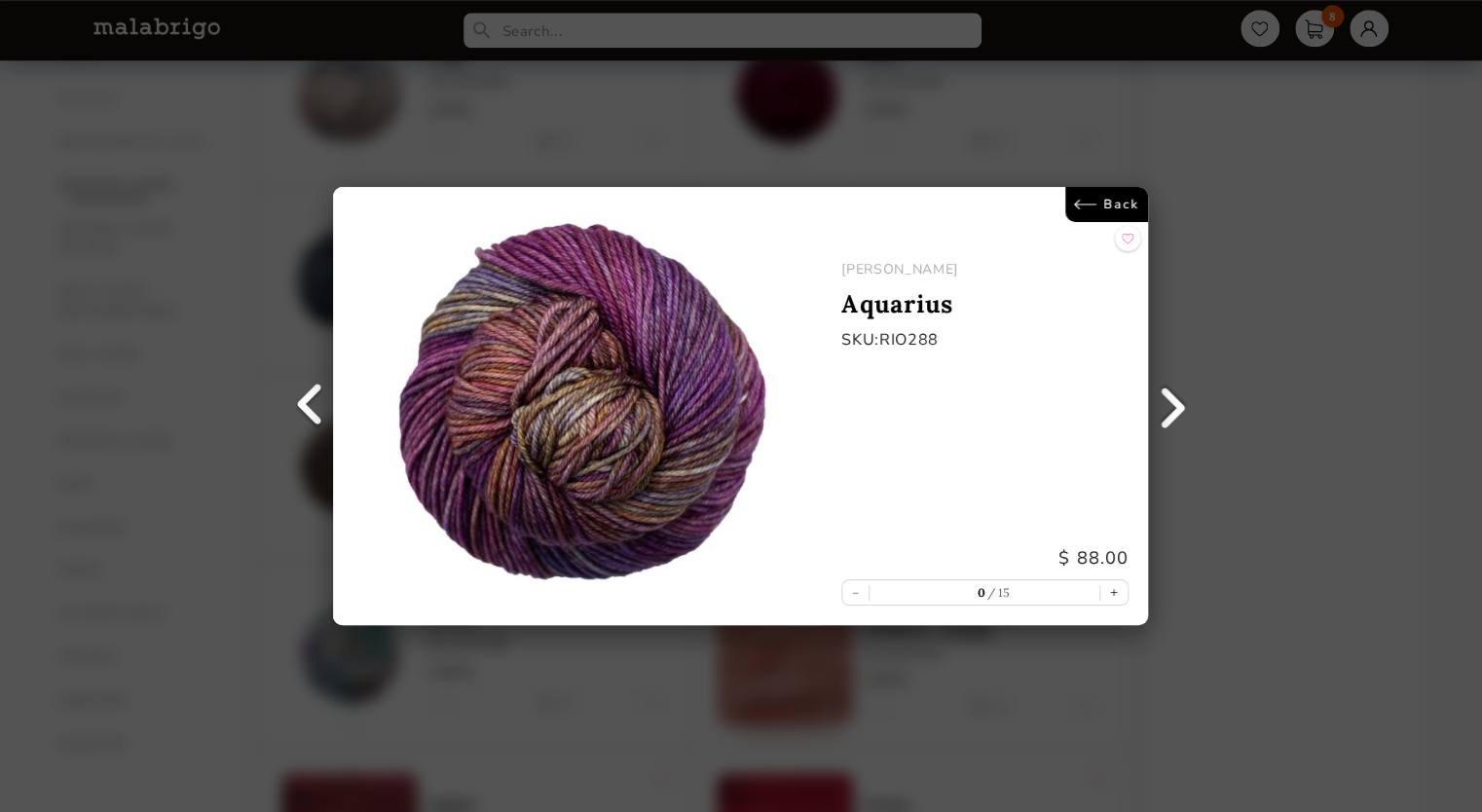
click at [1088, 204] on link "Back" at bounding box center [1108, 204] width 82 height 35
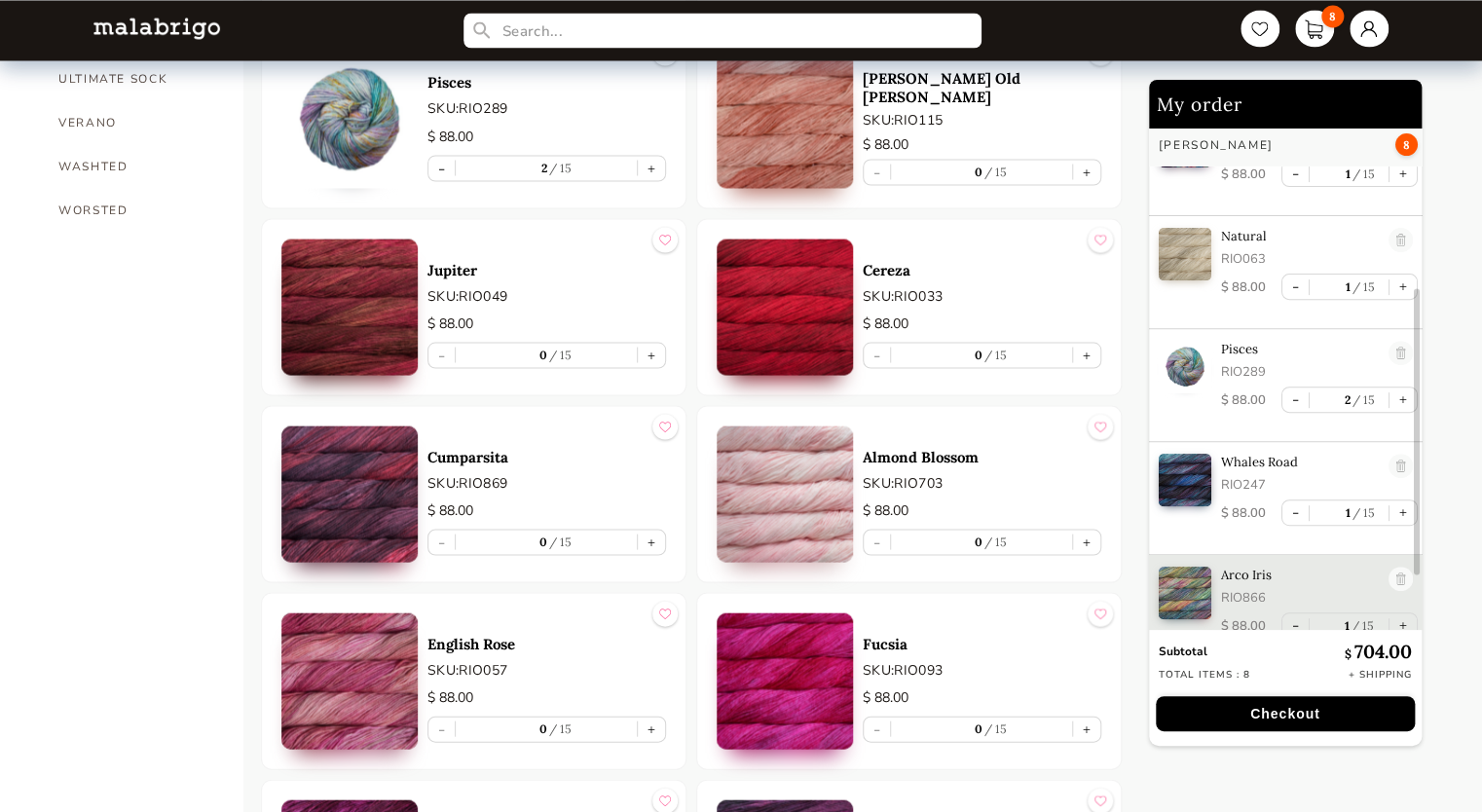
scroll to position [370, 0]
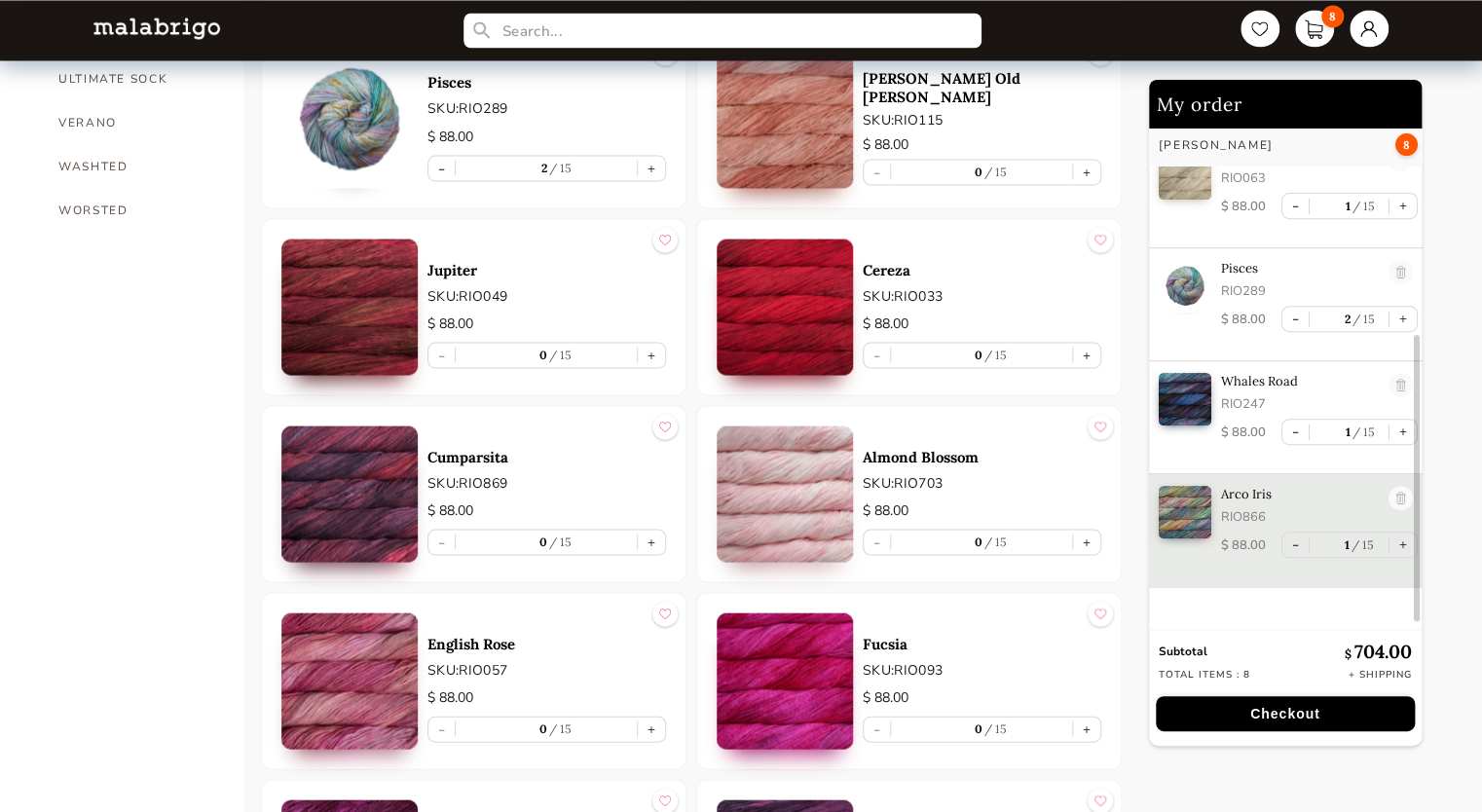
click at [1241, 396] on p "RIO247" at bounding box center [1299, 405] width 158 height 18
click at [385, 329] on img at bounding box center [350, 306] width 137 height 136
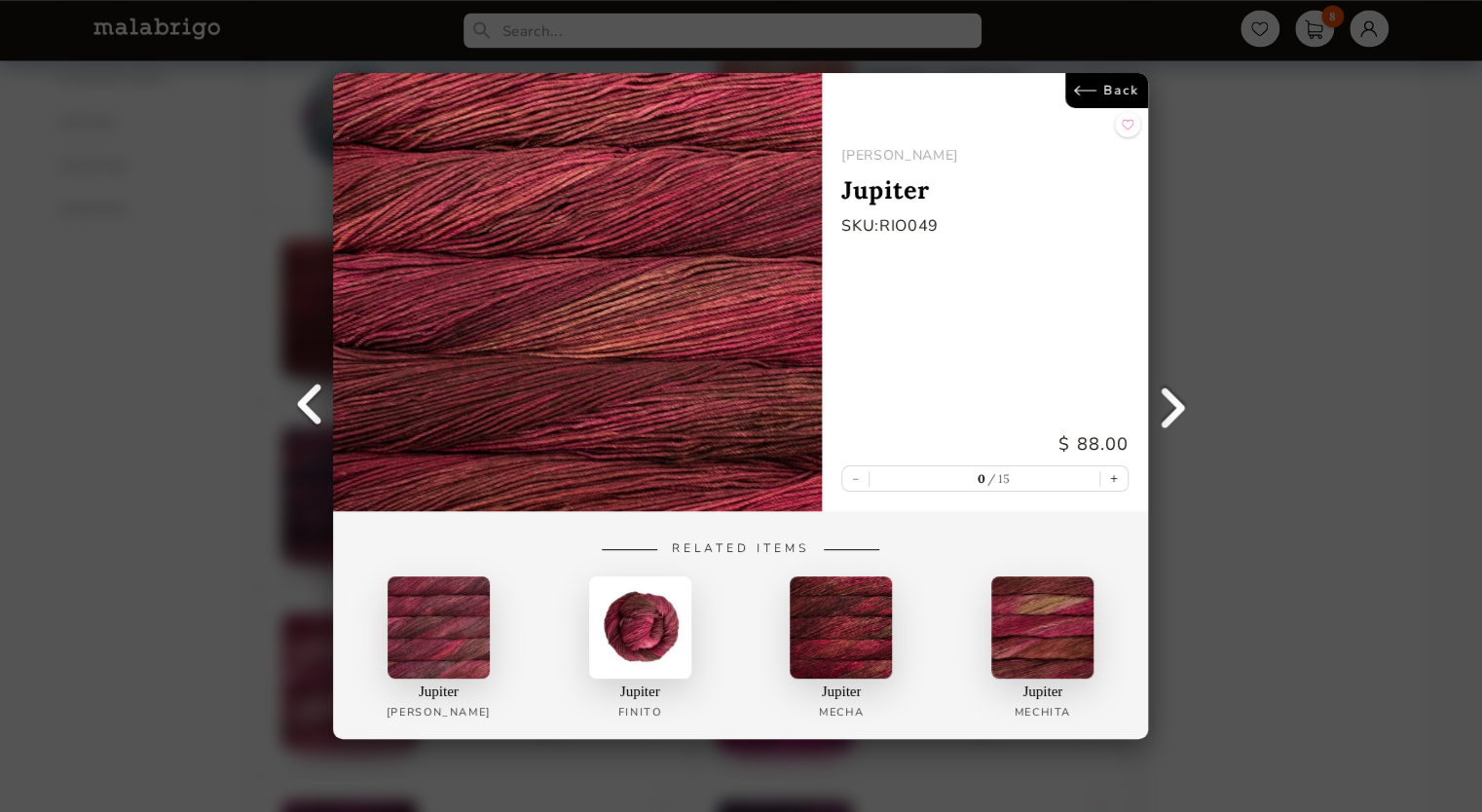
click at [1114, 87] on link "Back" at bounding box center [1108, 90] width 82 height 35
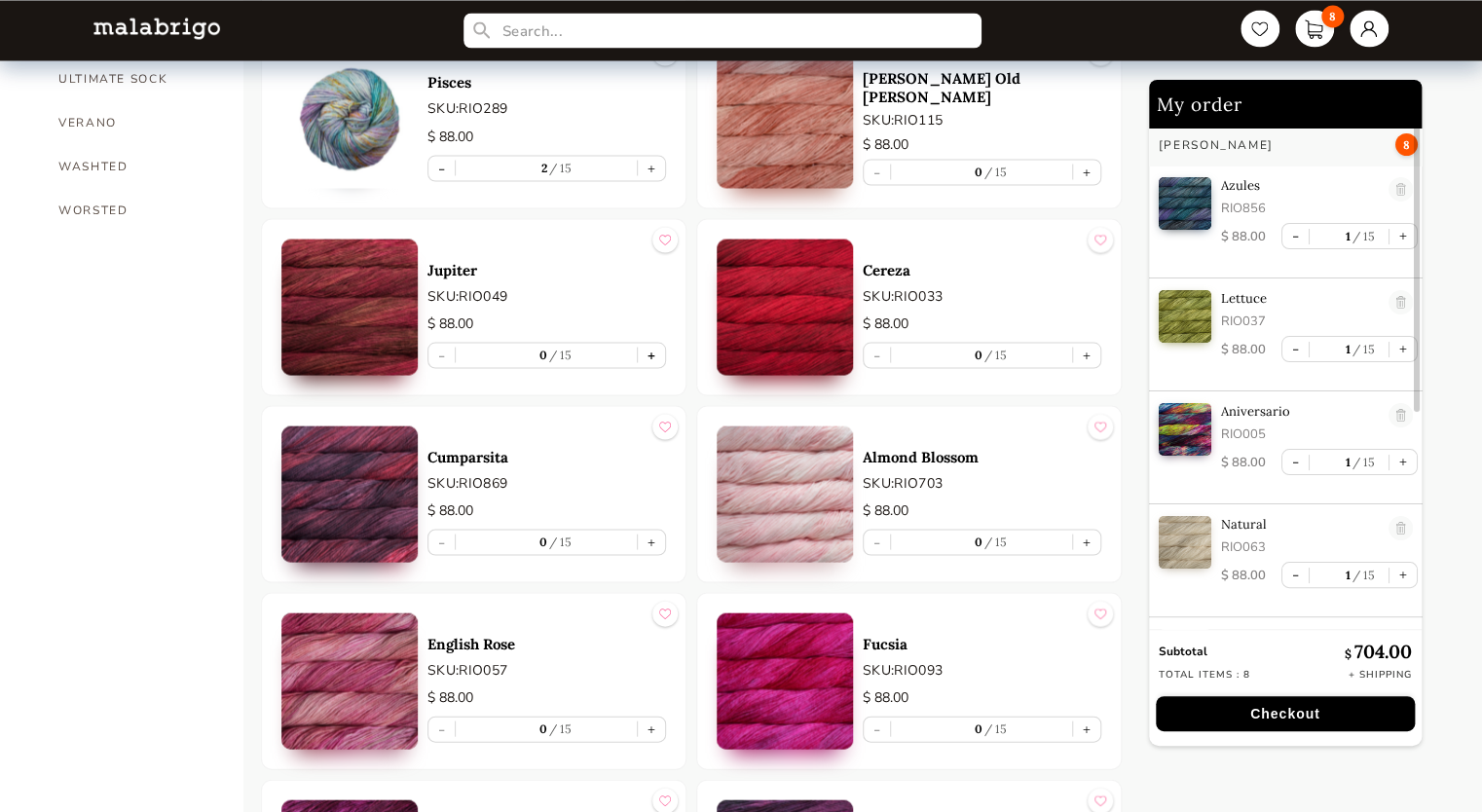
click at [651, 349] on button "+" at bounding box center [651, 354] width 27 height 25
type input "1"
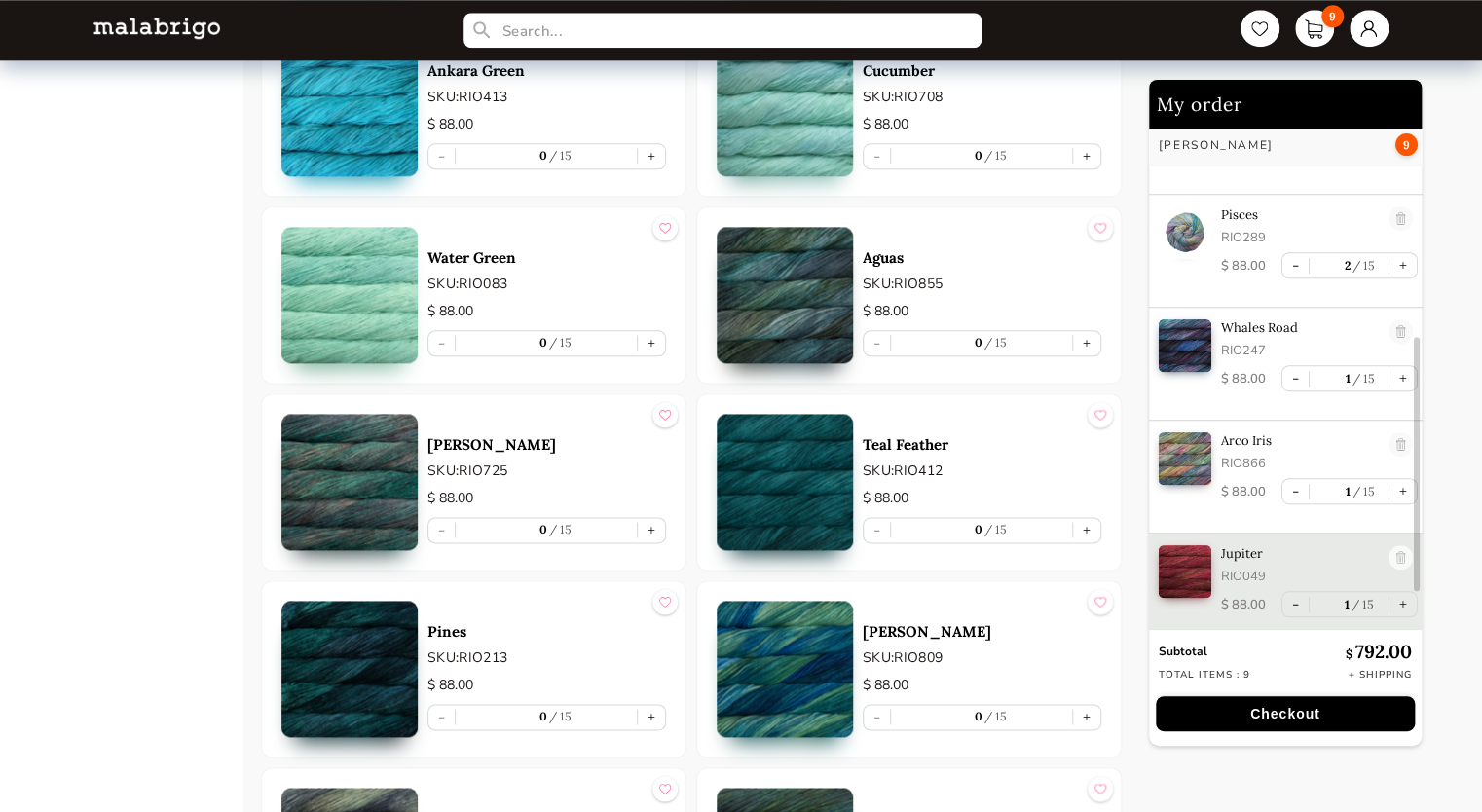
scroll to position [4768, 0]
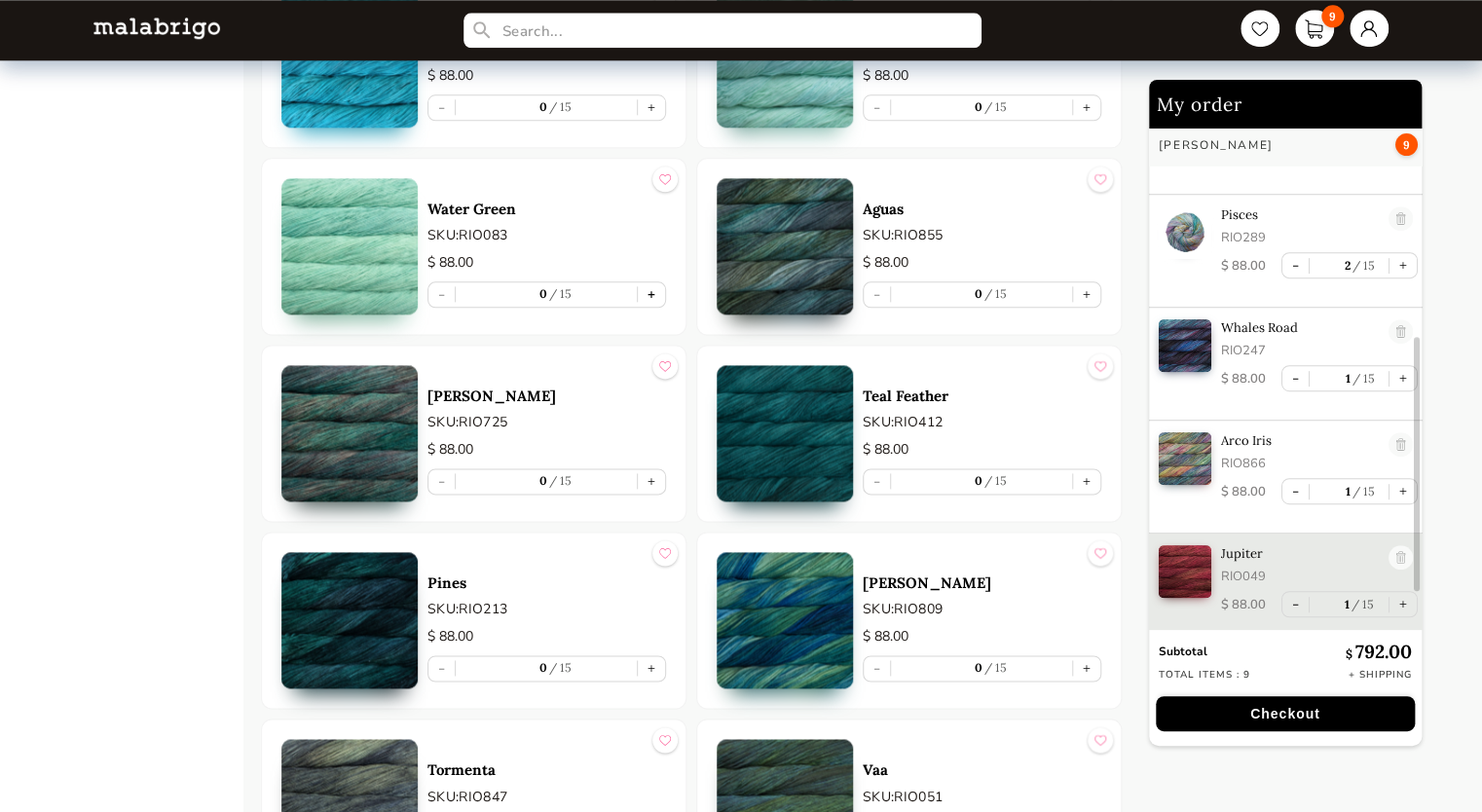
click at [650, 285] on button "+" at bounding box center [651, 295] width 27 height 25
type input "1"
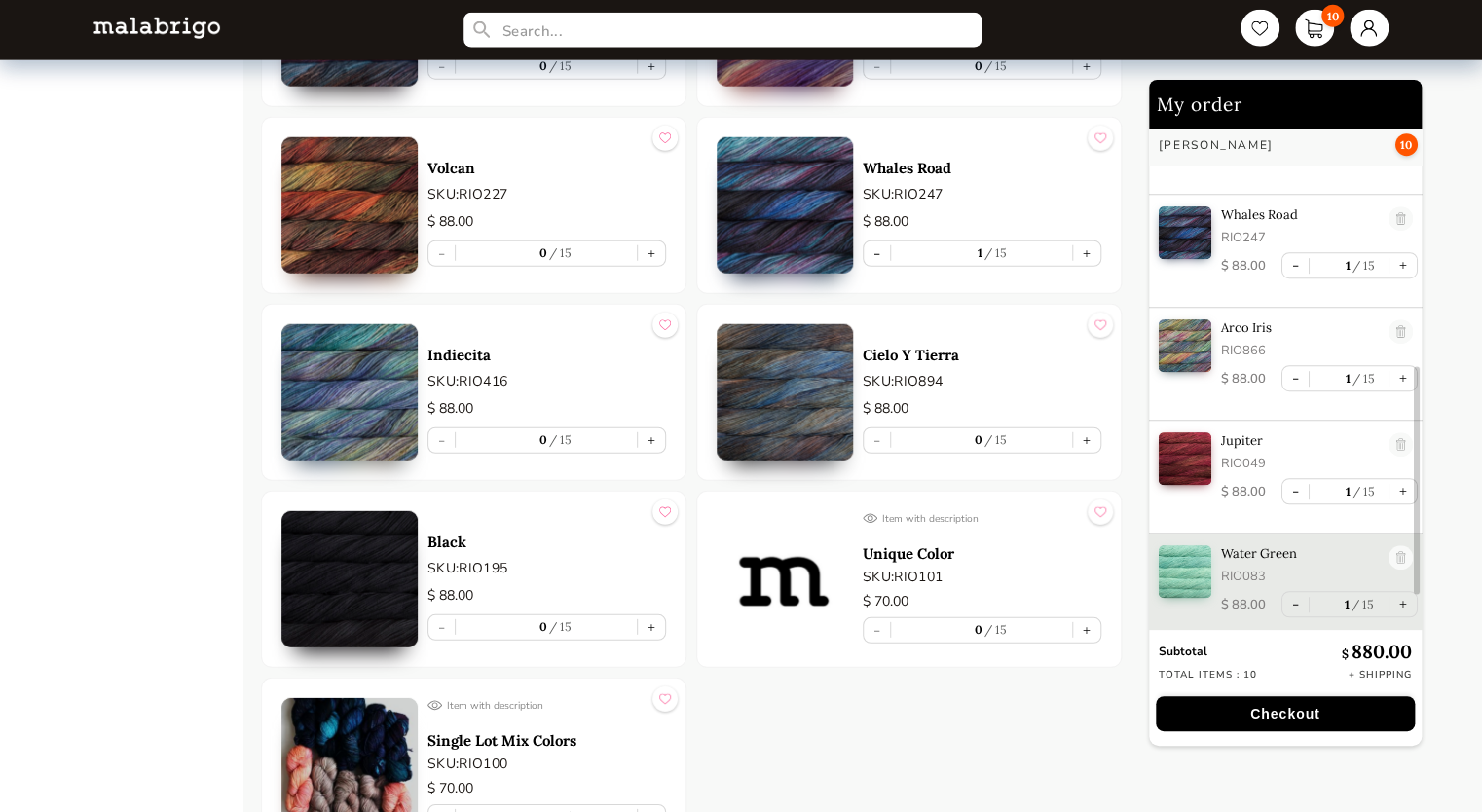
scroll to position [9858, 0]
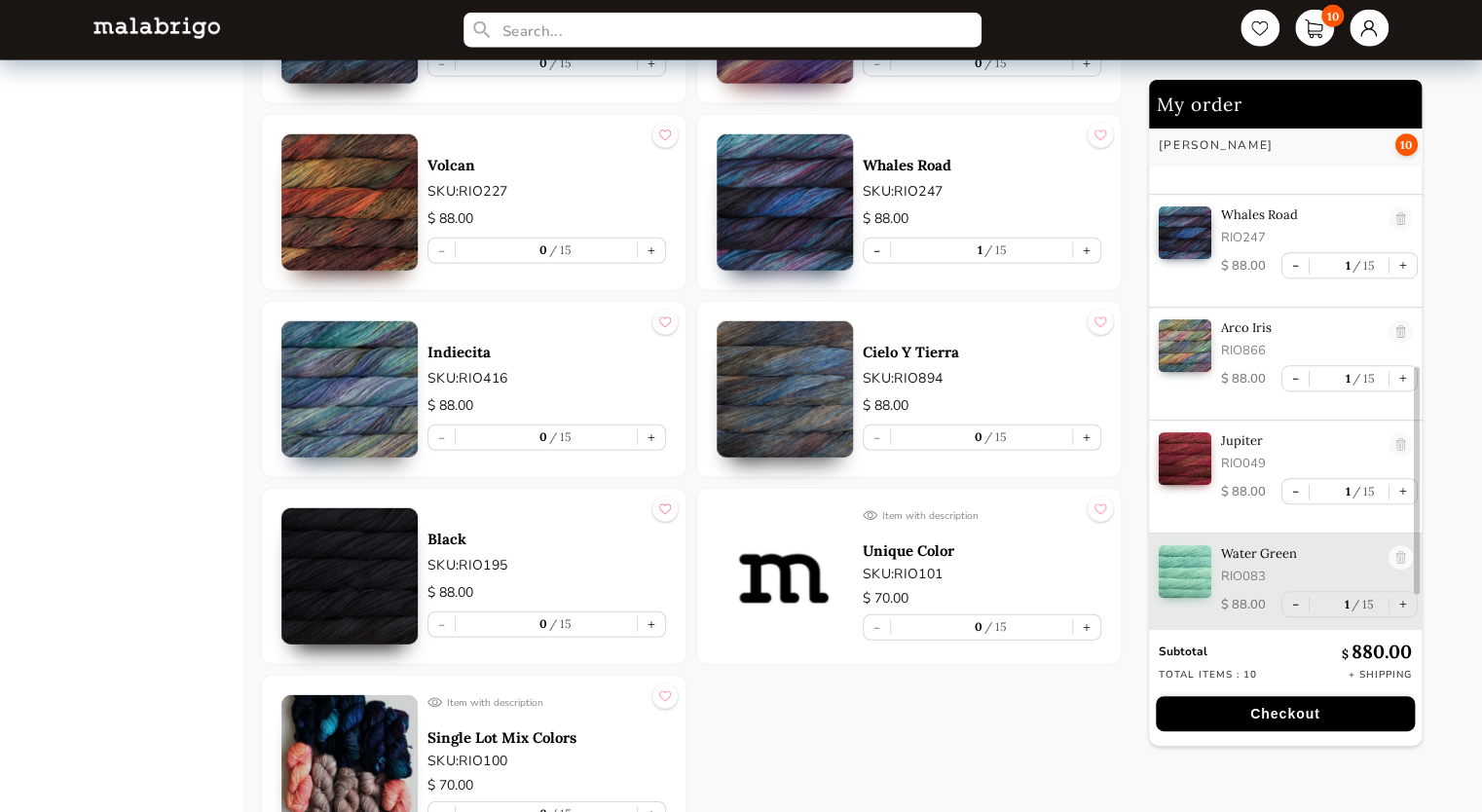
click at [798, 555] on img at bounding box center [785, 576] width 137 height 136
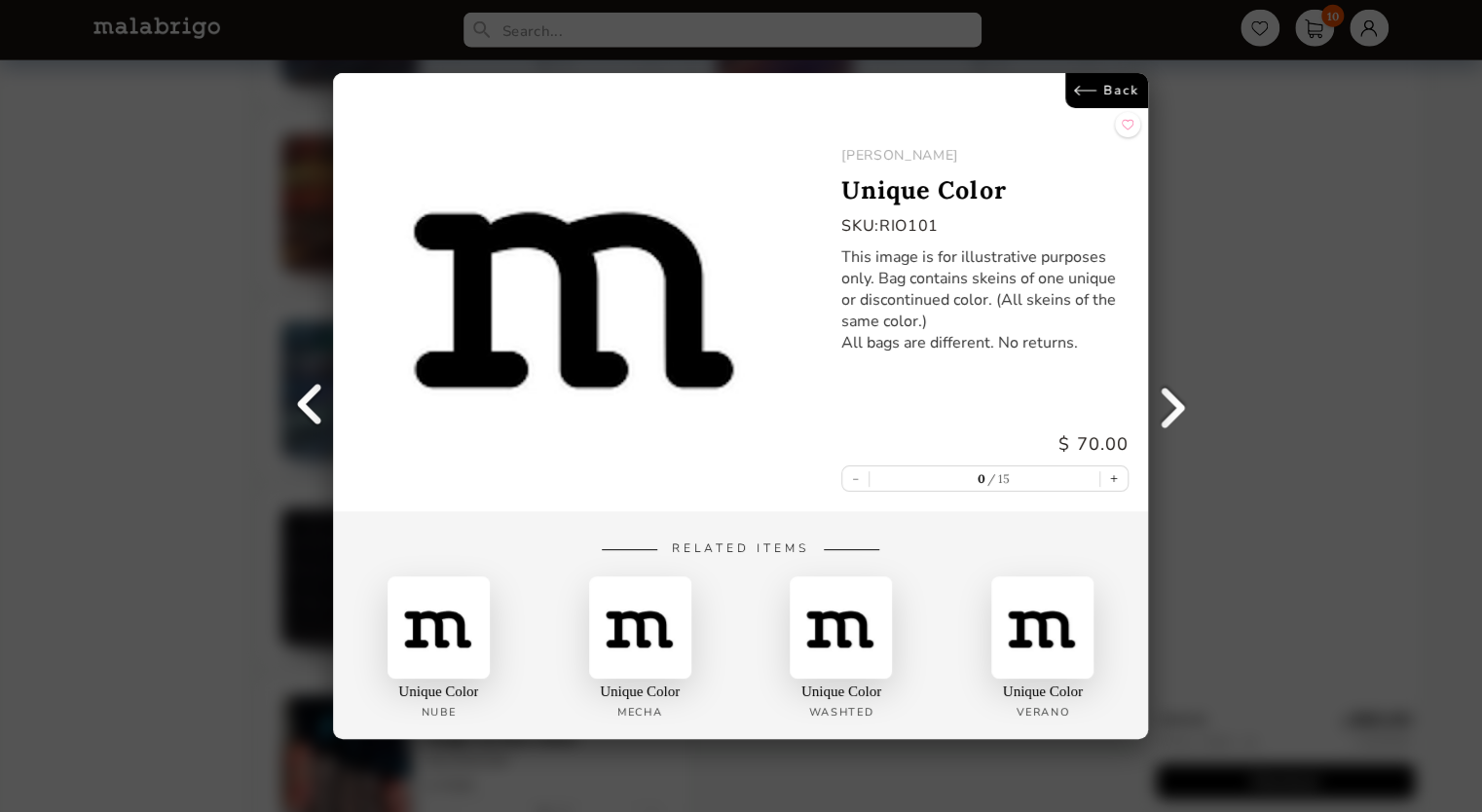
click at [1096, 98] on link "Back" at bounding box center [1108, 90] width 82 height 35
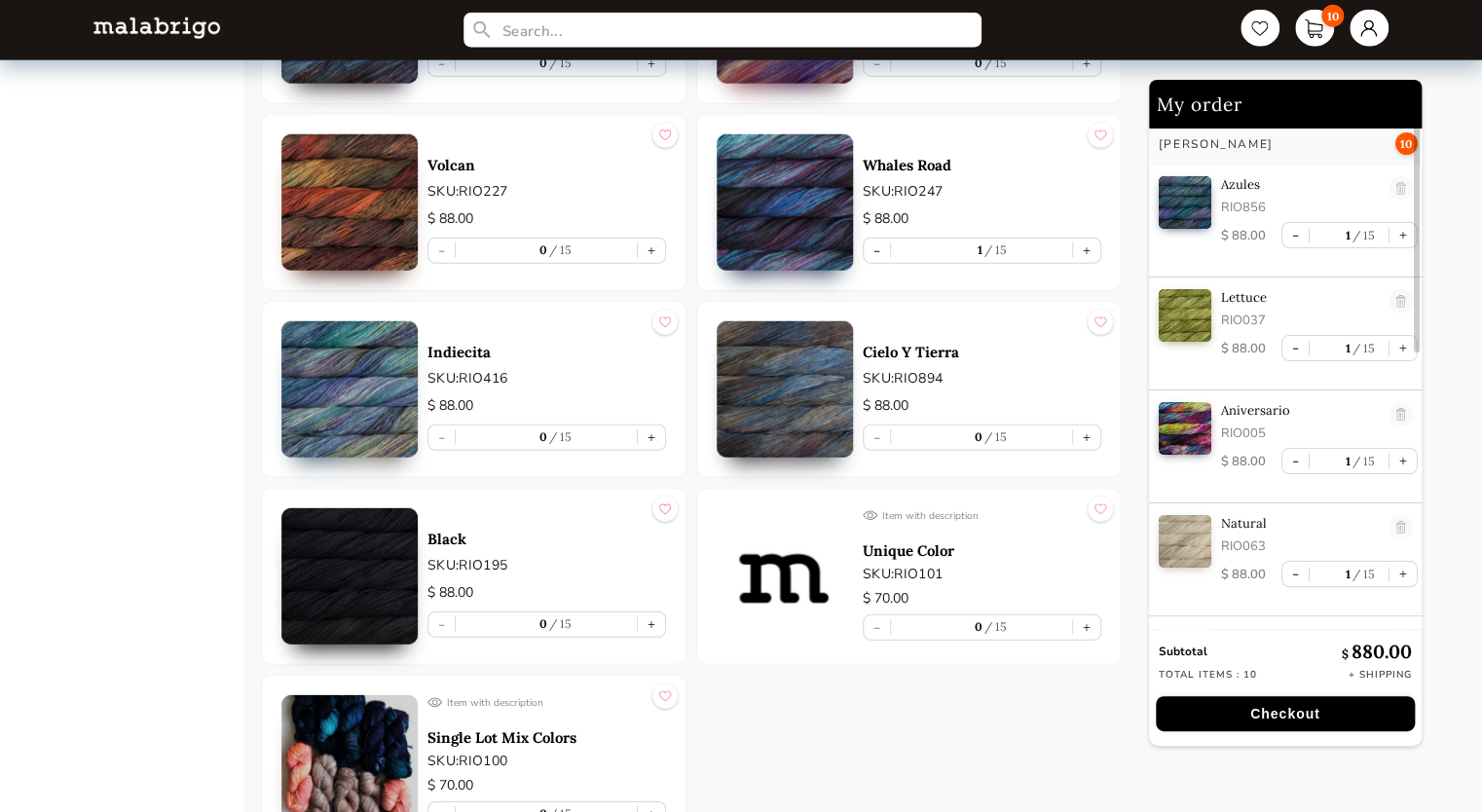
scroll to position [5, 0]
click at [1315, 35] on link "10" at bounding box center [1315, 28] width 43 height 41
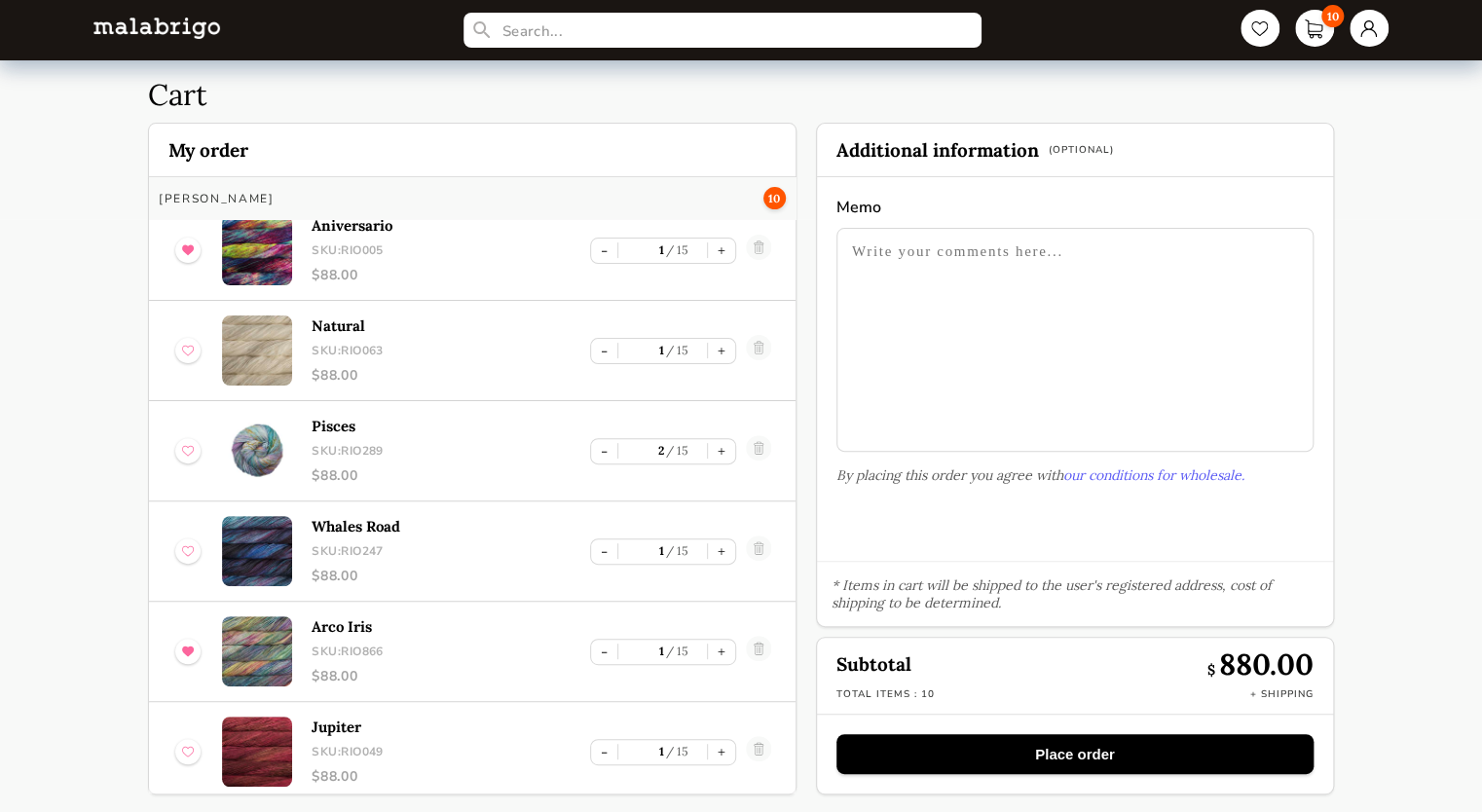
scroll to position [217, 0]
click at [711, 450] on button "+" at bounding box center [722, 453] width 27 height 25
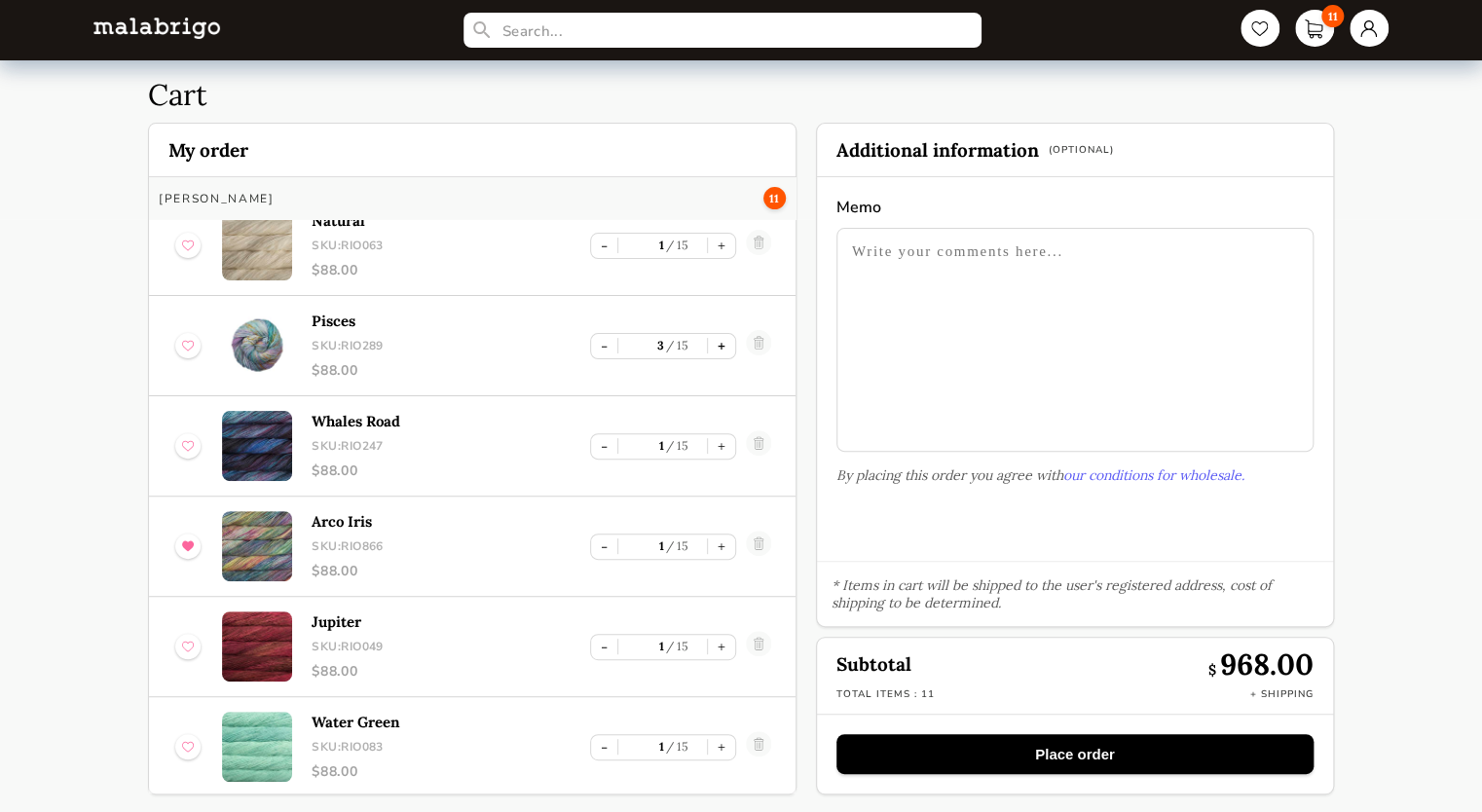
click at [726, 338] on button "+" at bounding box center [722, 346] width 27 height 25
click at [603, 349] on button "-" at bounding box center [604, 346] width 27 height 25
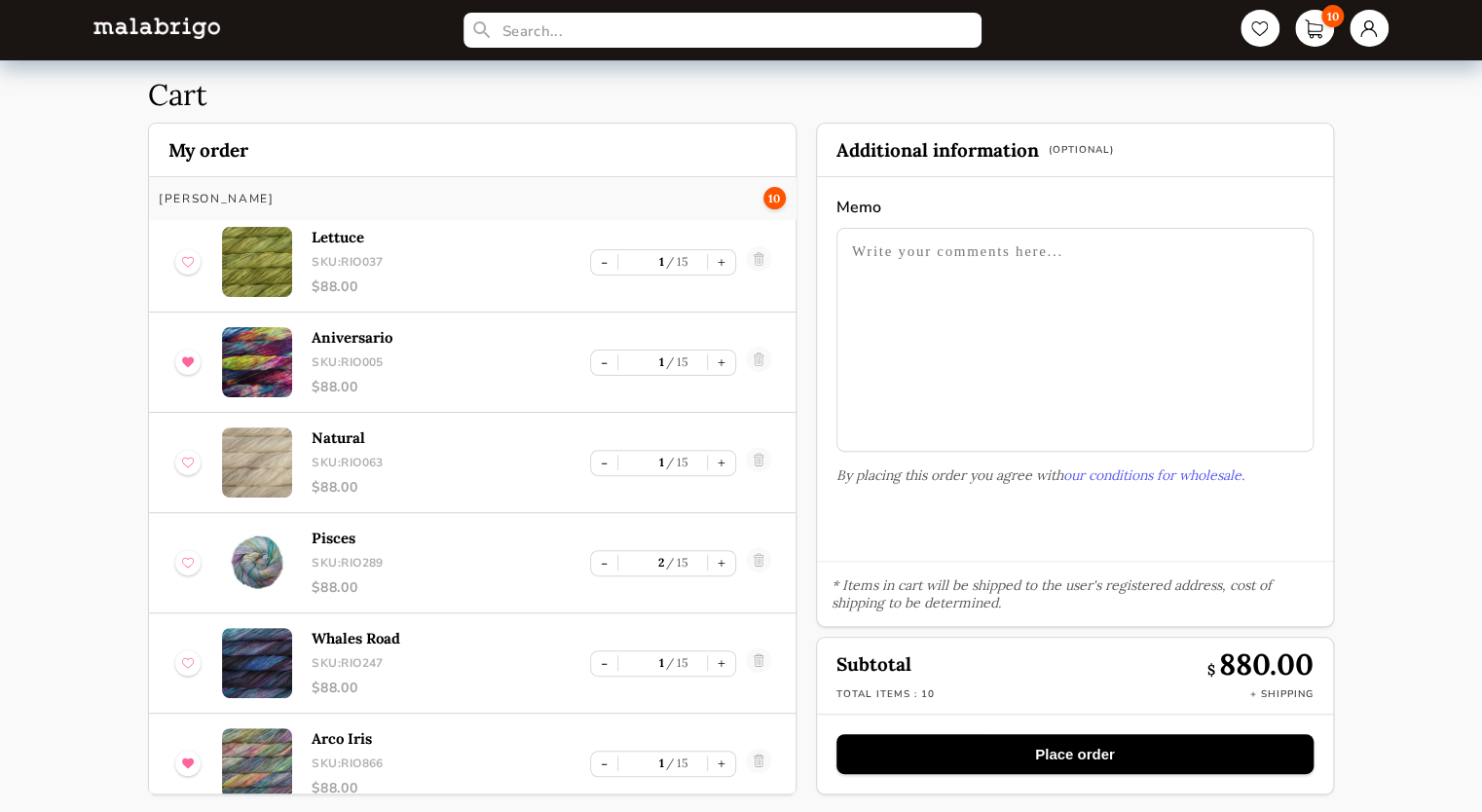
scroll to position [115, 0]
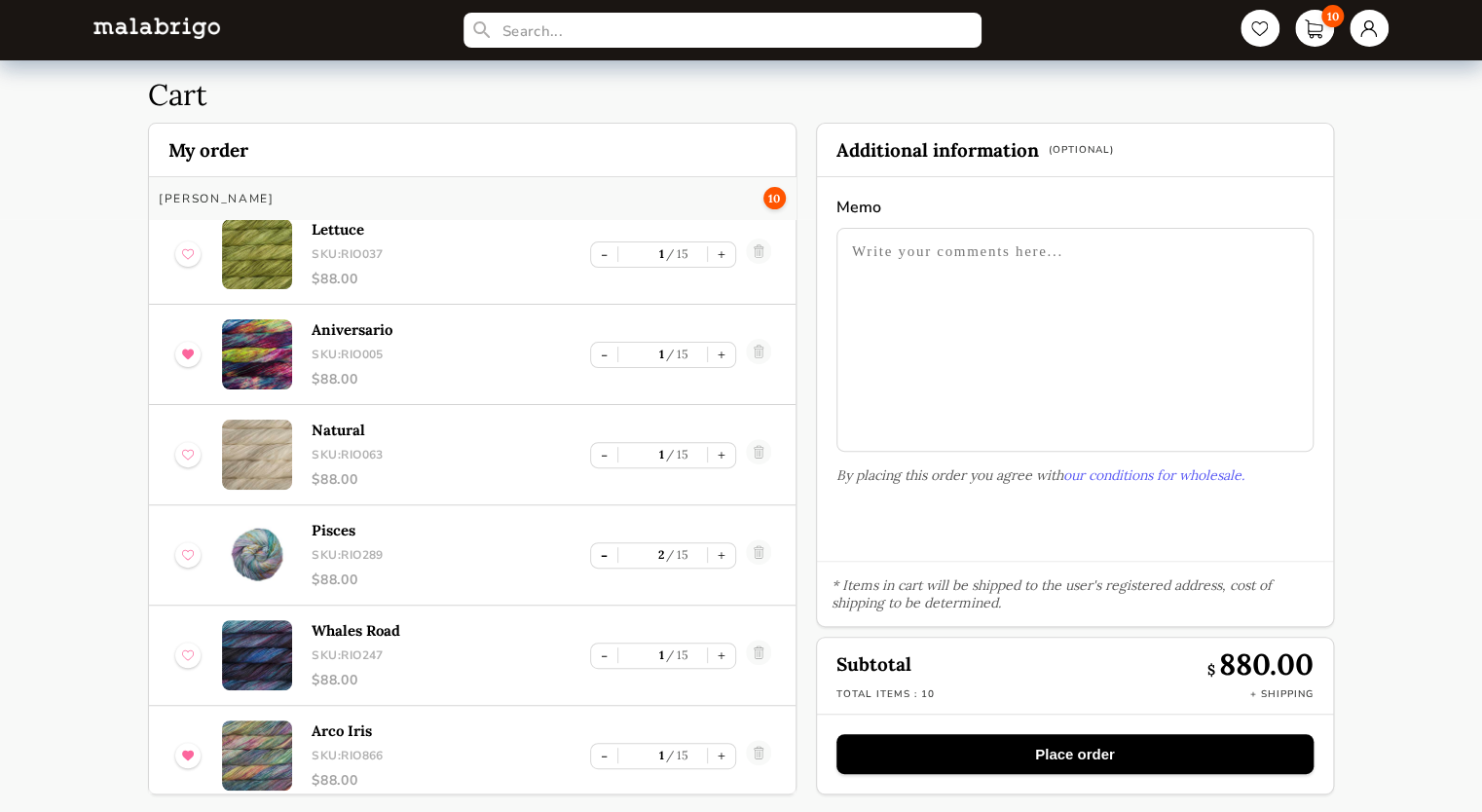
click at [600, 562] on button "-" at bounding box center [604, 555] width 27 height 25
type input "1"
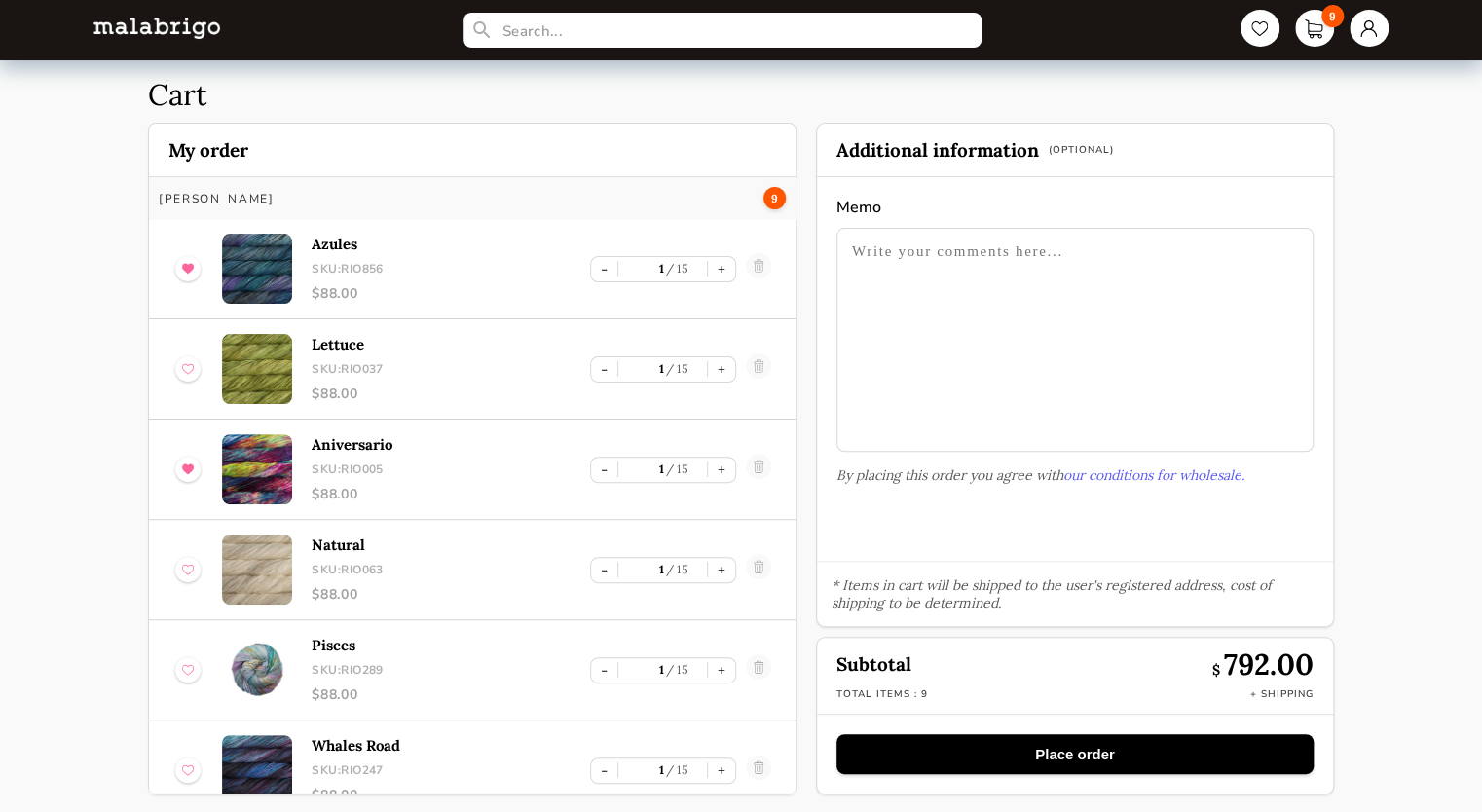
click at [881, 264] on textarea at bounding box center [1075, 340] width 477 height 224
type textarea "Ref PO# 101595"
click at [1052, 756] on button "Place order" at bounding box center [1075, 754] width 477 height 40
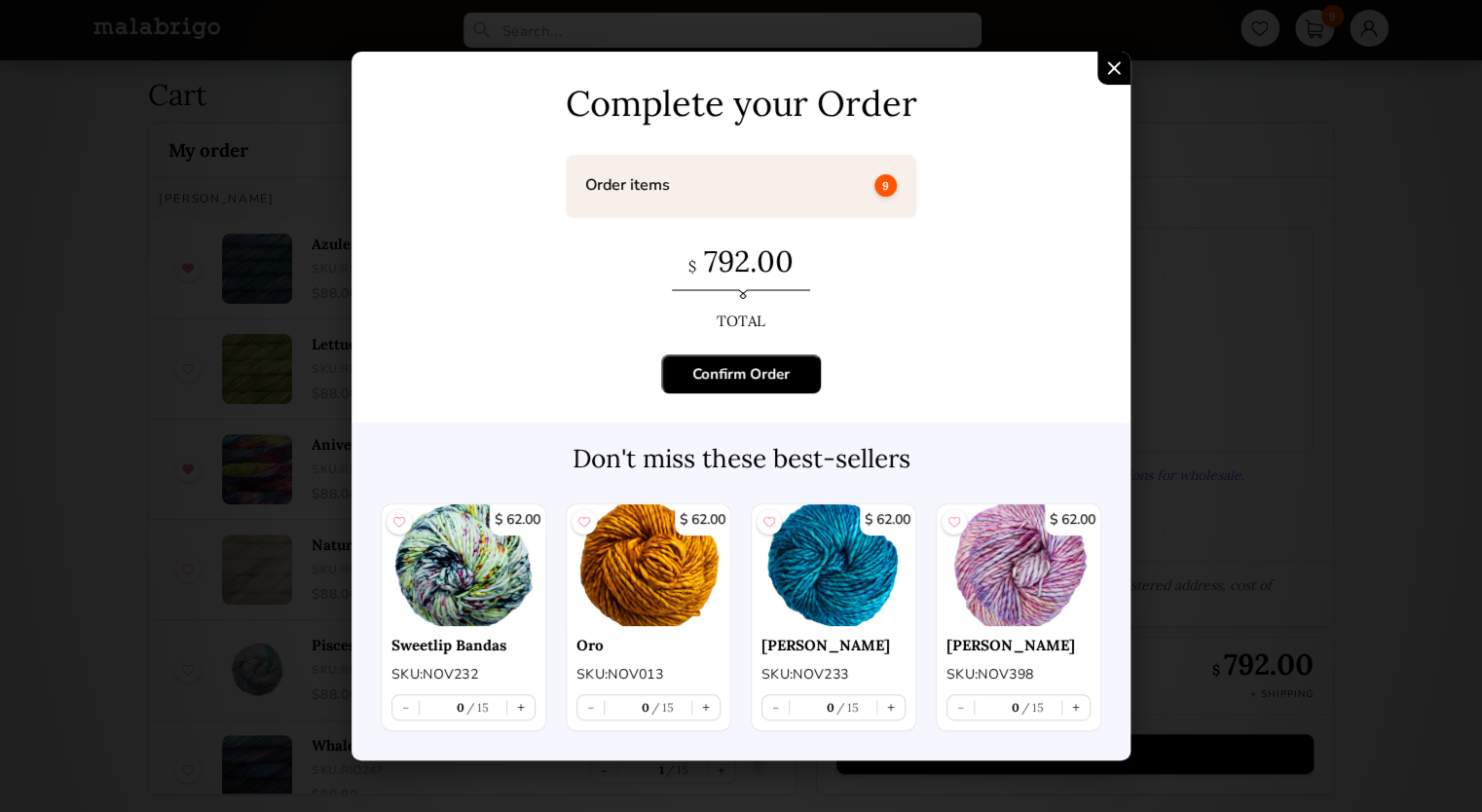
click at [741, 378] on div "Confirm Order" at bounding box center [741, 374] width 97 height 20
